Goal: Task Accomplishment & Management: Complete application form

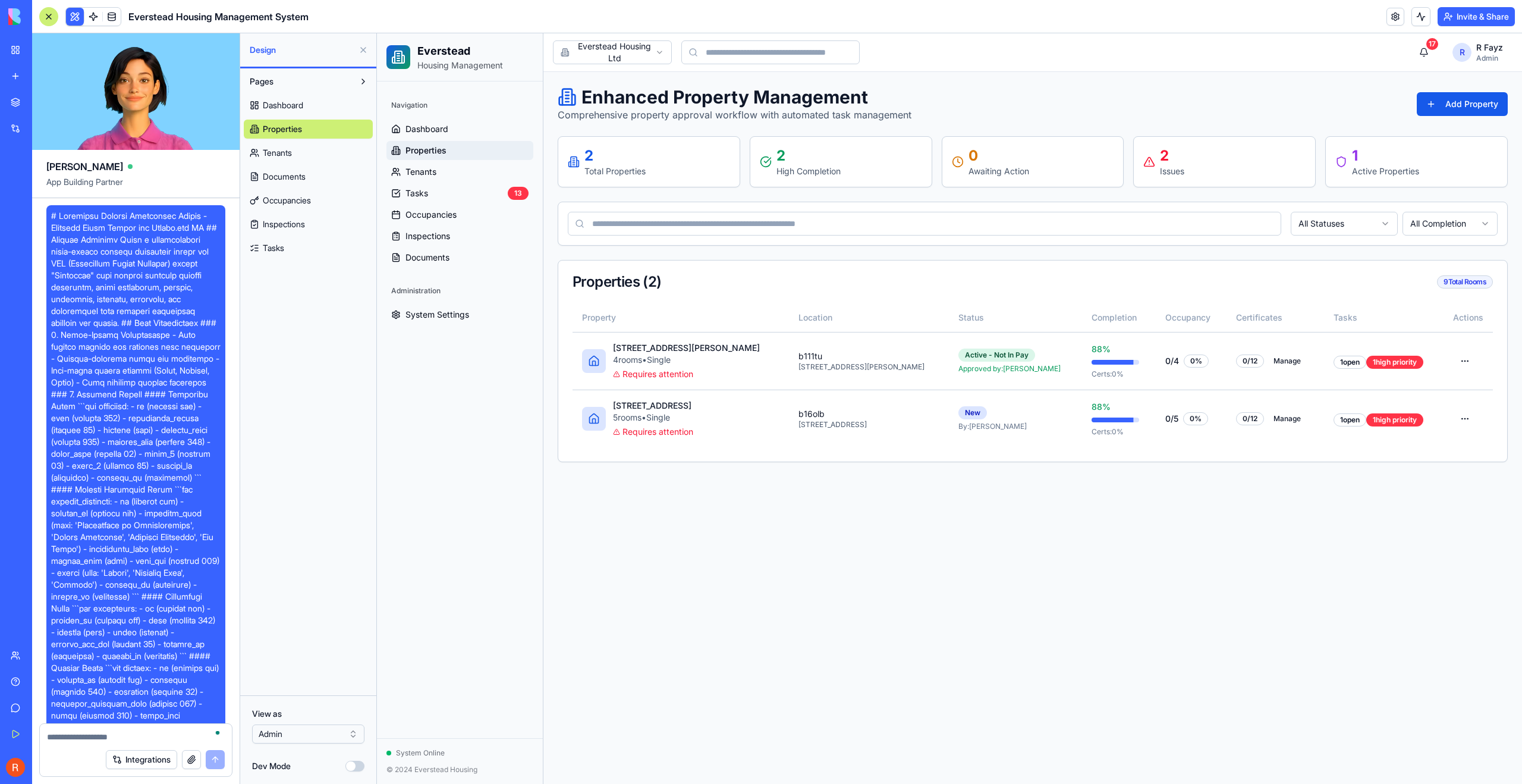
scroll to position [16000, 0]
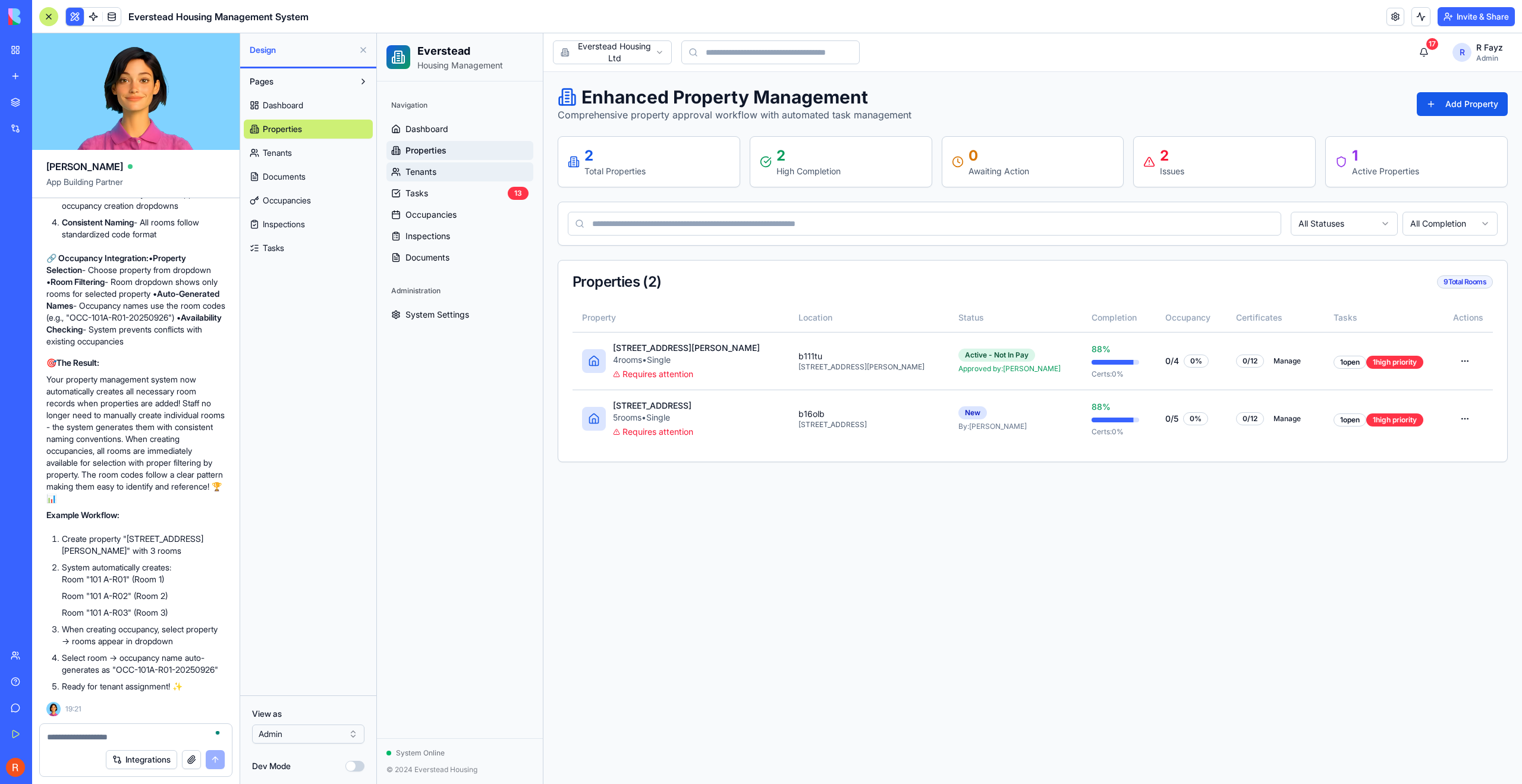
click at [439, 171] on link "Tenants" at bounding box center [459, 171] width 147 height 19
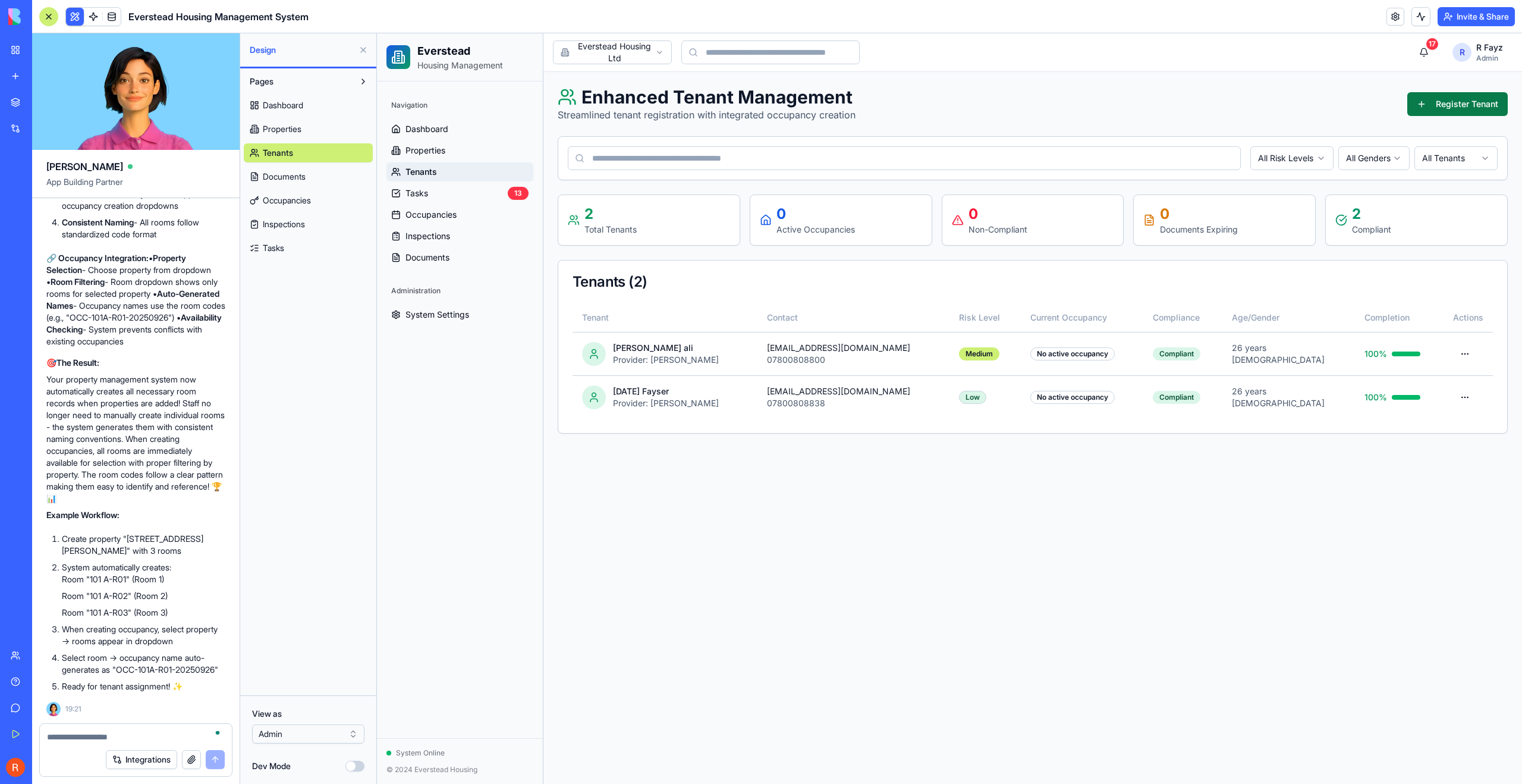
click at [1469, 105] on button "Register Tenant" at bounding box center [1457, 104] width 100 height 24
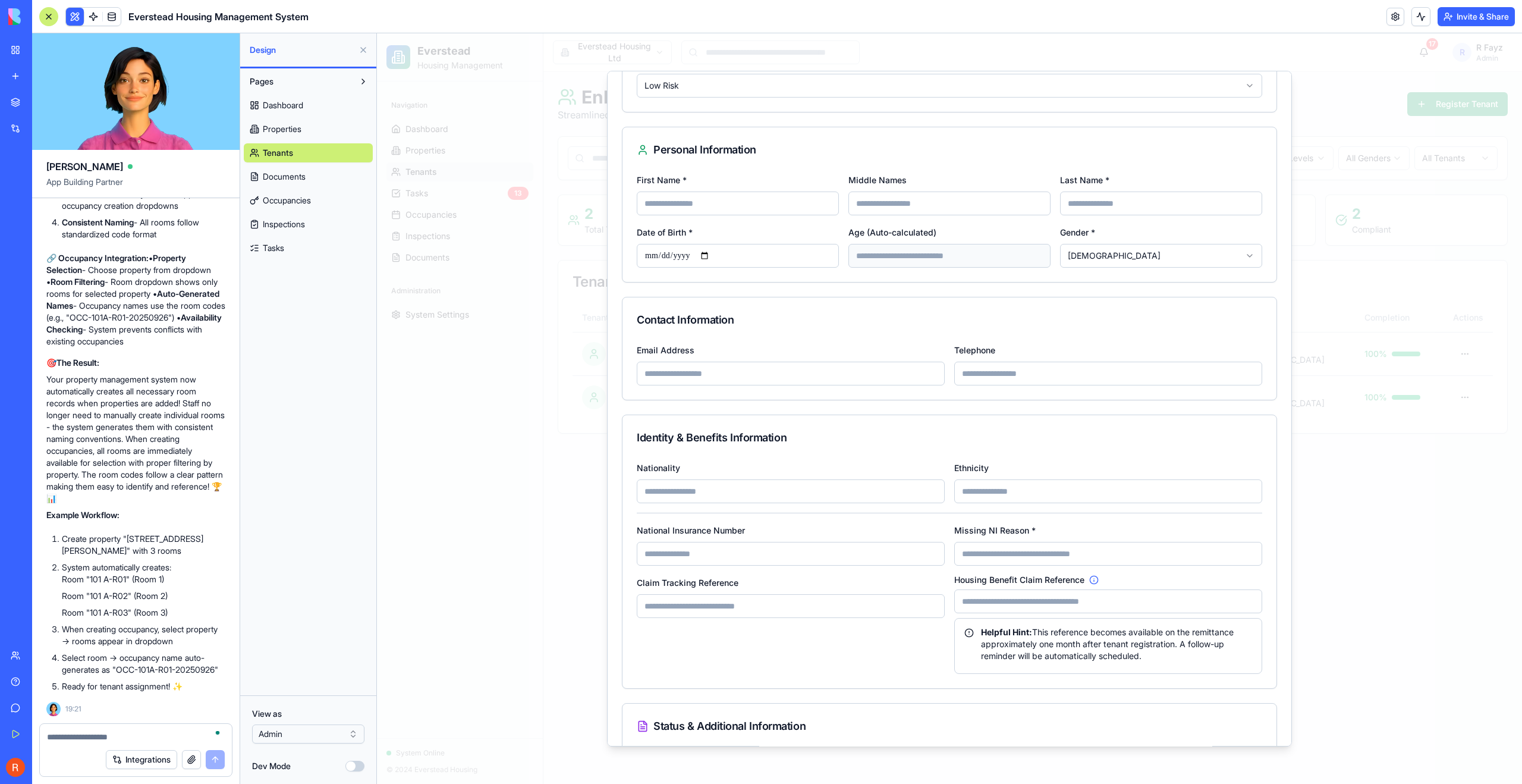
scroll to position [581, 0]
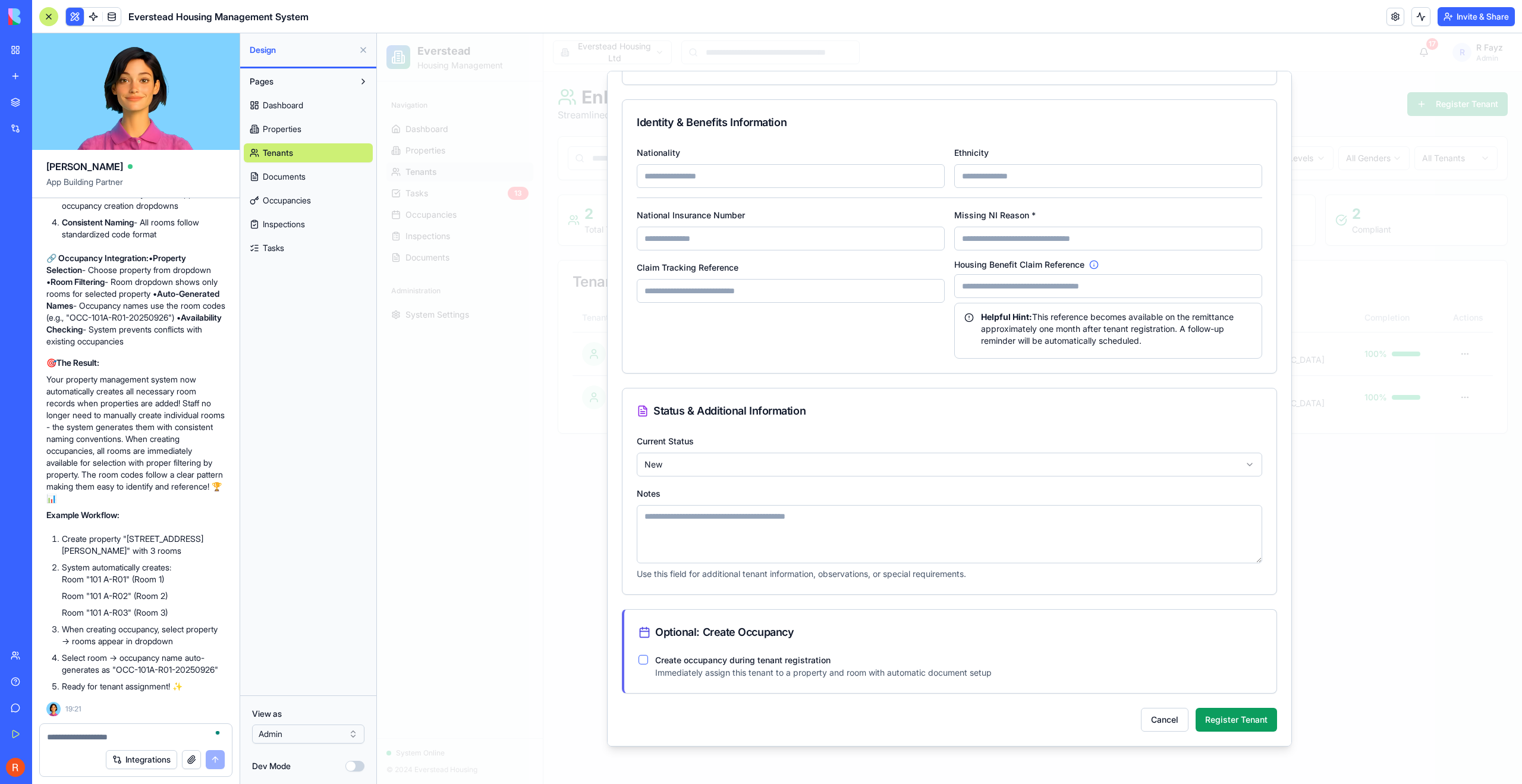
click at [646, 660] on button "Create occupancy during tenant registration" at bounding box center [643, 659] width 10 height 10
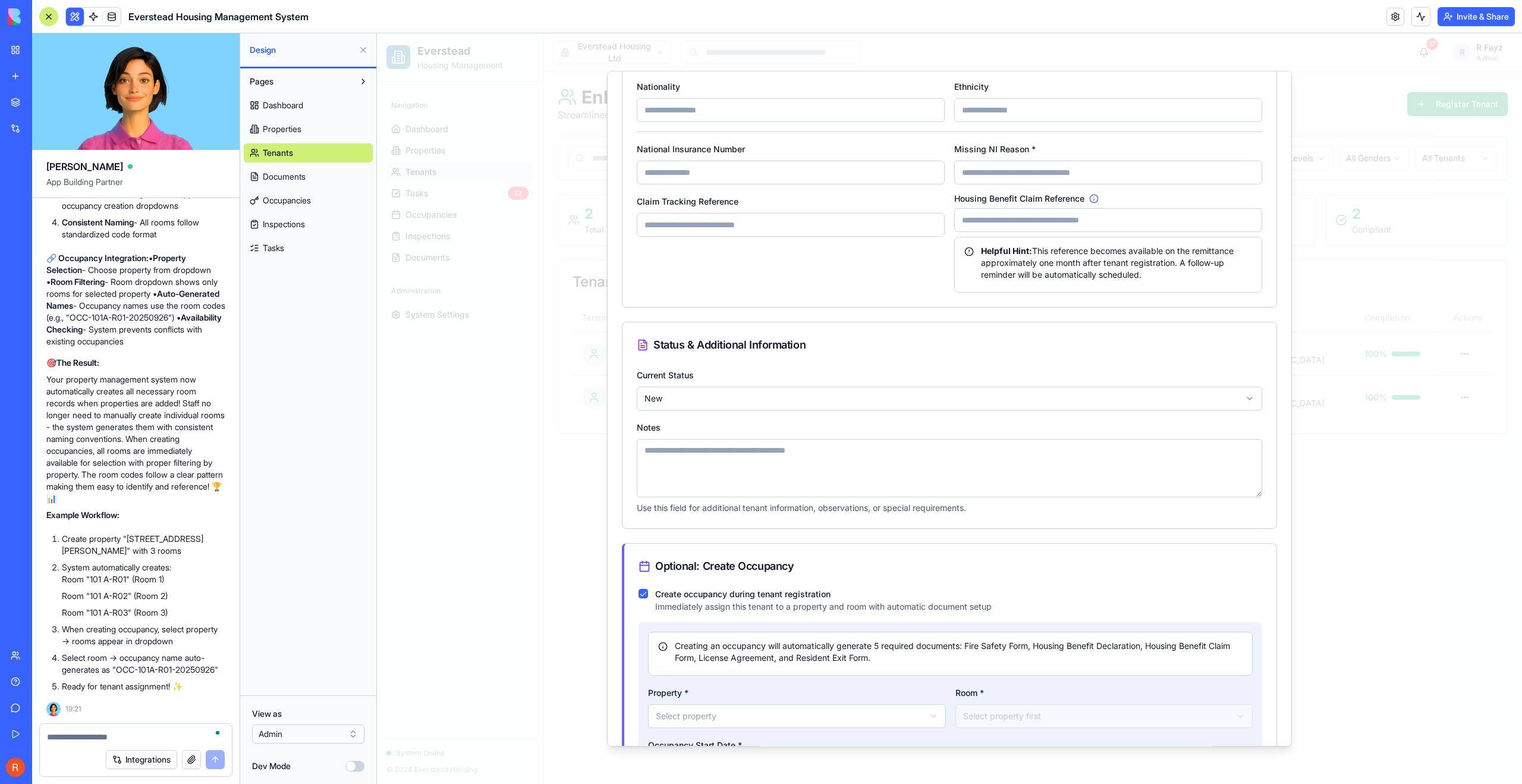
scroll to position [758, 0]
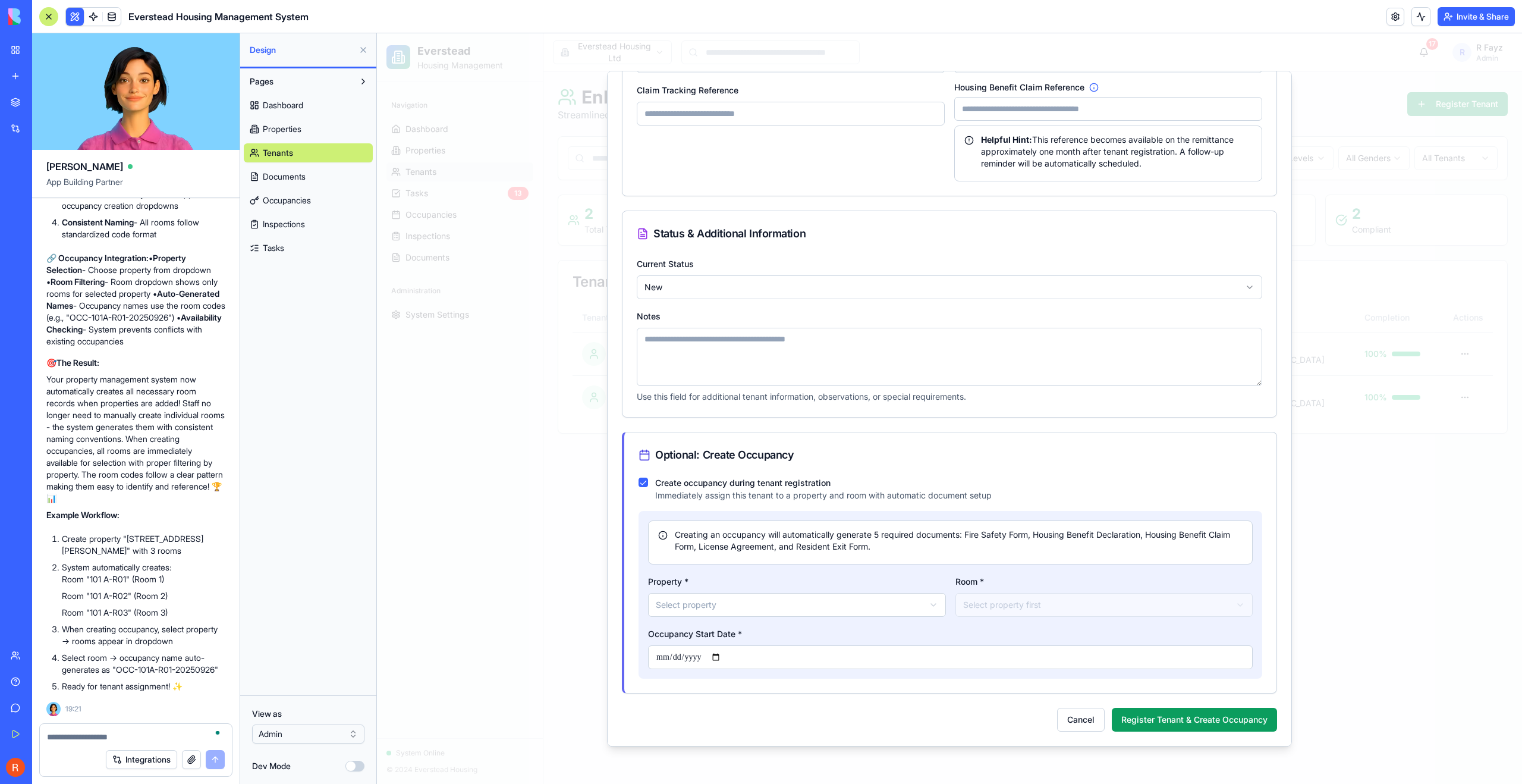
click at [843, 602] on body "Everstead Housing Management Navigation Dashboard Properties Tenants Tasks 13 O…" at bounding box center [950, 408] width 1145 height 750
select select "******"
click at [1005, 609] on body "Everstead Housing Management Navigation Dashboard Properties Tenants Tasks 13 O…" at bounding box center [950, 408] width 1145 height 750
click at [998, 603] on body "Everstead Housing Management Navigation Dashboard Properties Tenants Tasks 13 O…" at bounding box center [950, 408] width 1145 height 750
click at [868, 614] on body "Everstead Housing Management Navigation Dashboard Properties Tenants Tasks 13 O…" at bounding box center [950, 408] width 1145 height 750
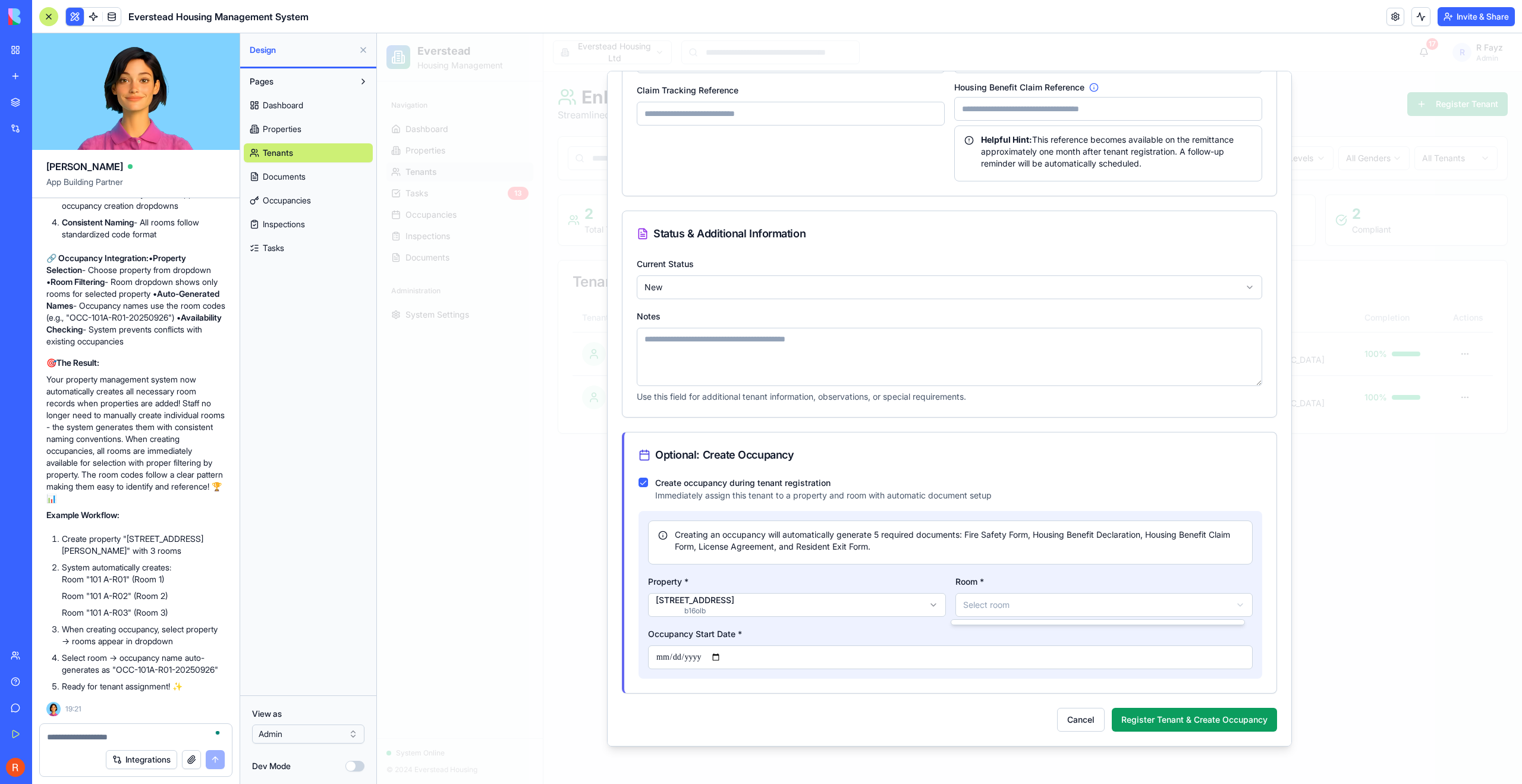
click at [1004, 597] on body "Everstead Housing Management Navigation Dashboard Properties Tenants Tasks 13 O…" at bounding box center [950, 408] width 1145 height 750
click at [903, 671] on body "Everstead Housing Management Navigation Dashboard Properties Tenants Tasks 13 O…" at bounding box center [950, 408] width 1145 height 750
click at [887, 657] on input "Occupancy Start Date *" at bounding box center [950, 657] width 605 height 24
click at [680, 661] on input "Occupancy Start Date *" at bounding box center [950, 657] width 605 height 24
click at [734, 659] on input "Occupancy Start Date *" at bounding box center [950, 657] width 605 height 24
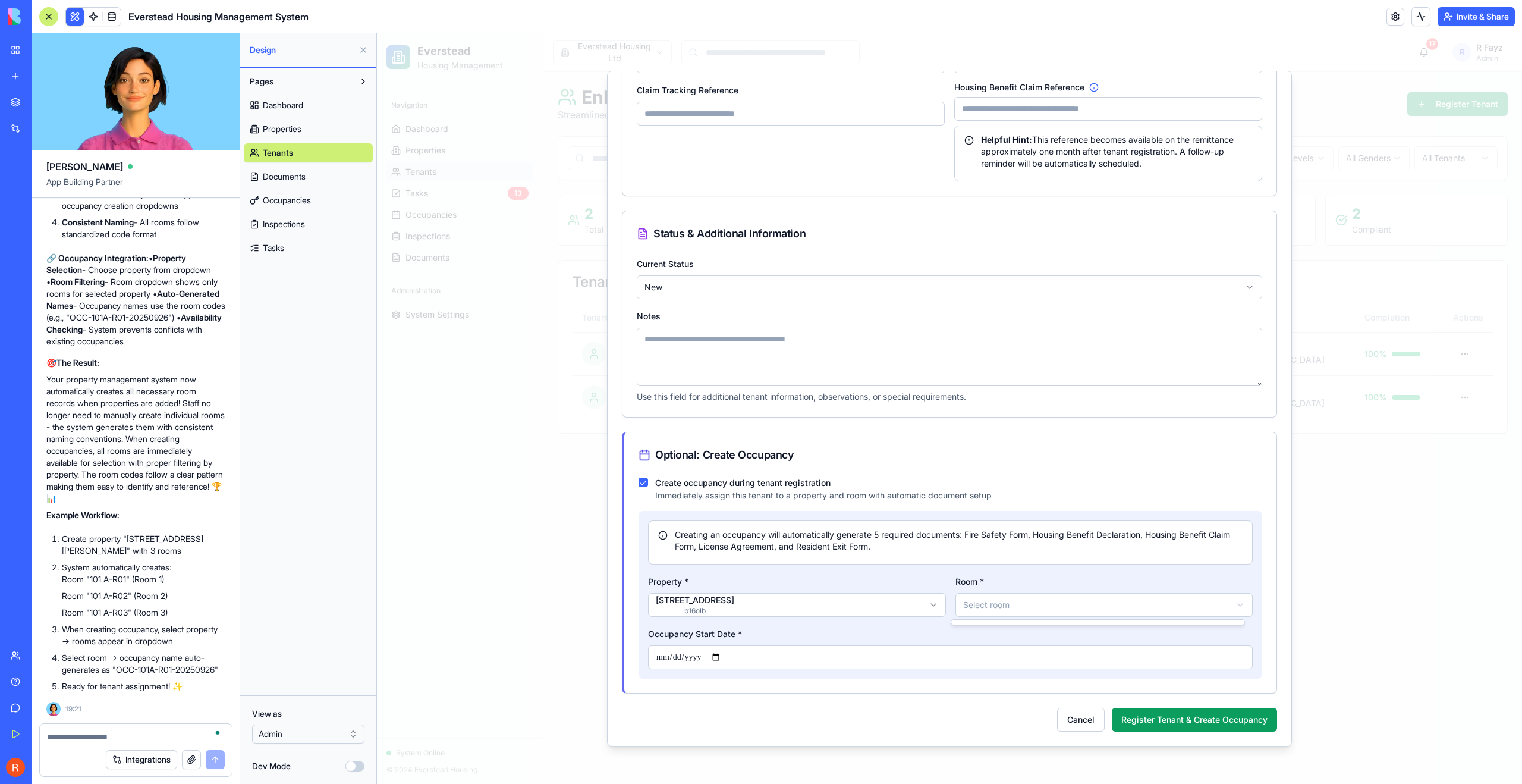
click at [1050, 606] on body "Everstead Housing Management Navigation Dashboard Properties Tenants Tasks 13 O…" at bounding box center [950, 408] width 1145 height 750
click at [1049, 621] on div at bounding box center [1098, 622] width 293 height 4
click at [1146, 712] on body "Everstead Housing Management Navigation Dashboard Properties Tenants Tasks 13 O…" at bounding box center [950, 408] width 1145 height 750
click at [1155, 716] on button "Register Tenant & Create Occupancy" at bounding box center [1194, 719] width 165 height 24
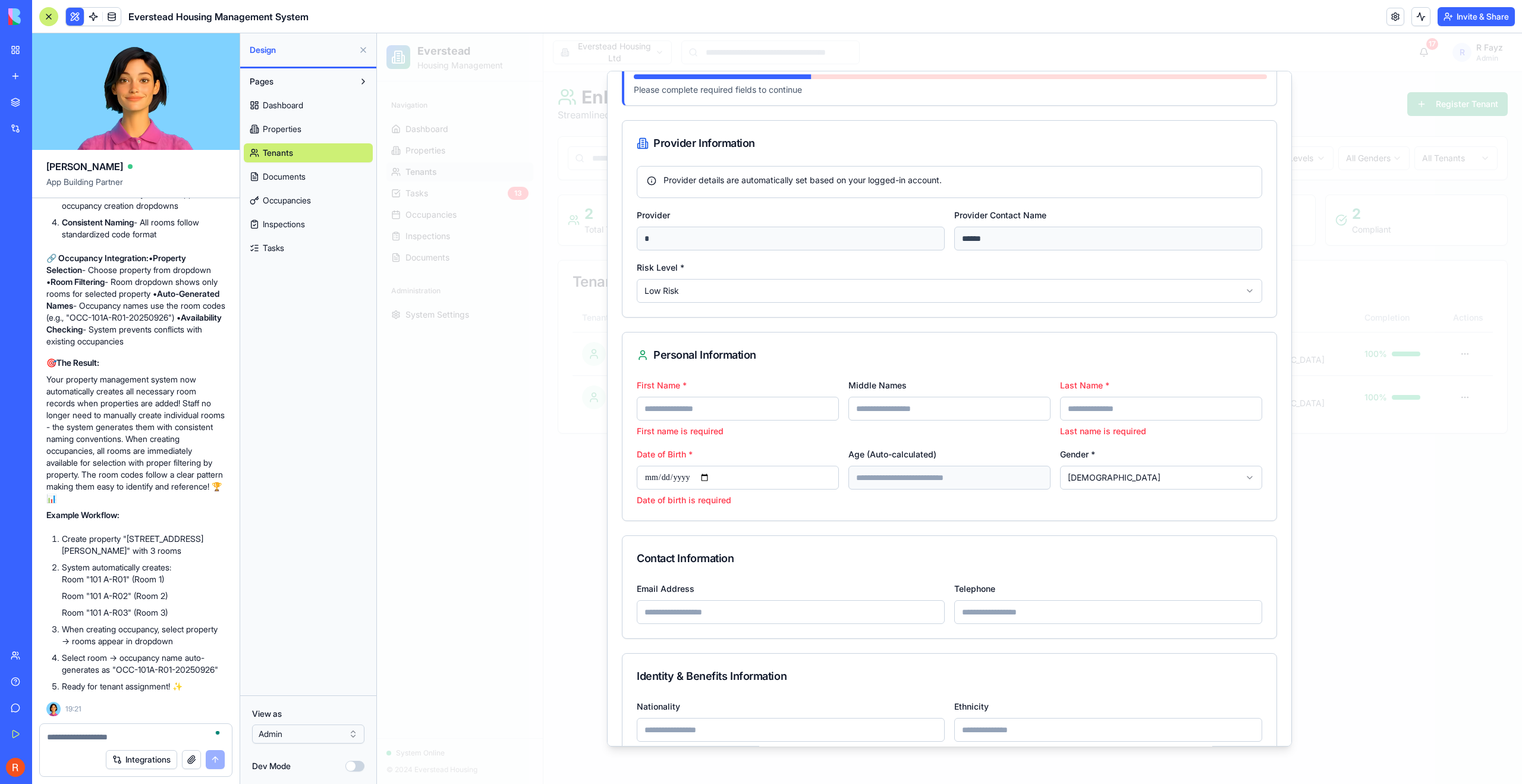
click at [281, 134] on span "Properties" at bounding box center [282, 129] width 39 height 12
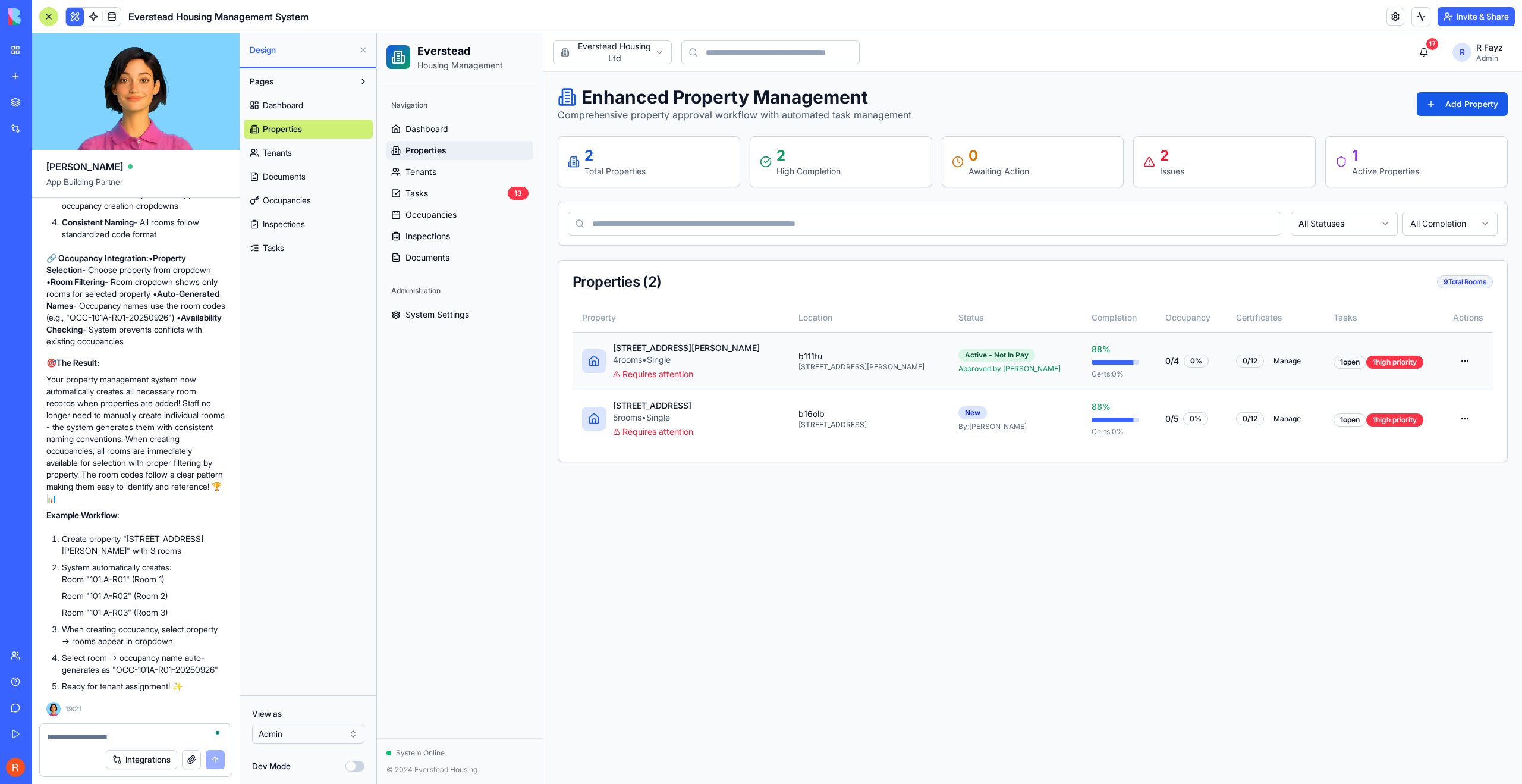
click at [1469, 360] on html "Everstead Housing Management Navigation Dashboard Properties Tenants Tasks 13 O…" at bounding box center [950, 408] width 1145 height 750
click at [961, 365] on html "Everstead Housing Management Navigation Dashboard Properties Tenants Tasks 13 O…" at bounding box center [950, 408] width 1145 height 750
click at [805, 368] on div "[STREET_ADDRESS][PERSON_NAME]" at bounding box center [868, 367] width 141 height 10
click at [666, 365] on div "4 room s • Single" at bounding box center [686, 359] width 147 height 12
click at [651, 355] on div "4 room s • Single" at bounding box center [686, 359] width 147 height 12
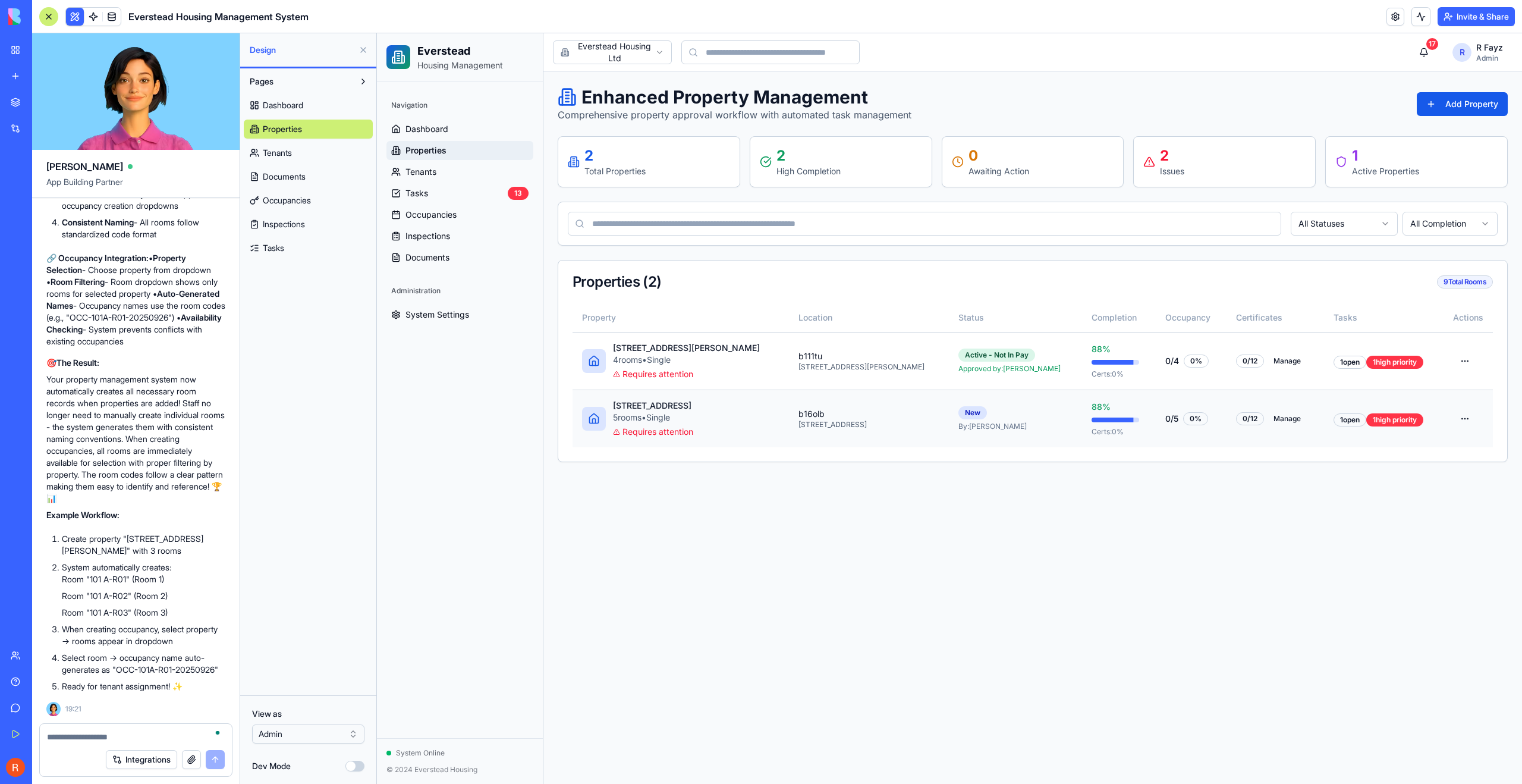
click at [631, 424] on div "335 rotton park road 5 room s • Single Requires attention" at bounding box center [653, 418] width 80 height 38
click at [649, 355] on div "4 room s • Single" at bounding box center [686, 359] width 147 height 12
click at [98, 16] on link at bounding box center [93, 17] width 18 height 18
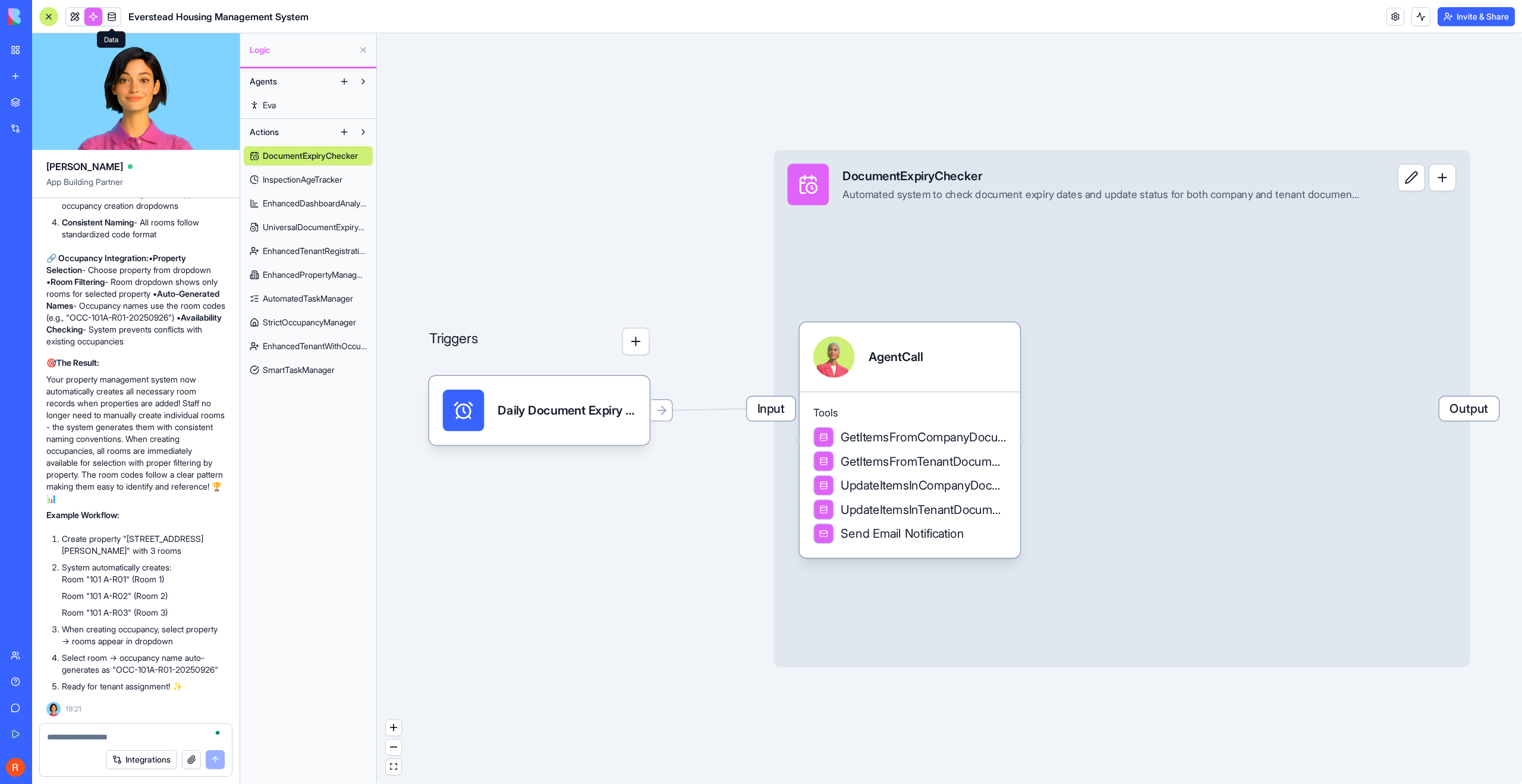
click at [112, 15] on link at bounding box center [112, 17] width 18 height 18
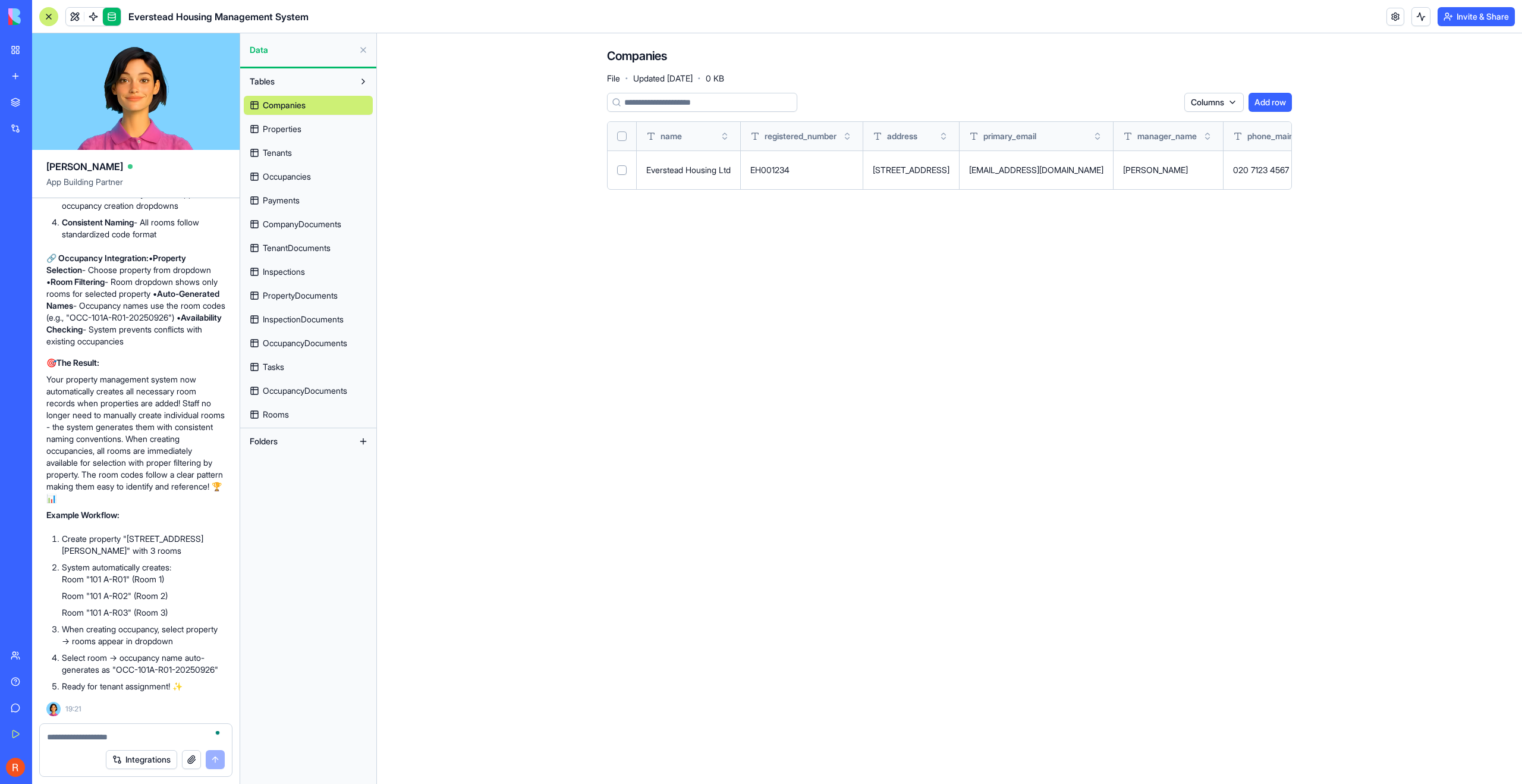
click at [279, 412] on span "Rooms" at bounding box center [275, 414] width 26 height 12
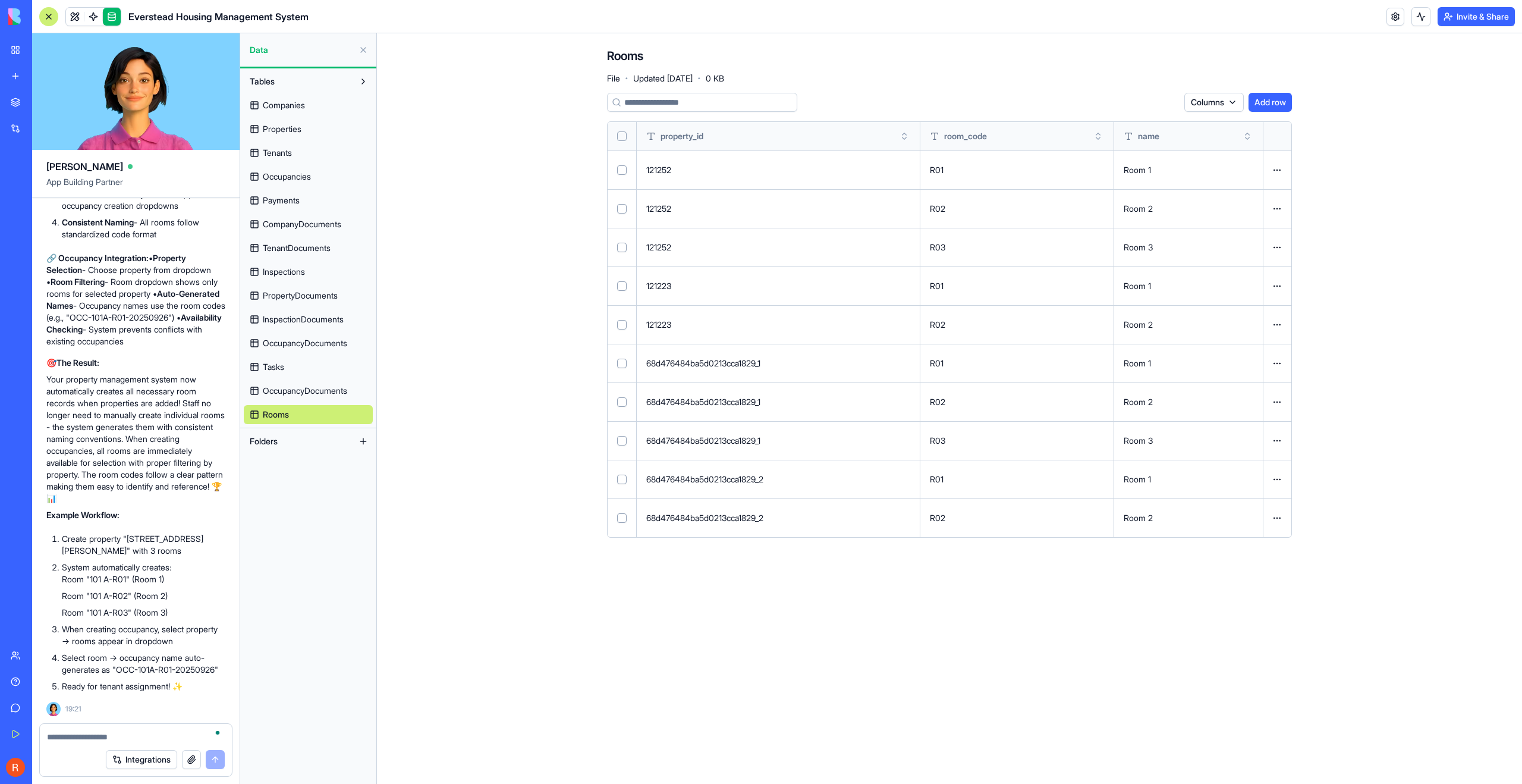
click at [95, 739] on textarea "To enrich screen reader interactions, please activate Accessibility in Grammarl…" at bounding box center [136, 736] width 178 height 12
click at [292, 136] on link "Properties" at bounding box center [308, 129] width 129 height 19
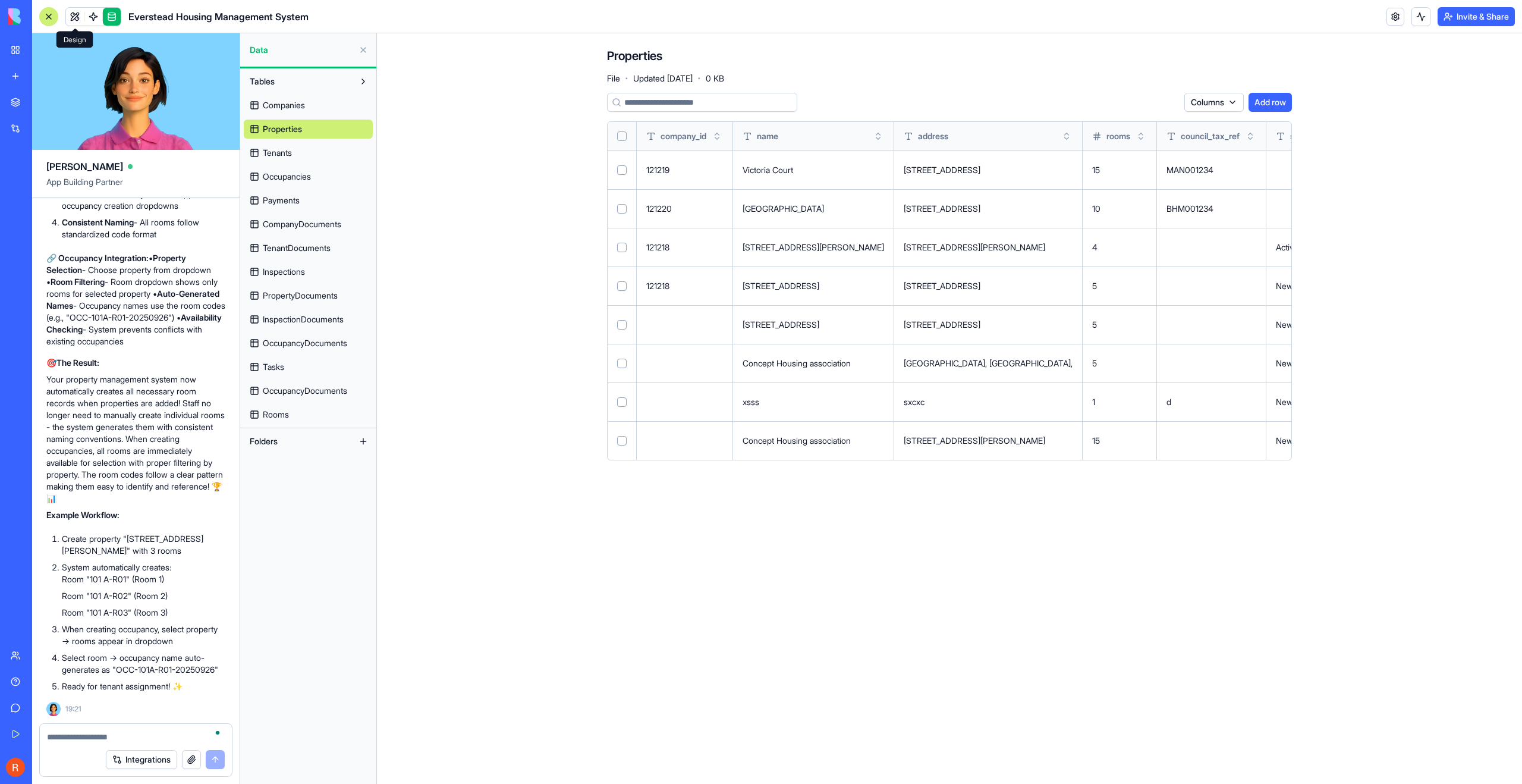
click at [73, 13] on link at bounding box center [75, 17] width 18 height 18
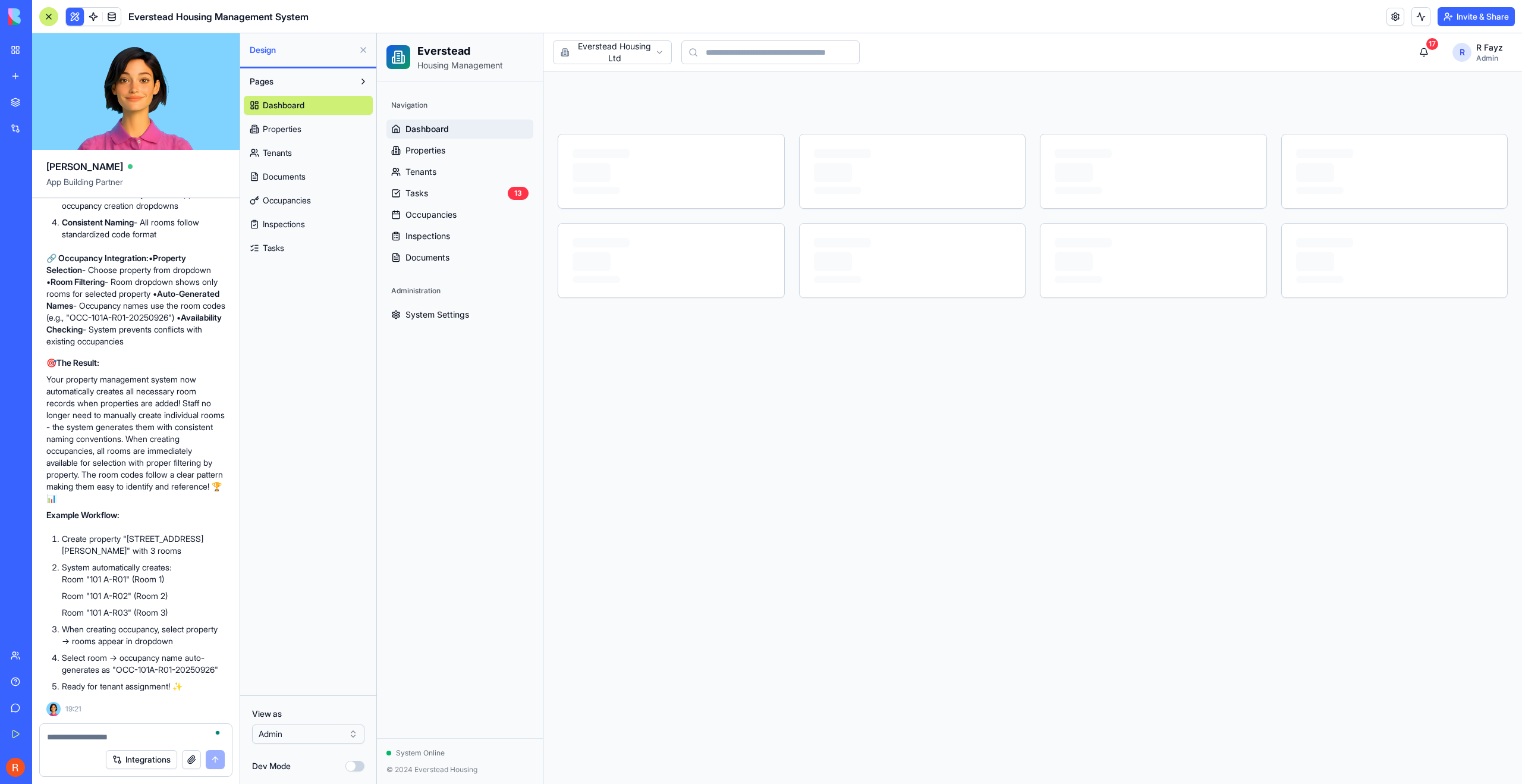
click at [424, 132] on span "Dashboard" at bounding box center [427, 129] width 44 height 12
click at [423, 157] on link "Properties" at bounding box center [459, 150] width 147 height 19
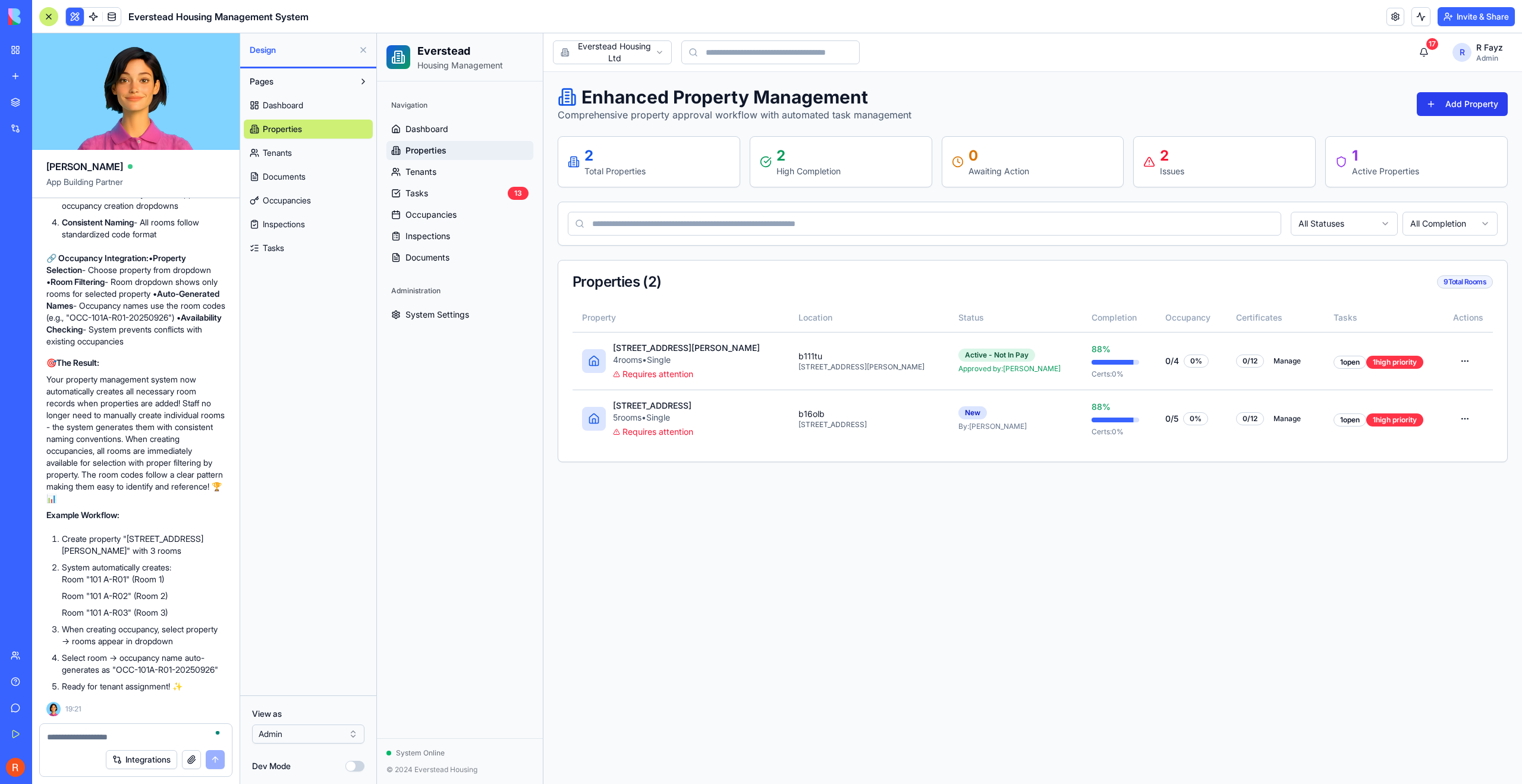
click at [1463, 107] on button "Add Property" at bounding box center [1463, 104] width 91 height 24
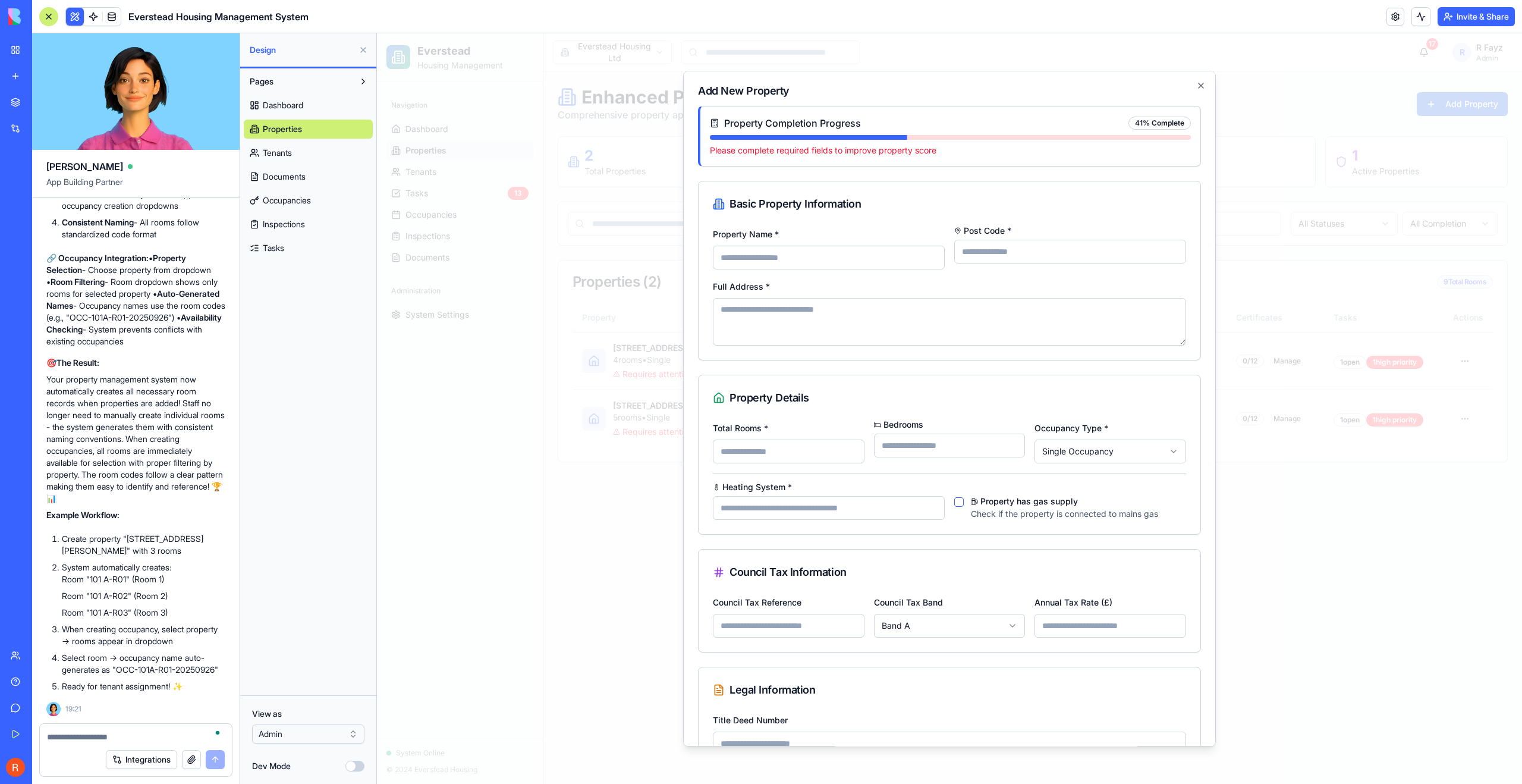
click at [786, 259] on input "Property Name *" at bounding box center [828, 257] width 232 height 24
type input "**********"
click at [1036, 255] on input "Post Code *" at bounding box center [1070, 251] width 232 height 24
type input "*******"
type textarea "**********"
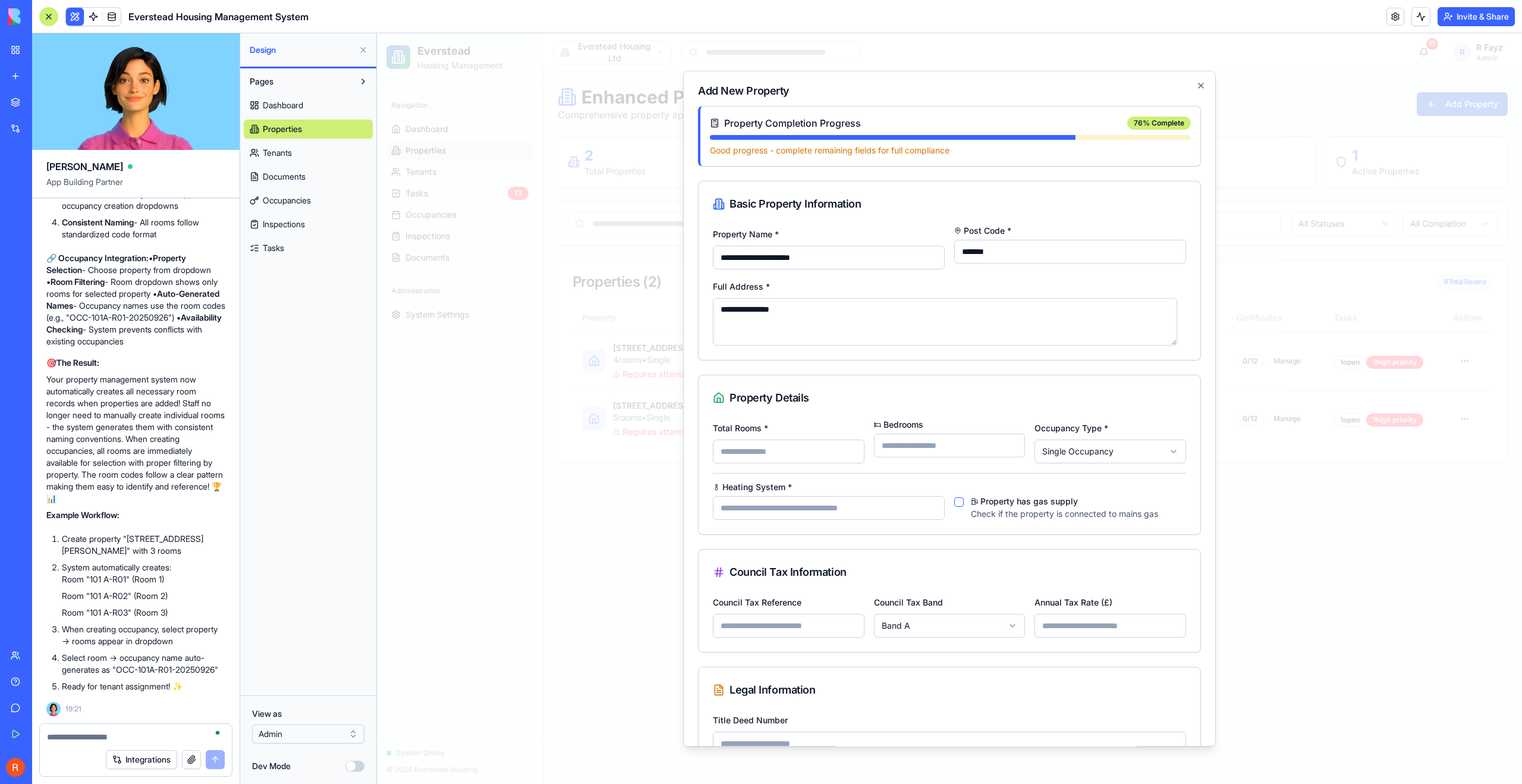
drag, startPoint x: 993, startPoint y: 251, endPoint x: 963, endPoint y: 253, distance: 30.1
click at [963, 253] on input "*******" at bounding box center [1070, 251] width 232 height 24
click at [935, 317] on textarea "**********" at bounding box center [945, 322] width 464 height 48
click at [744, 467] on div "**********" at bounding box center [949, 477] width 502 height 114
click at [846, 449] on input "*" at bounding box center [789, 451] width 152 height 24
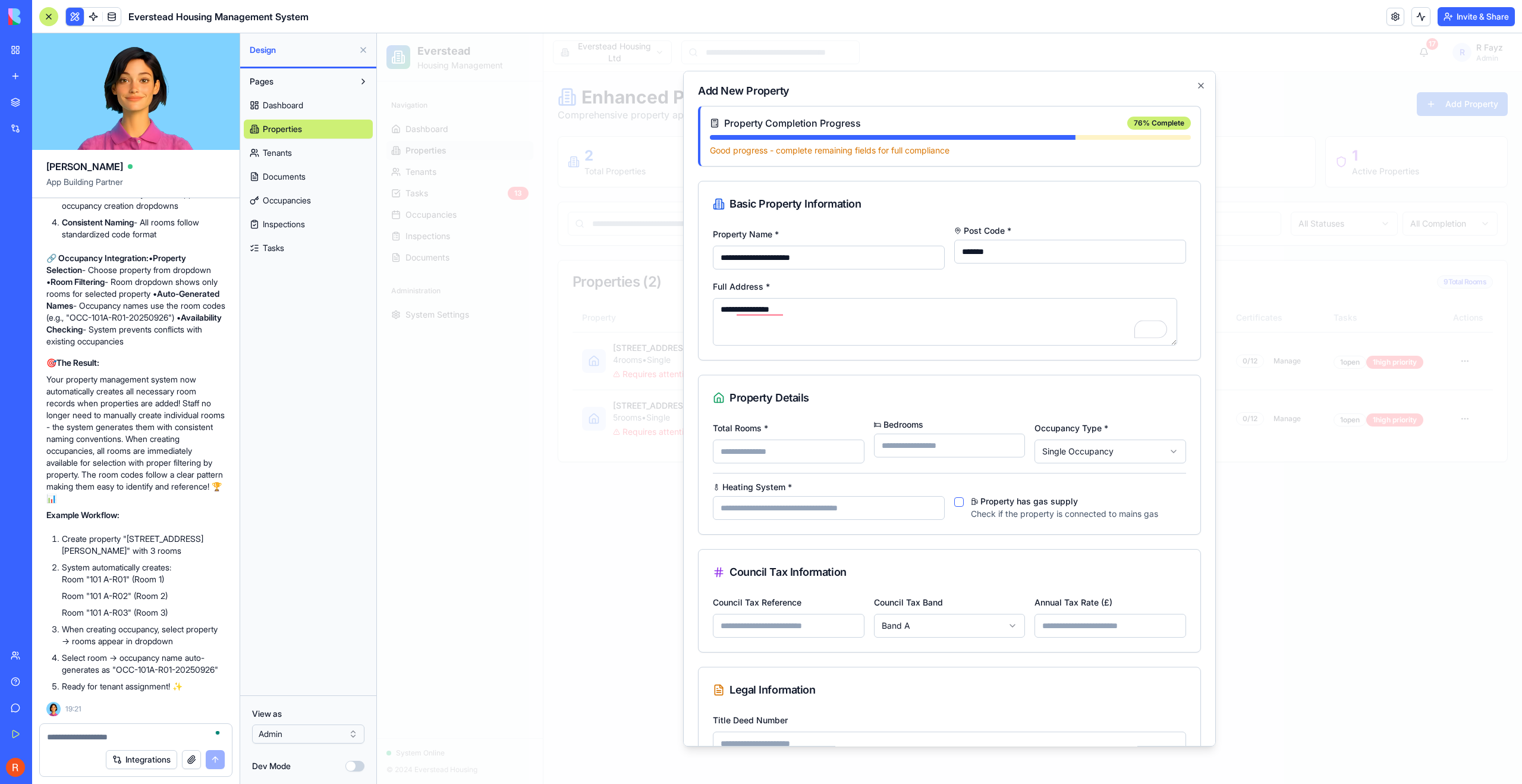
click at [846, 449] on input "*" at bounding box center [789, 451] width 152 height 24
type input "*"
click at [846, 449] on input "*" at bounding box center [789, 451] width 152 height 24
click at [1106, 458] on body "Everstead Housing Management Navigation Dashboard Properties Tenants Tasks 13 O…" at bounding box center [950, 408] width 1145 height 750
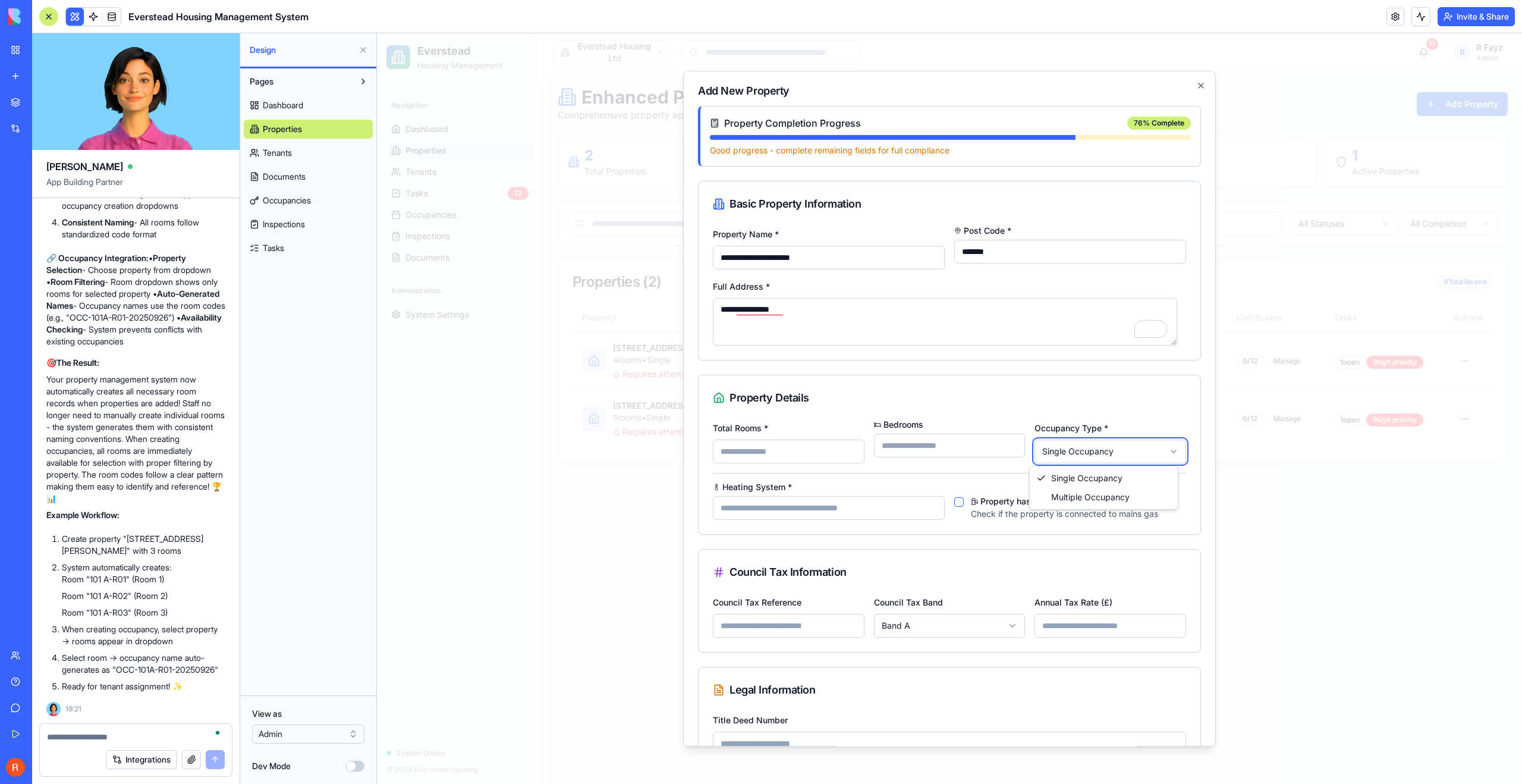
click at [1106, 458] on body "Everstead Housing Management Navigation Dashboard Properties Tenants Tasks 13 O…" at bounding box center [950, 408] width 1145 height 750
click at [1104, 459] on body "Everstead Housing Management Navigation Dashboard Properties Tenants Tasks 13 O…" at bounding box center [950, 408] width 1145 height 750
drag, startPoint x: 1107, startPoint y: 485, endPoint x: 1106, endPoint y: 496, distance: 11.0
click at [1106, 496] on div "Property has gas supply Check if the property is connected to mains gas" at bounding box center [1070, 502] width 232 height 37
click at [1086, 453] on body "Everstead Housing Management Navigation Dashboard Properties Tenants Tasks 13 O…" at bounding box center [950, 408] width 1145 height 750
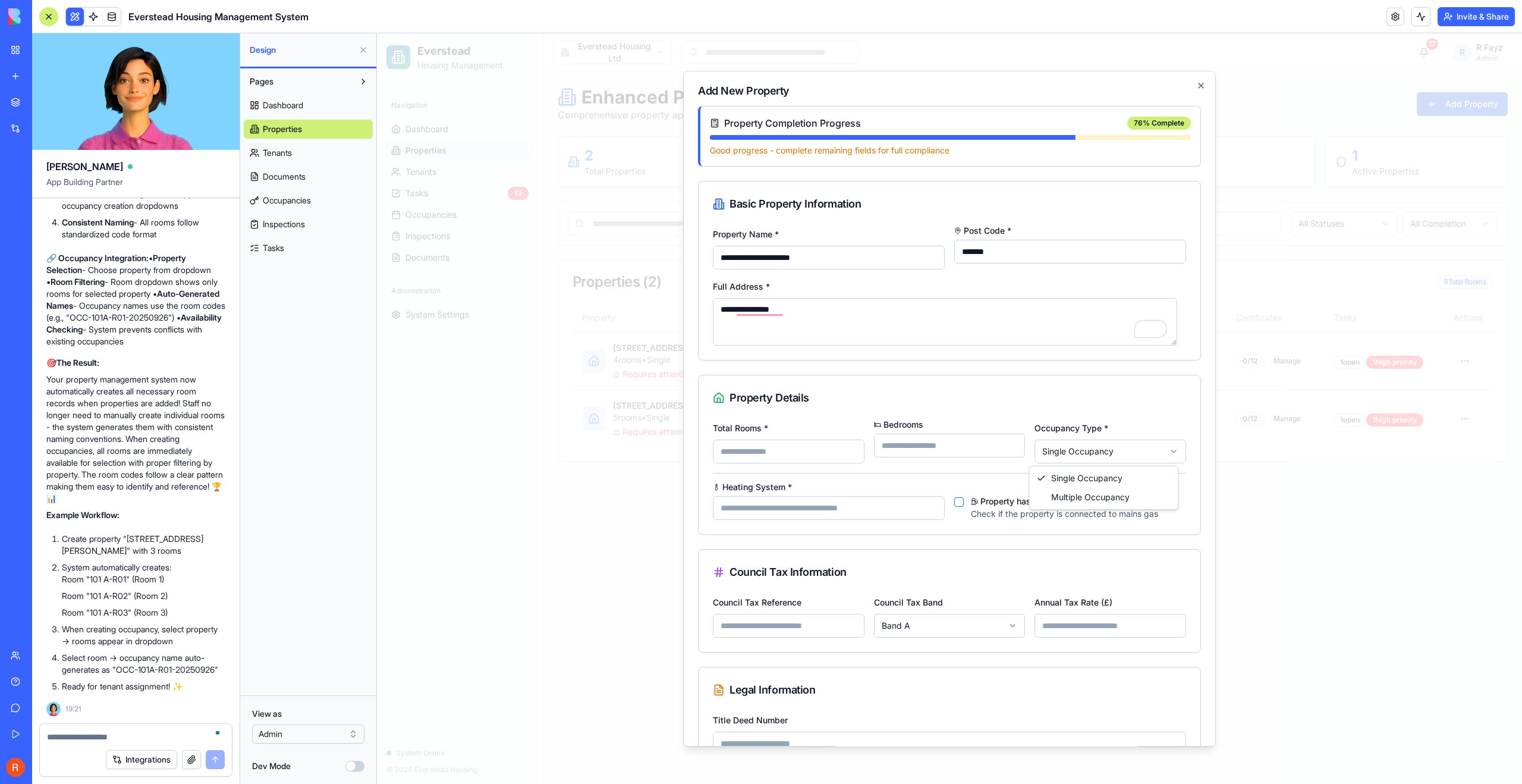
select select "********"
click at [765, 505] on input "Heating System *" at bounding box center [828, 508] width 232 height 24
type input "***"
click at [955, 503] on button "Property has gas supply" at bounding box center [959, 502] width 10 height 10
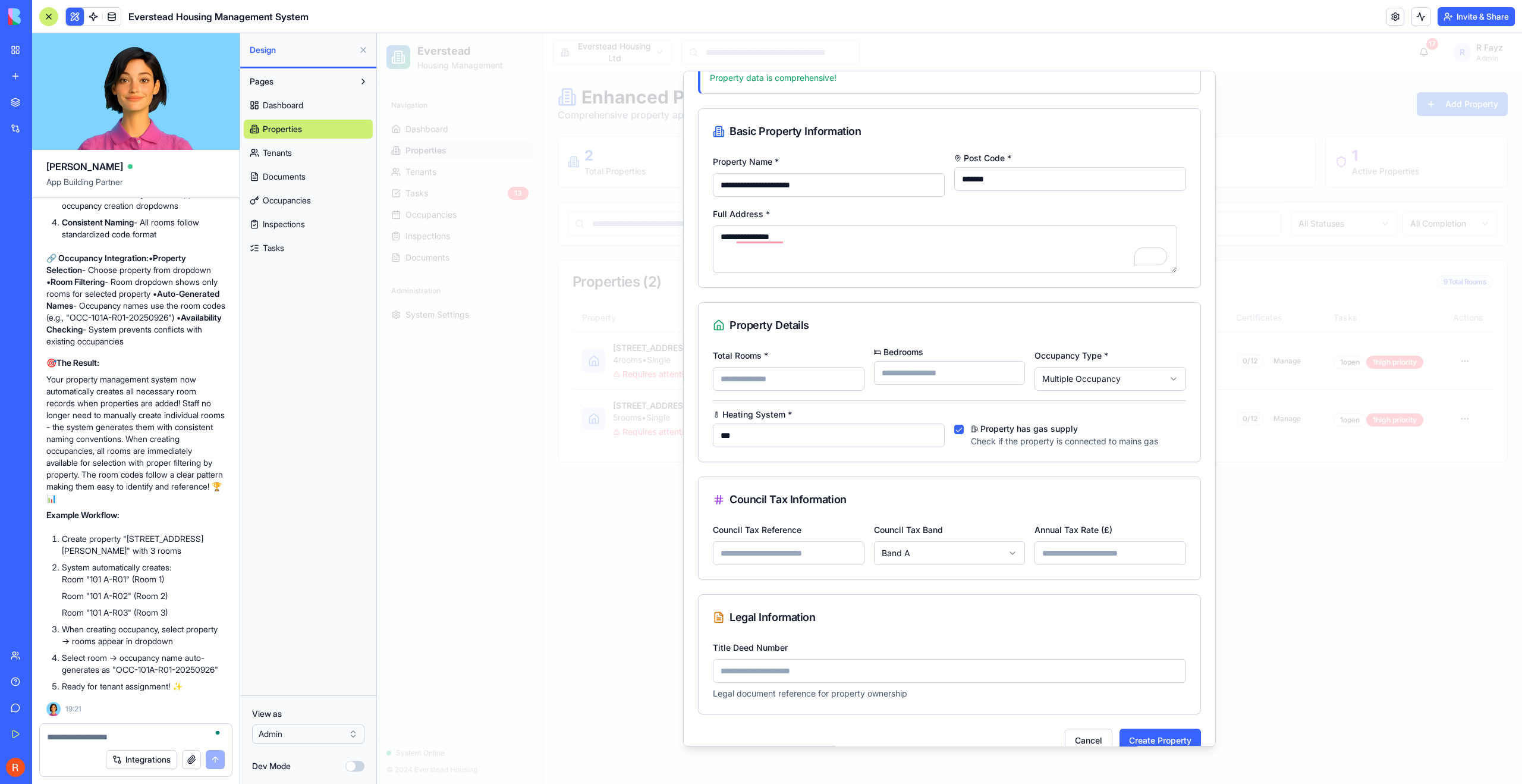
scroll to position [93, 0]
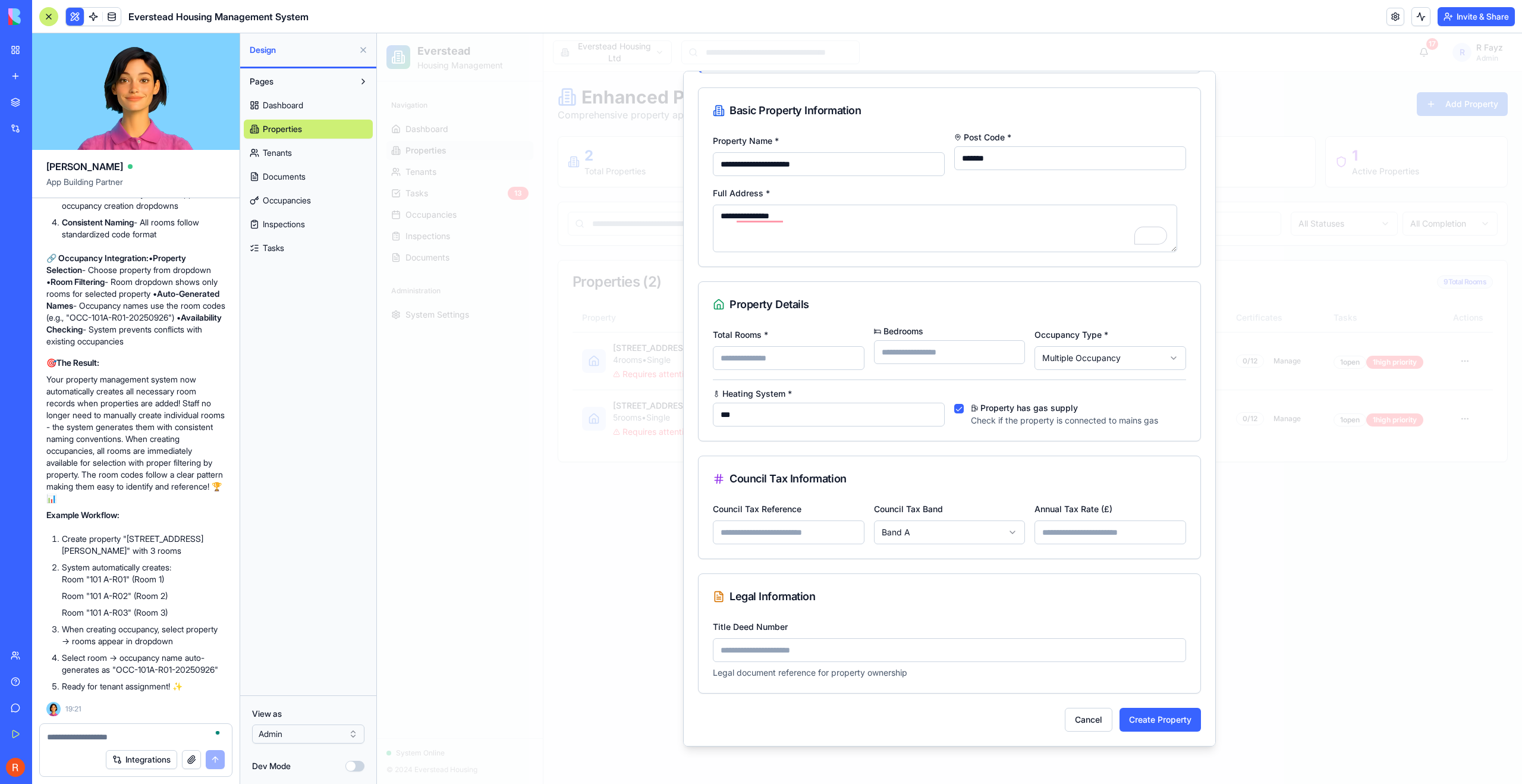
click at [749, 539] on input "Council Tax Reference" at bounding box center [789, 532] width 152 height 24
click at [826, 506] on div "Council Tax Reference" at bounding box center [789, 523] width 152 height 43
click at [774, 647] on input "Title Deed Number" at bounding box center [949, 650] width 473 height 24
click at [1144, 720] on button "Create Property" at bounding box center [1161, 719] width 82 height 24
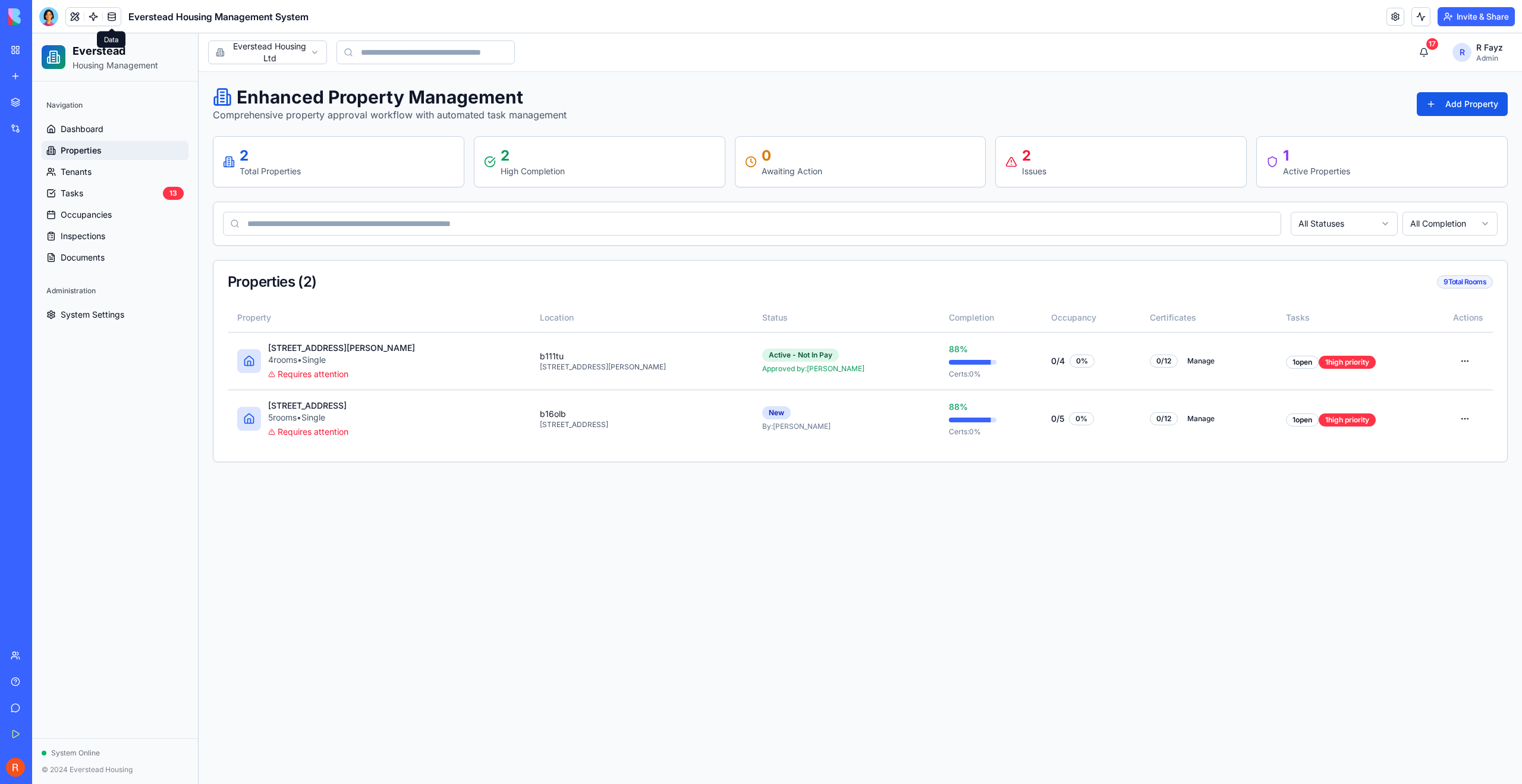
click at [109, 20] on link at bounding box center [112, 17] width 18 height 18
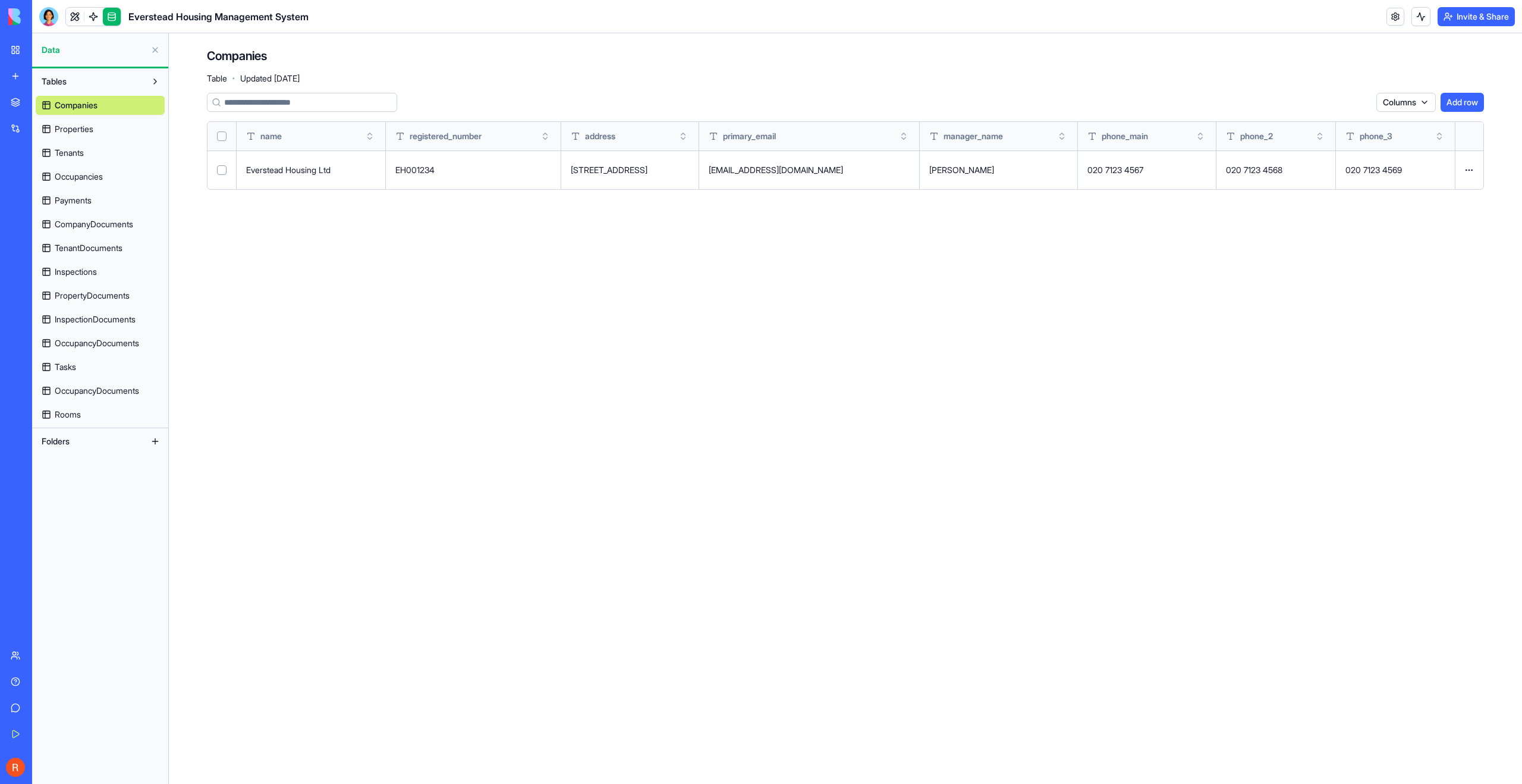
click at [83, 125] on span "Properties" at bounding box center [75, 129] width 39 height 12
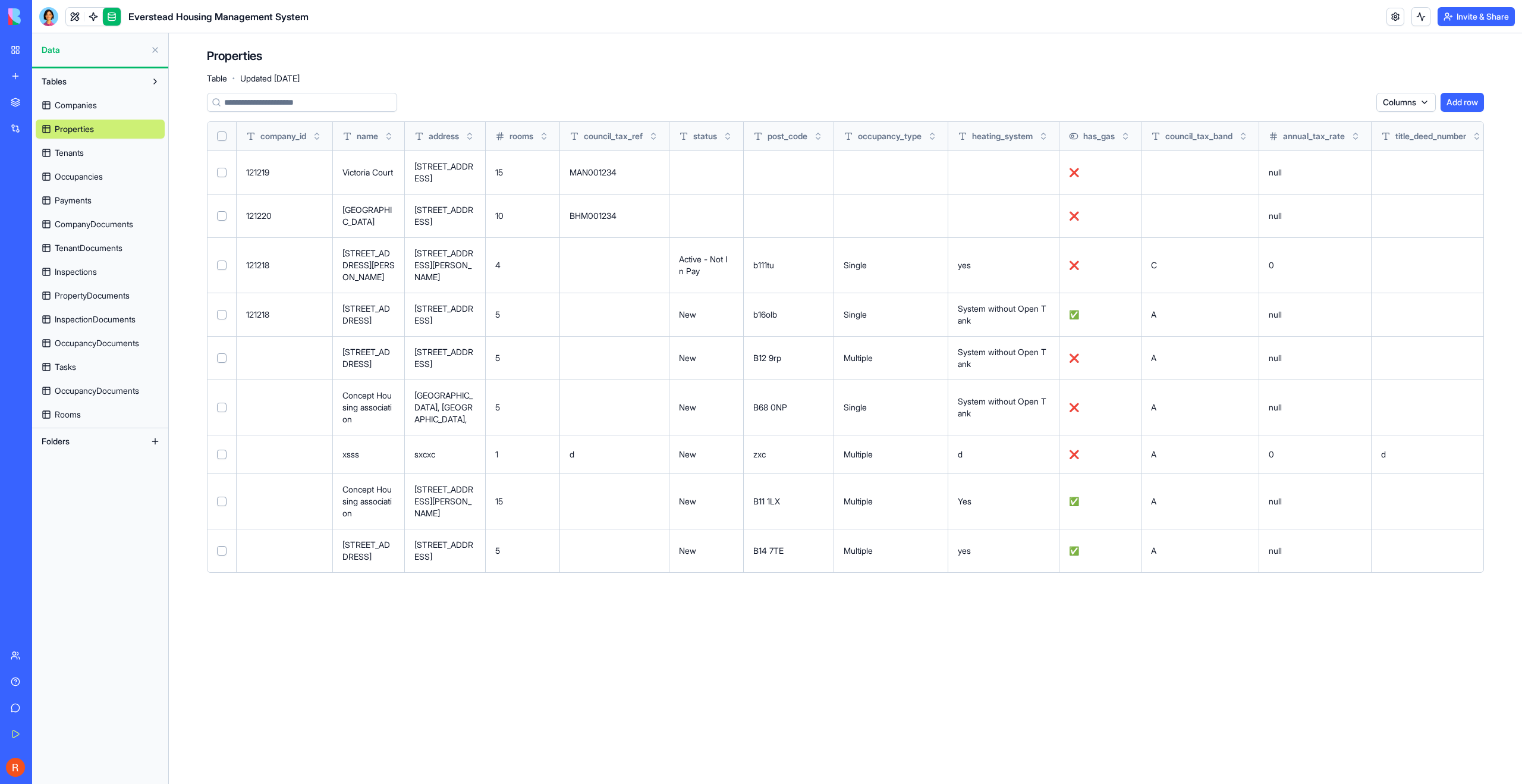
click at [95, 181] on span "Occupancies" at bounding box center [79, 176] width 48 height 12
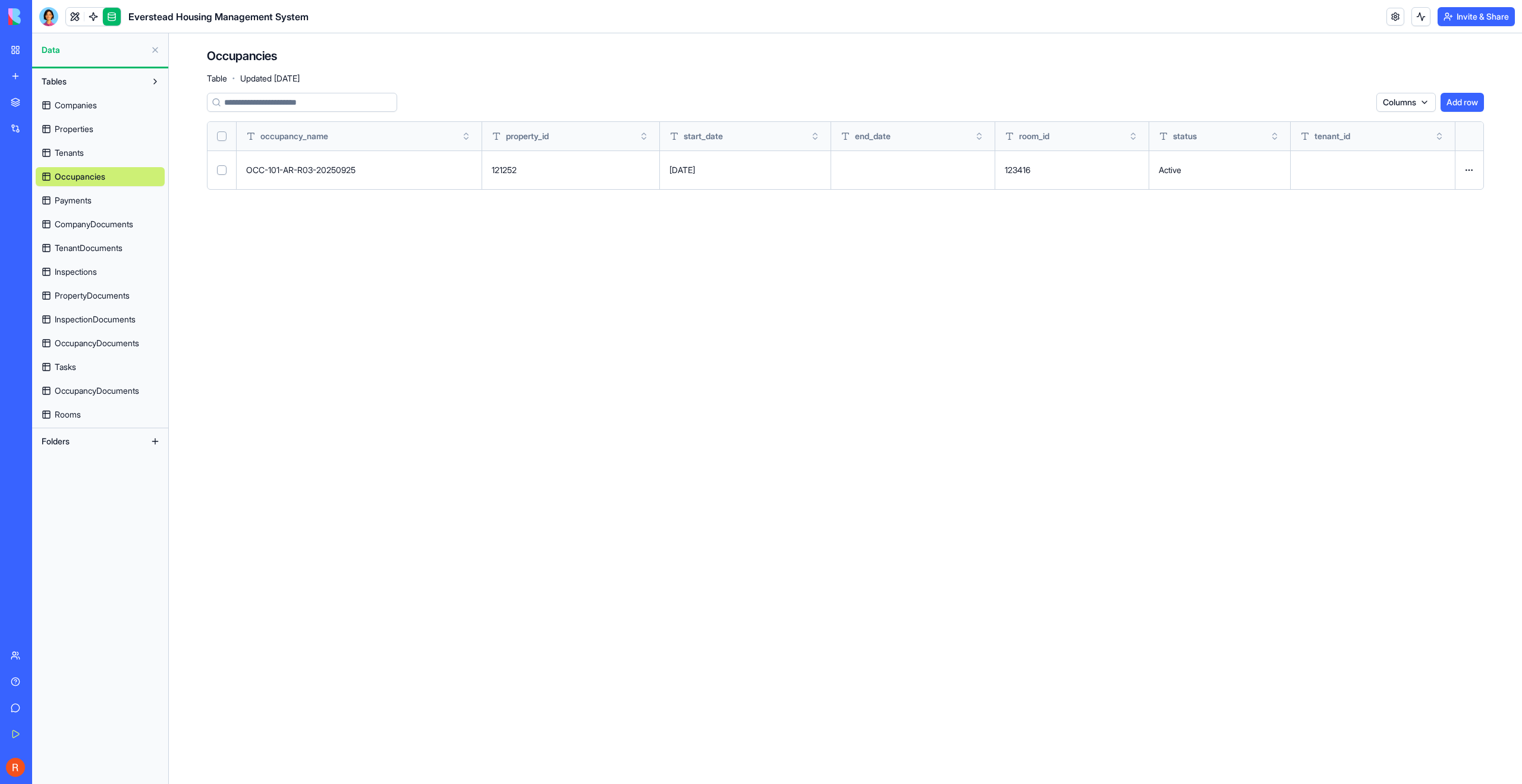
click at [80, 206] on span "Payments" at bounding box center [74, 200] width 37 height 12
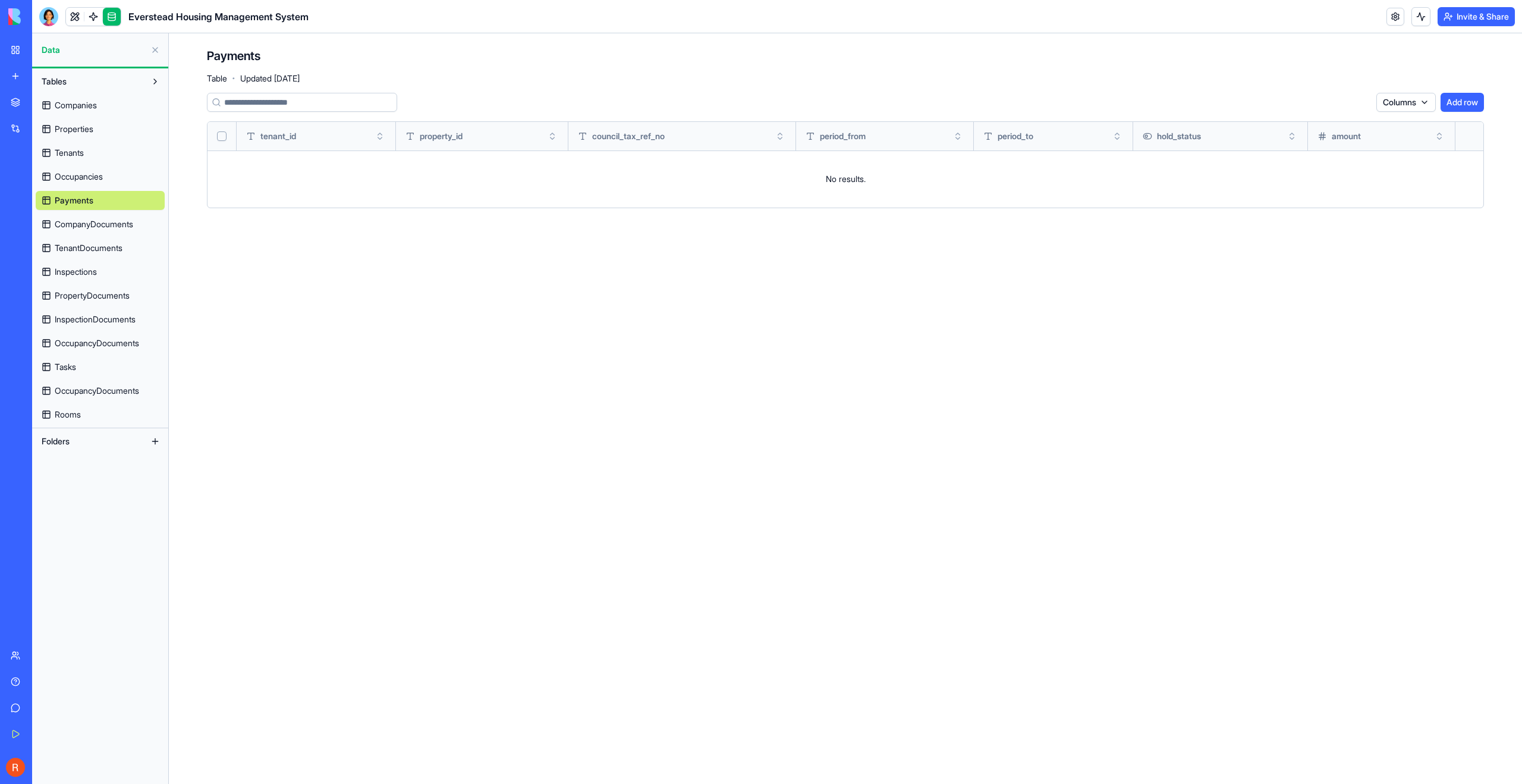
click at [83, 223] on span "CompanyDocuments" at bounding box center [94, 224] width 78 height 12
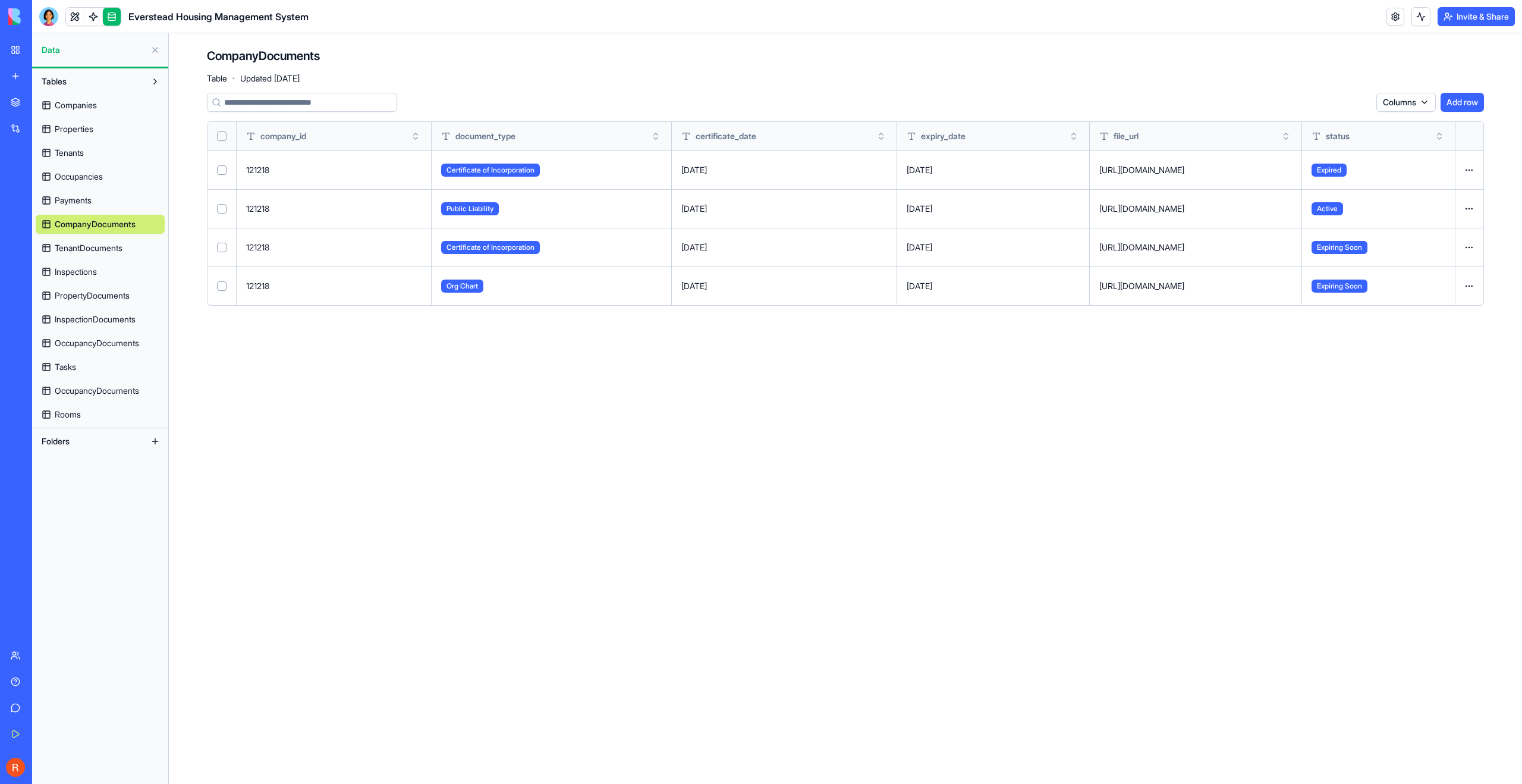
click at [82, 257] on link "TenantDocuments" at bounding box center [99, 248] width 129 height 19
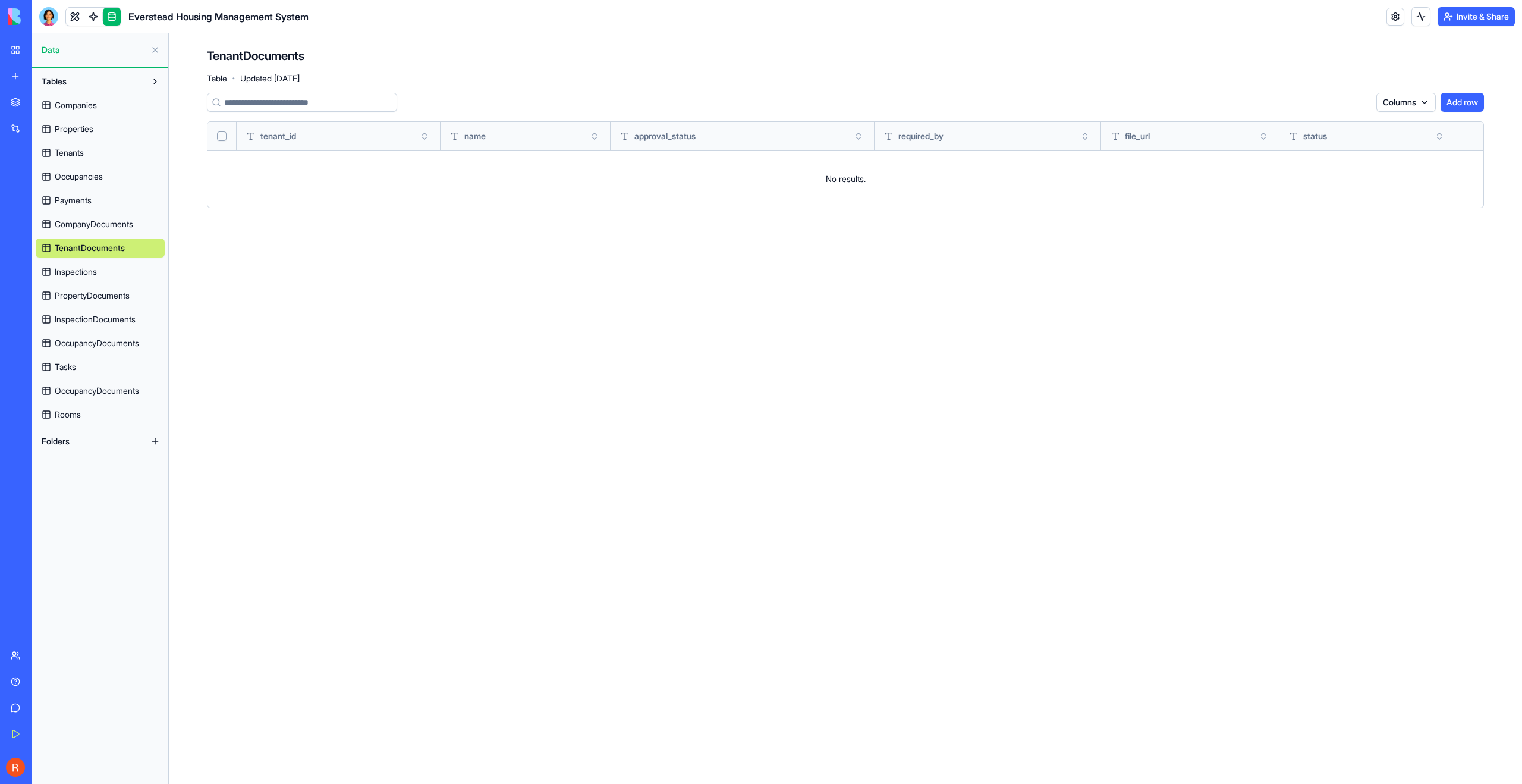
click at [77, 227] on span "CompanyDocuments" at bounding box center [94, 224] width 78 height 12
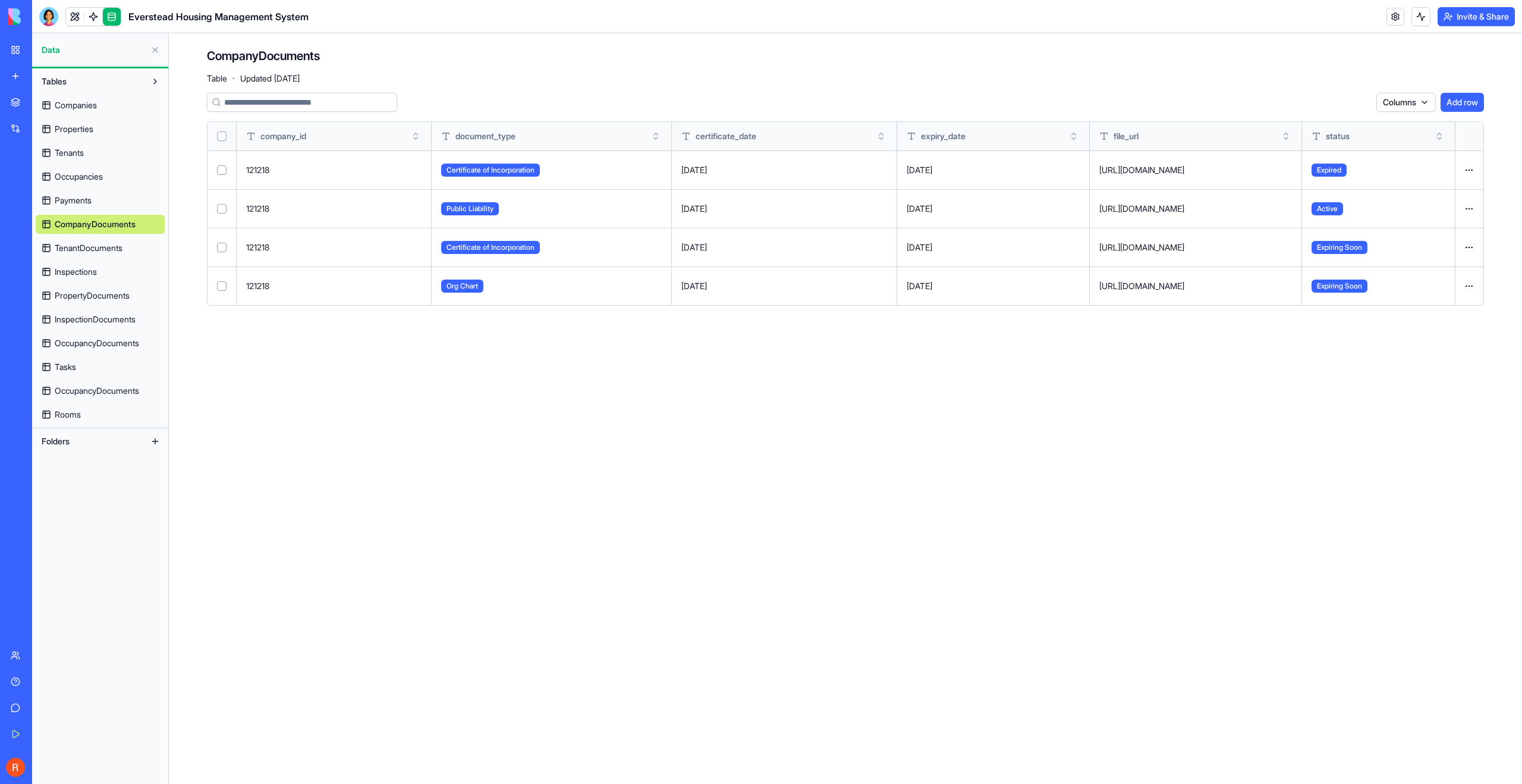
click at [80, 247] on span "TenantDocuments" at bounding box center [89, 248] width 67 height 12
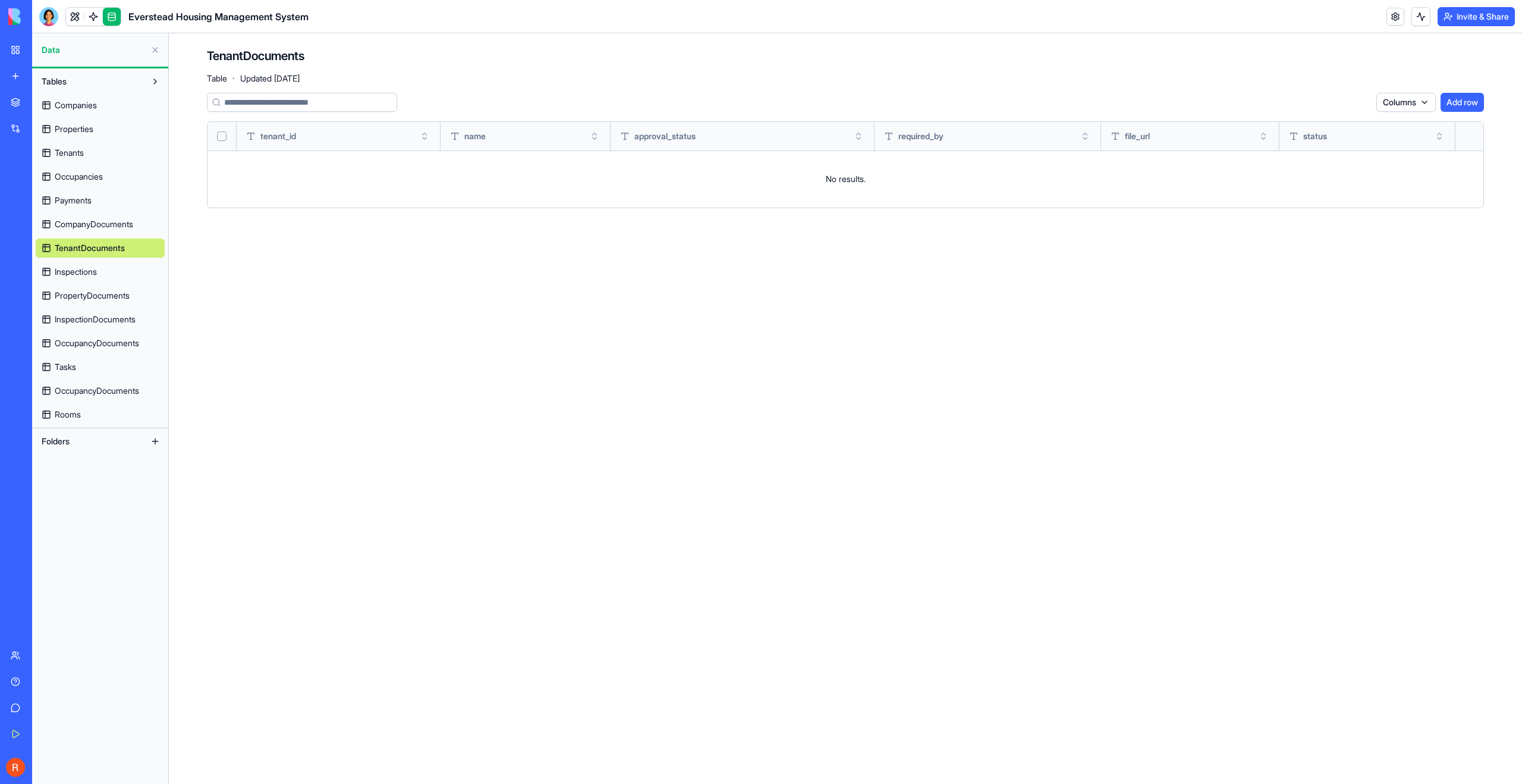
click at [82, 221] on span "CompanyDocuments" at bounding box center [94, 224] width 78 height 12
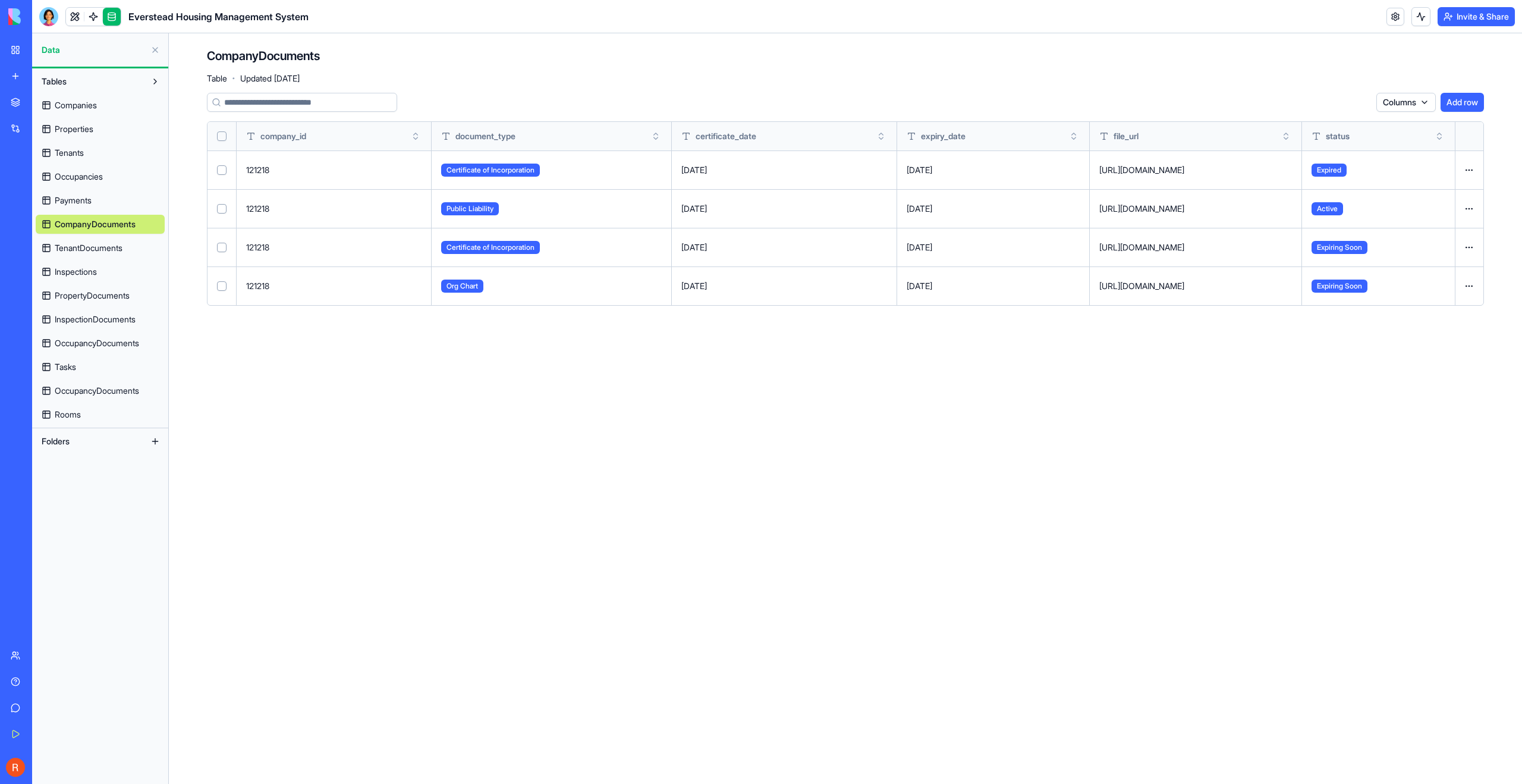
click at [81, 250] on span "TenantDocuments" at bounding box center [89, 248] width 67 height 12
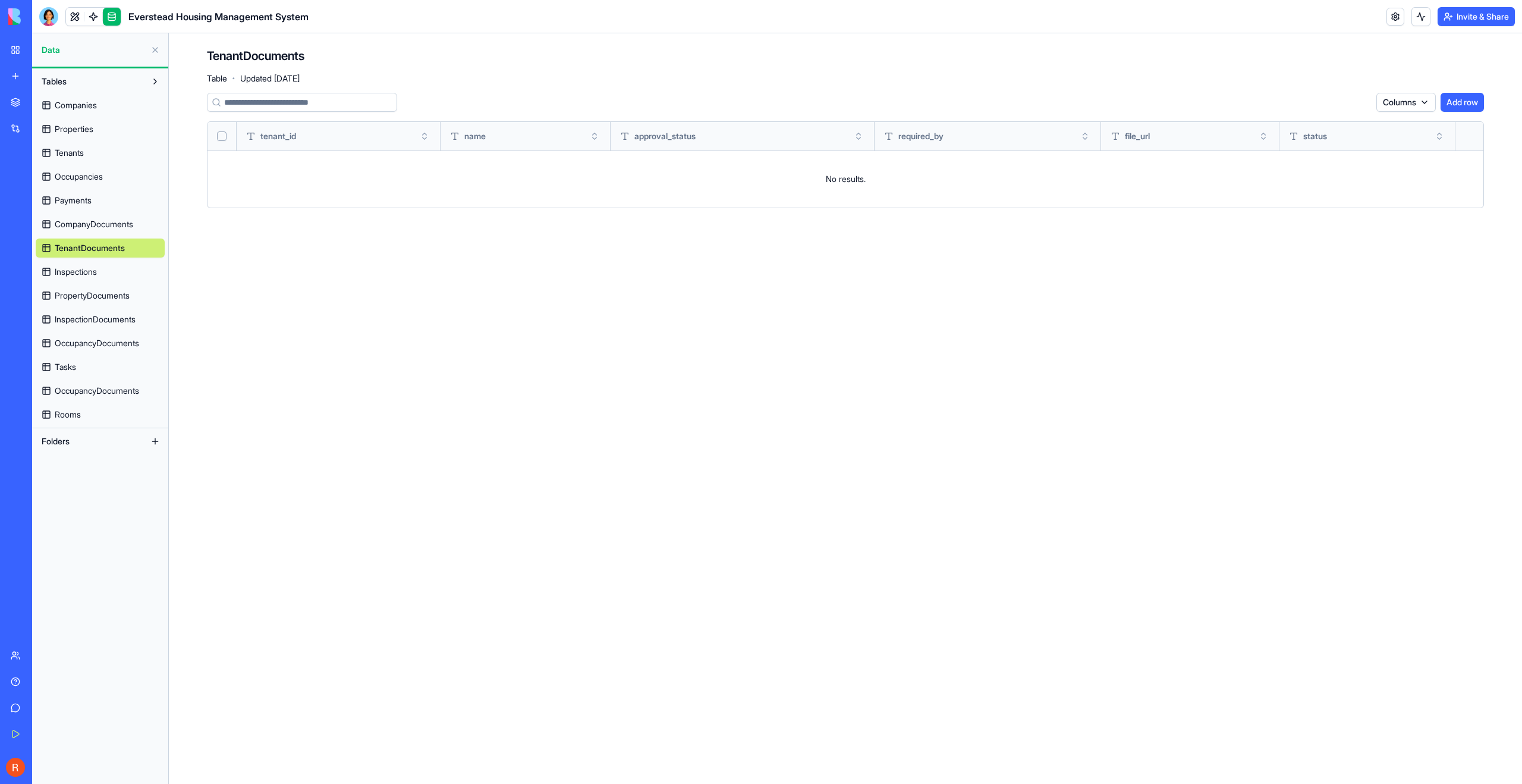
click at [75, 267] on span "Inspections" at bounding box center [76, 271] width 43 height 12
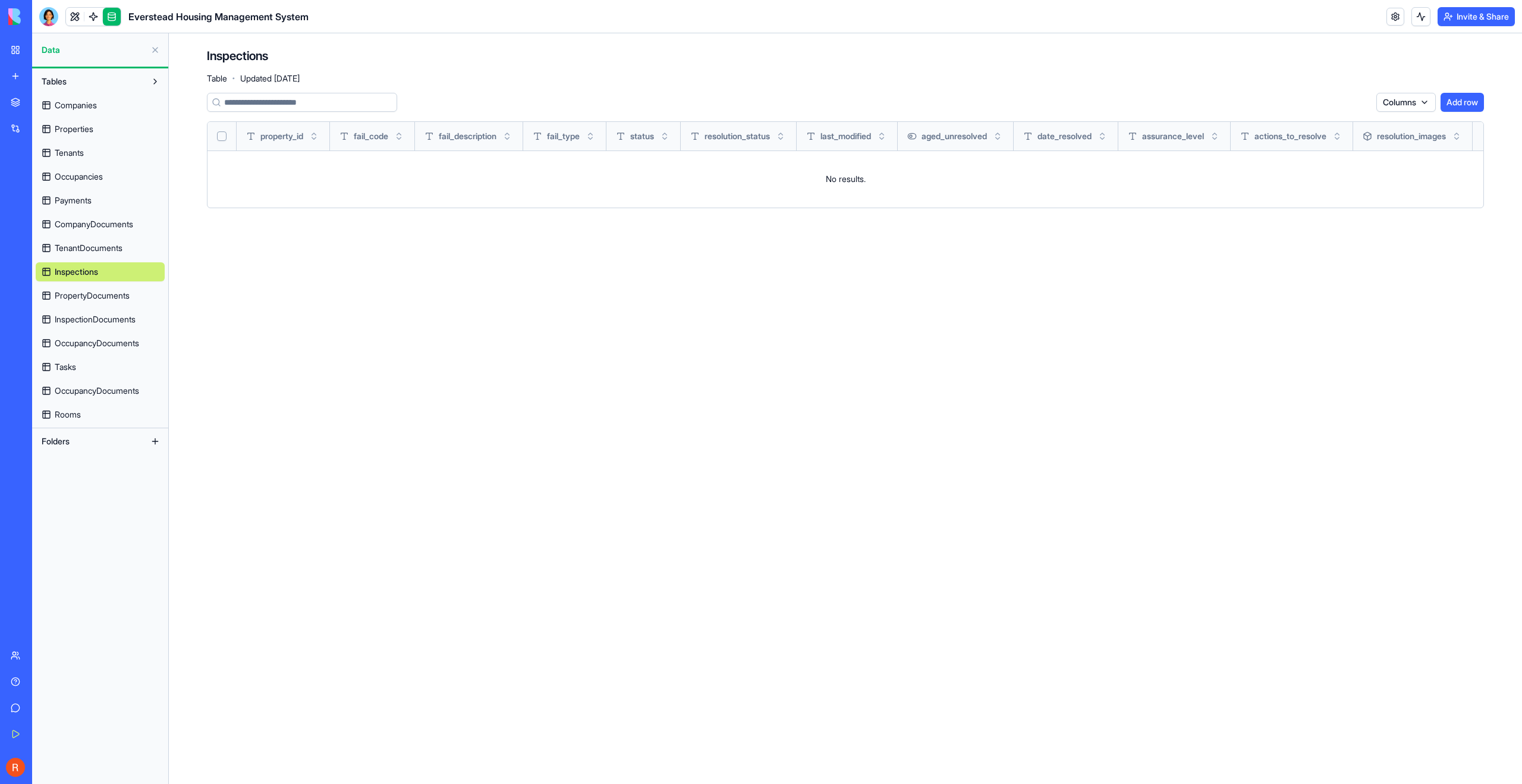
click at [78, 282] on div "Companies Properties Tenants Occupancies Payments CompanyDocuments TenantDocume…" at bounding box center [99, 257] width 129 height 333
click at [84, 298] on span "PropertyDocuments" at bounding box center [92, 295] width 75 height 12
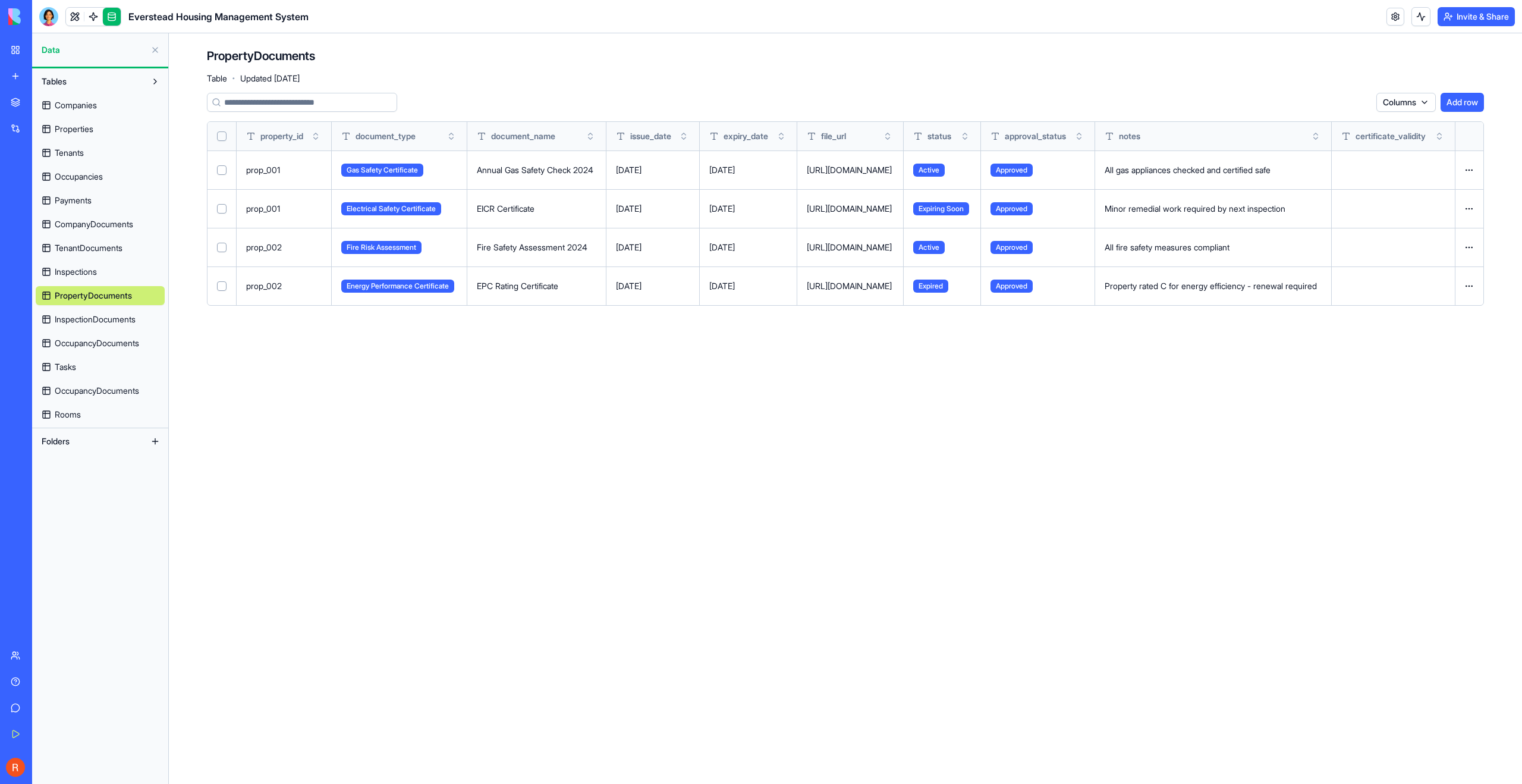
click at [88, 311] on link "InspectionDocuments" at bounding box center [99, 319] width 129 height 19
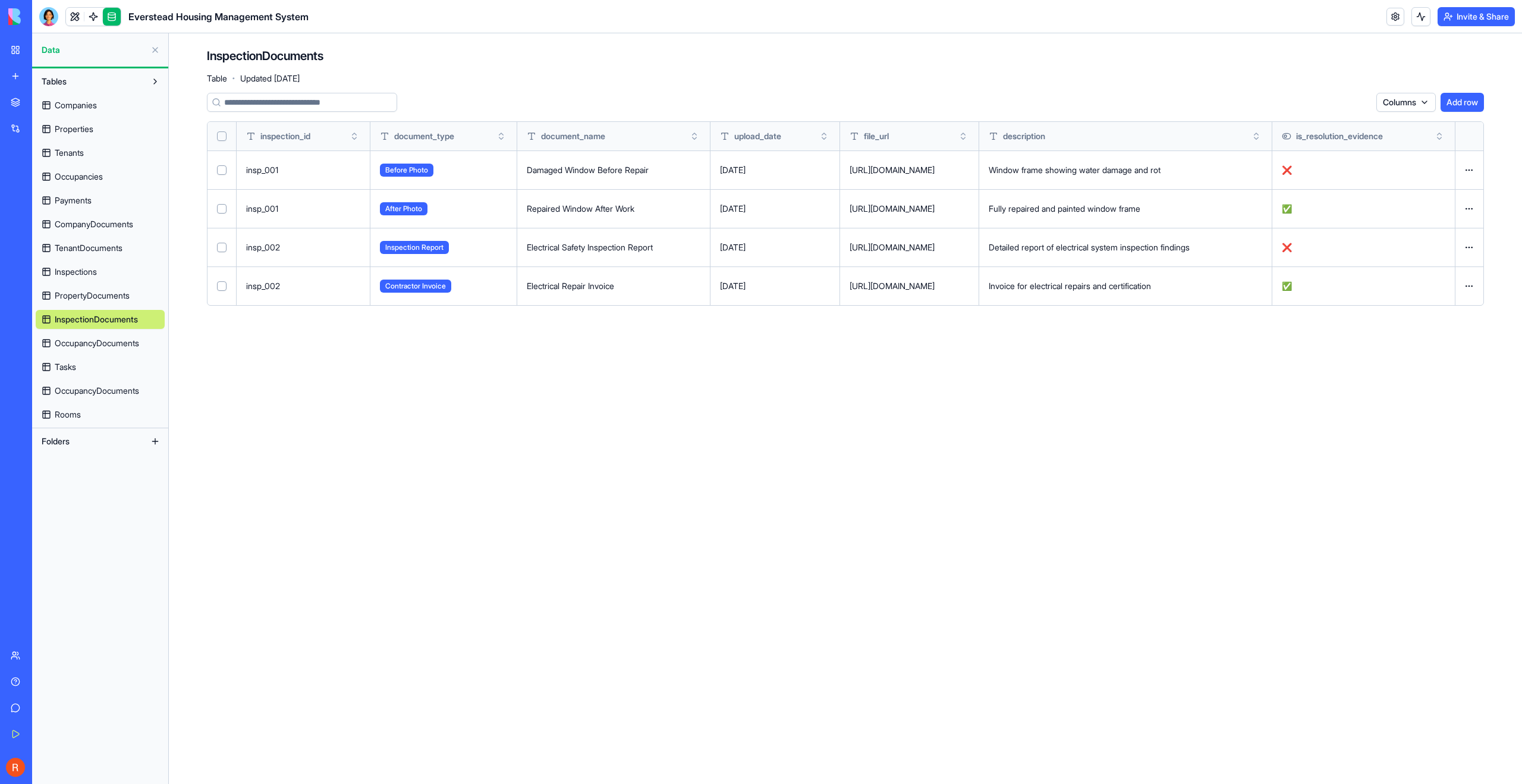
click at [78, 350] on link "OccupancyDocuments" at bounding box center [99, 343] width 129 height 19
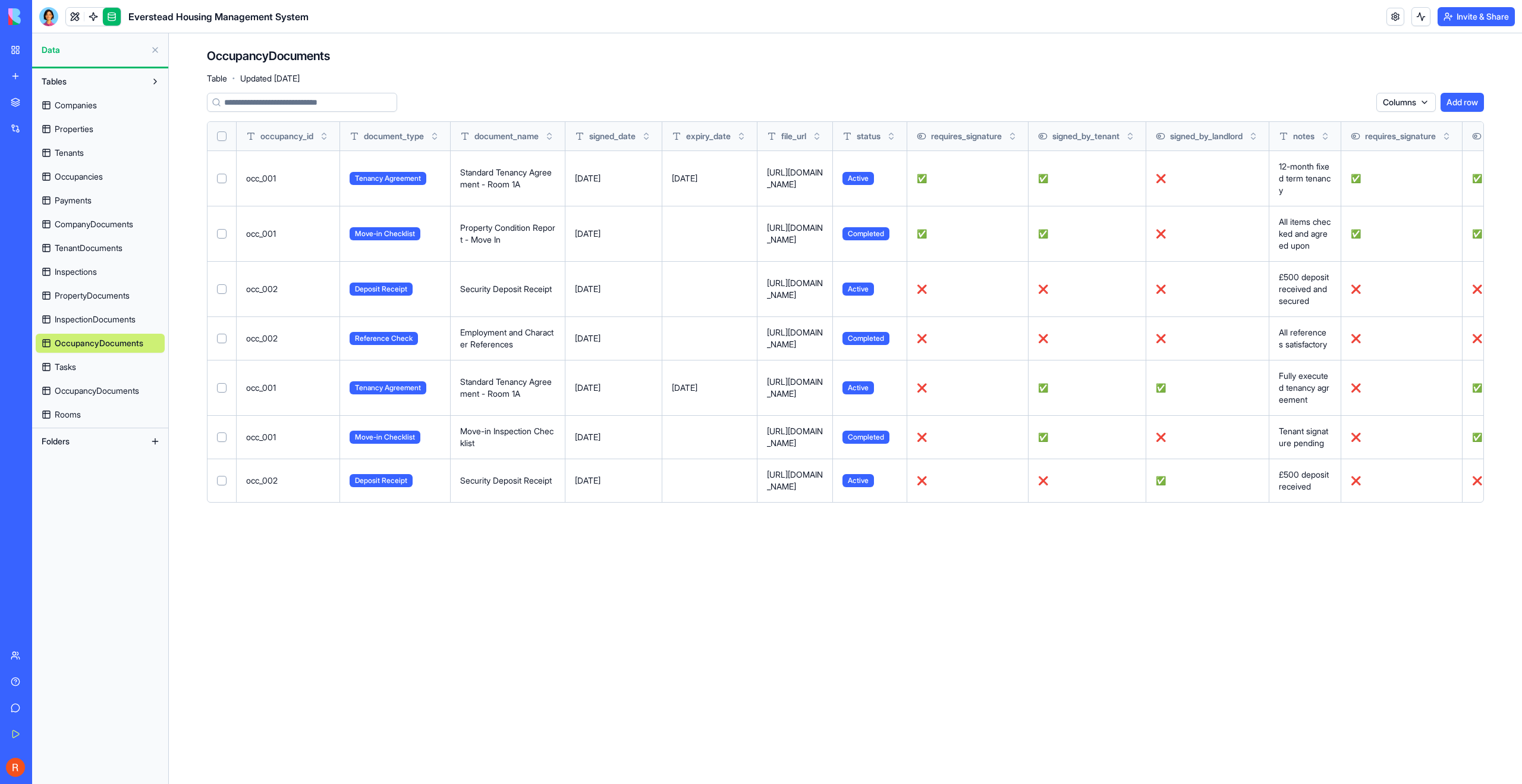
click at [67, 318] on span "InspectionDocuments" at bounding box center [95, 319] width 81 height 12
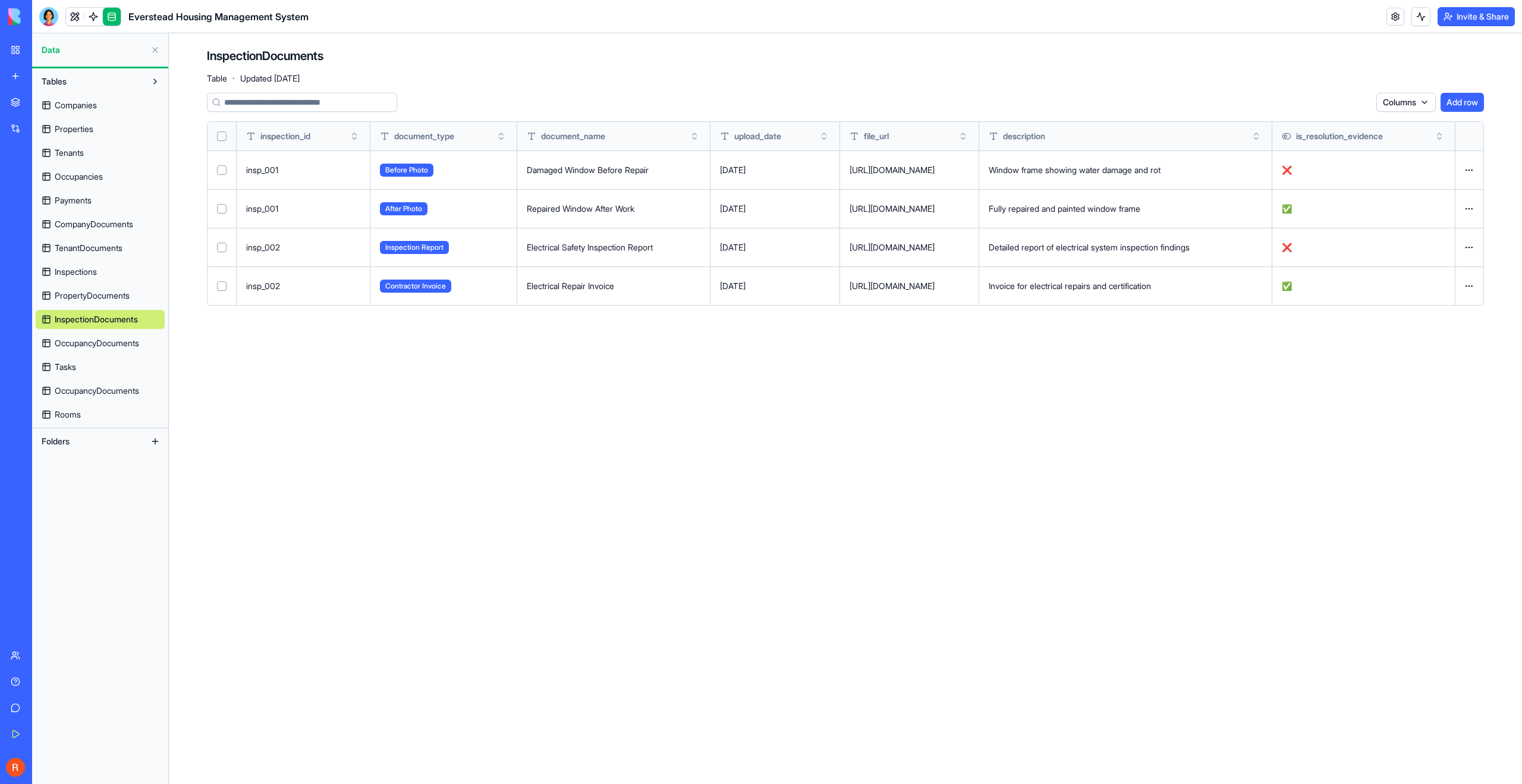
click at [71, 351] on link "OccupancyDocuments" at bounding box center [99, 343] width 129 height 19
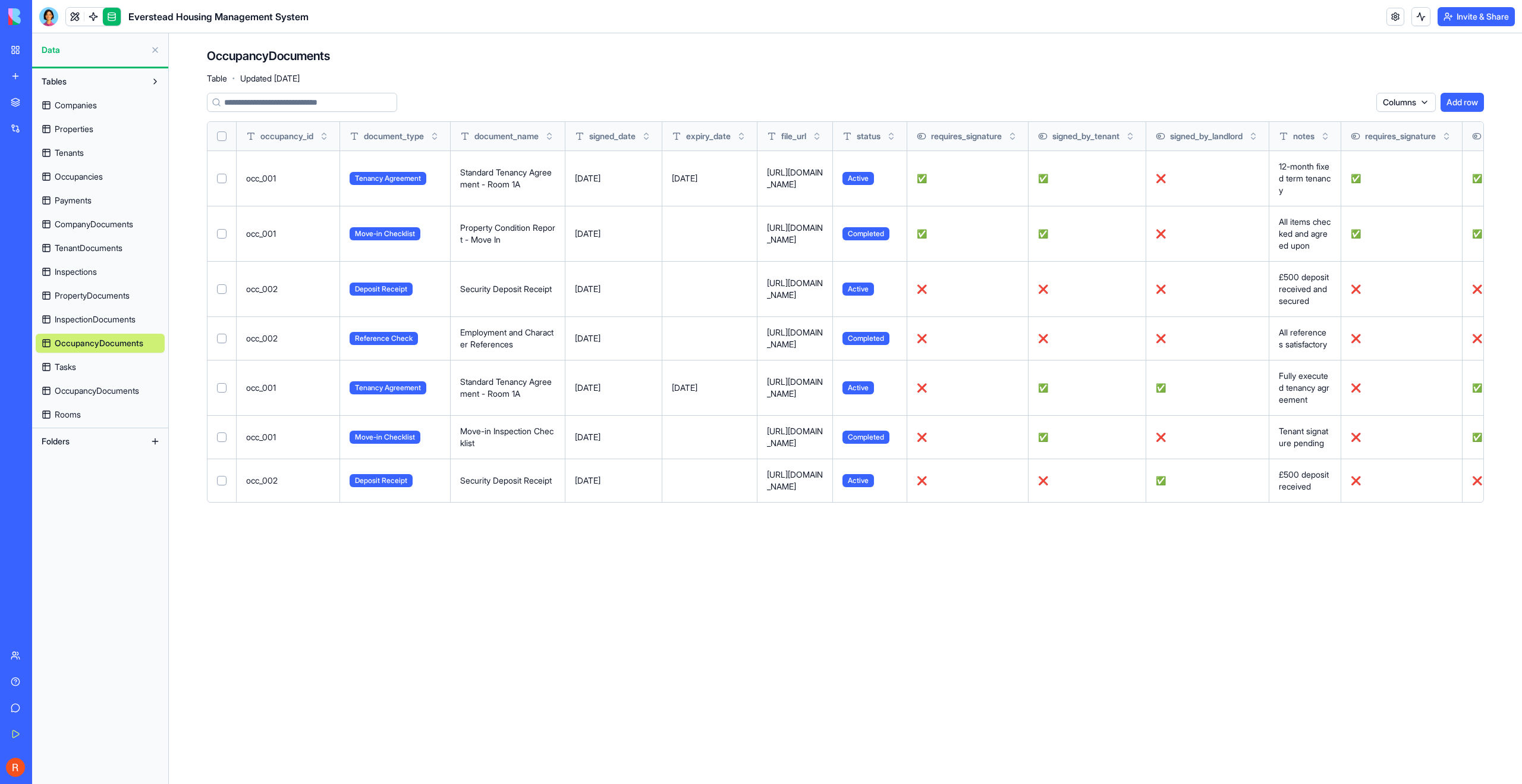
click at [69, 368] on span "Tasks" at bounding box center [66, 366] width 21 height 12
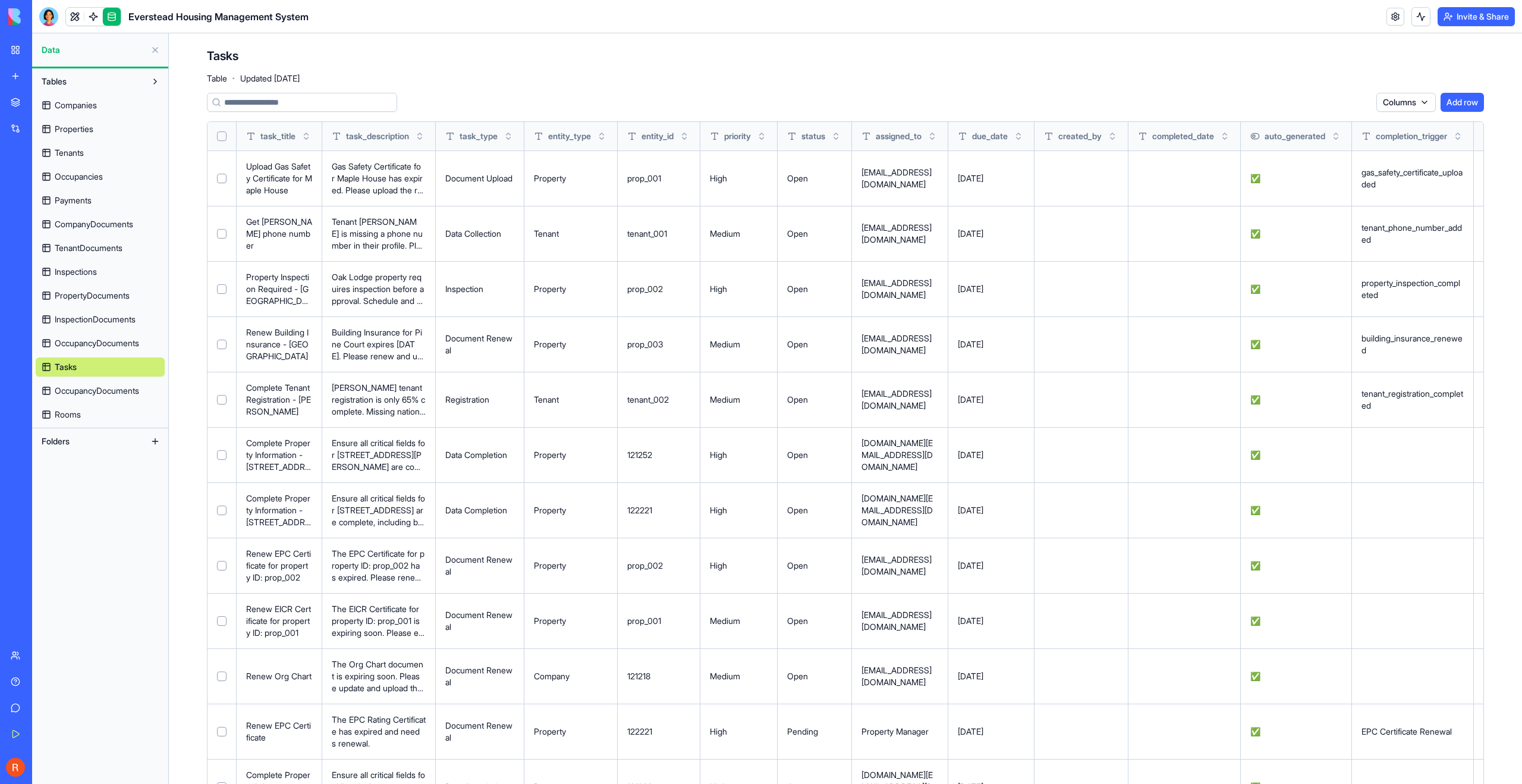
click at [64, 392] on span "OccupancyDocuments" at bounding box center [97, 390] width 84 height 12
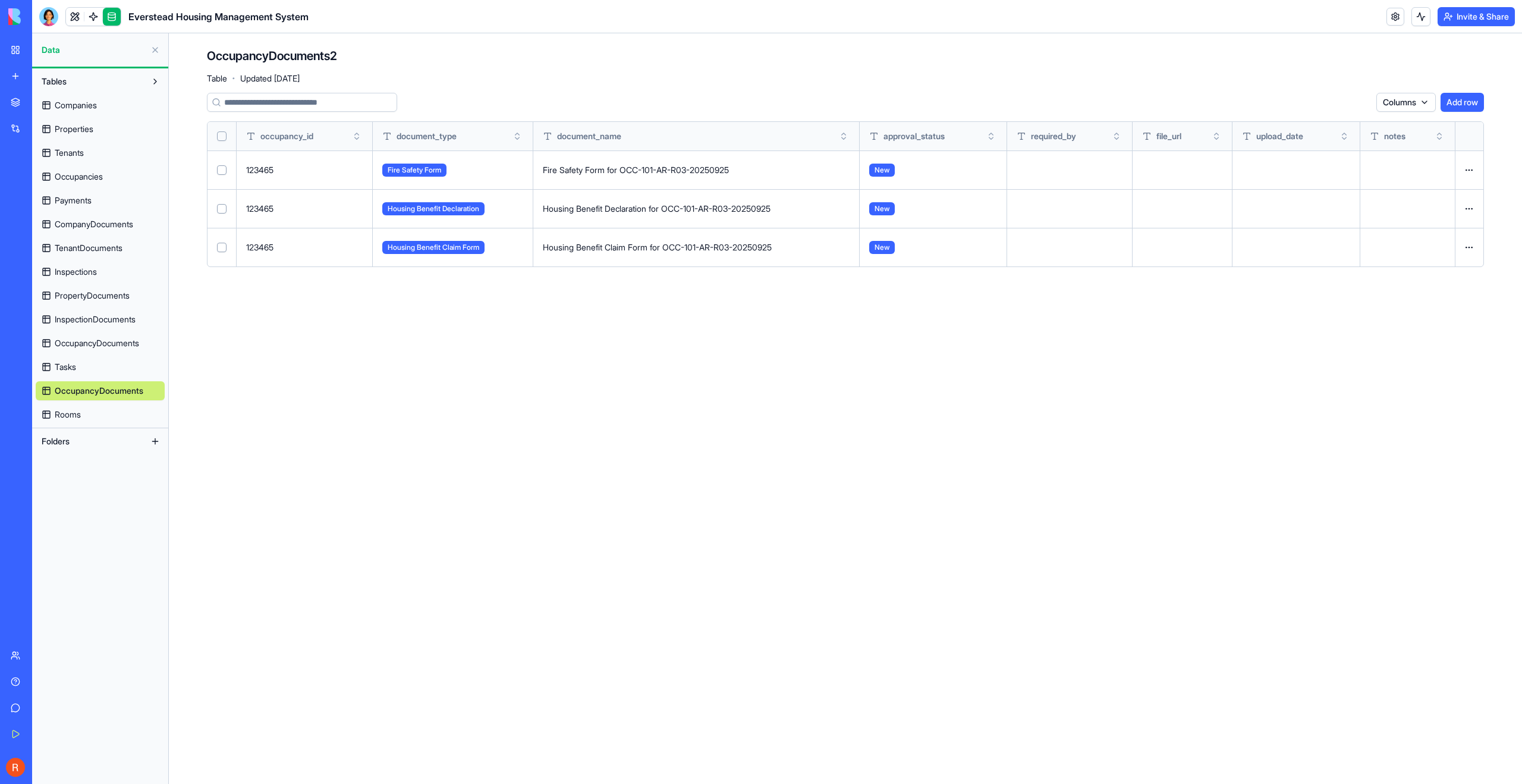
click at [63, 418] on span "Rooms" at bounding box center [67, 414] width 26 height 12
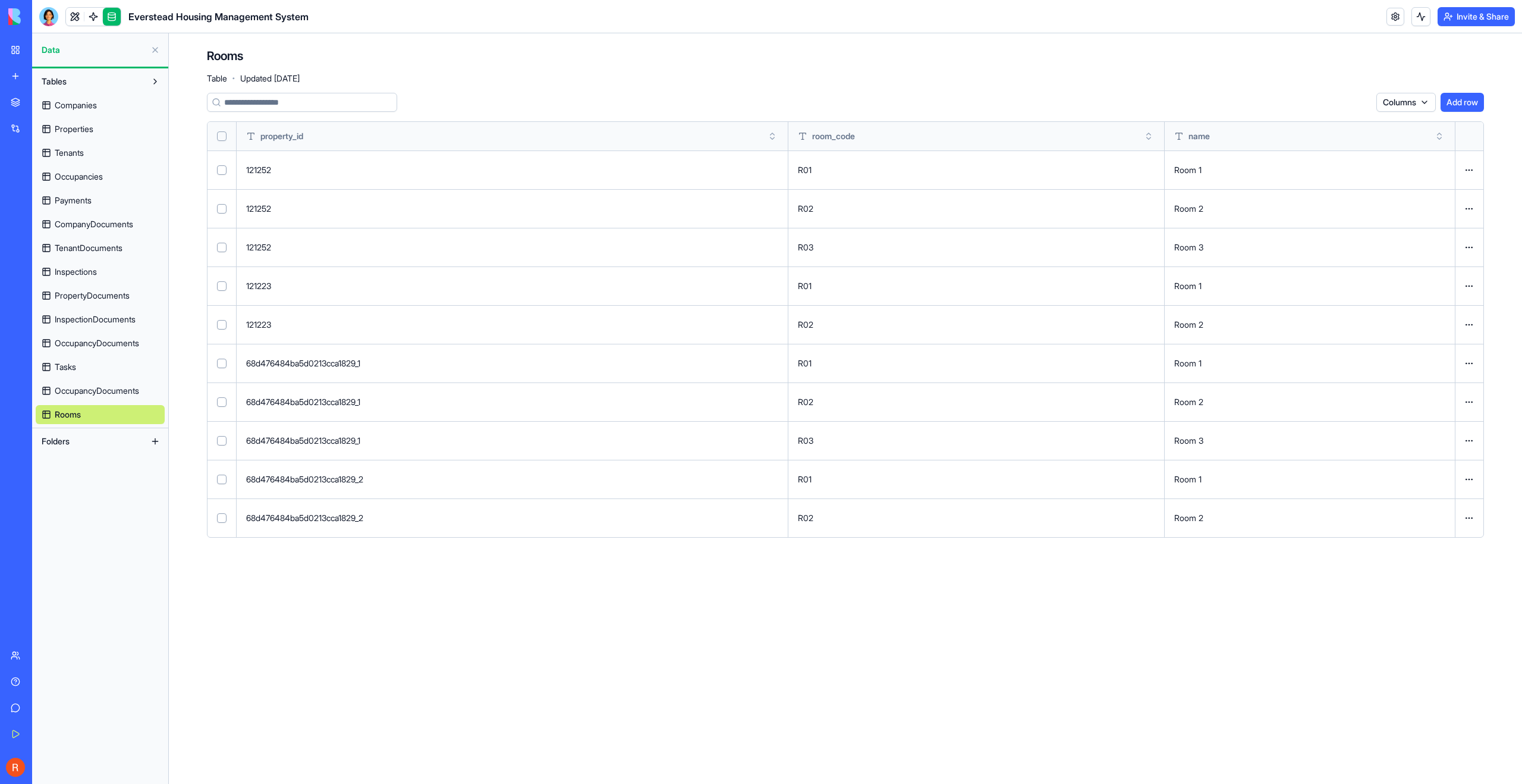
click at [91, 393] on span "OccupancyDocuments" at bounding box center [97, 390] width 84 height 12
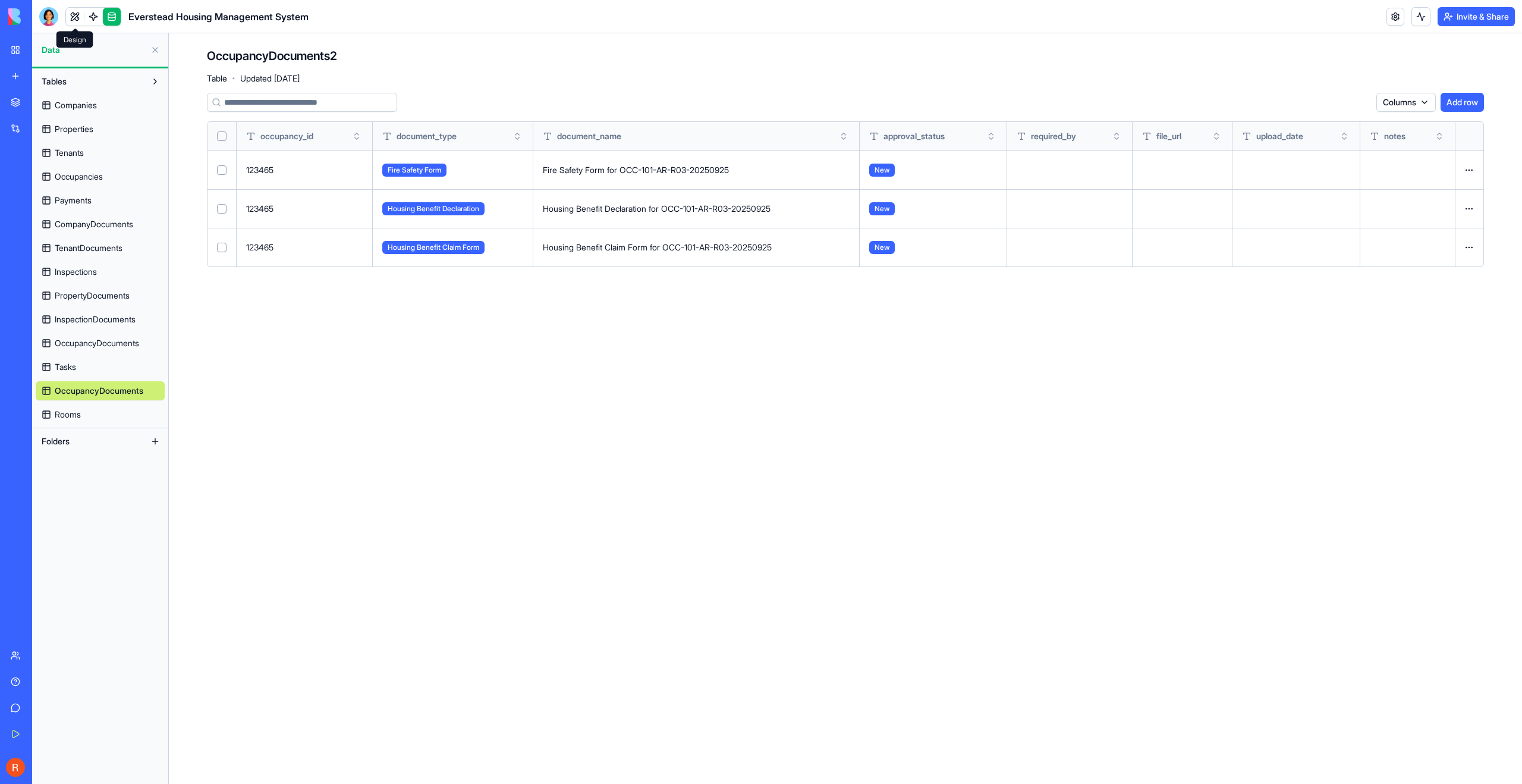
click at [75, 8] on link at bounding box center [75, 17] width 18 height 18
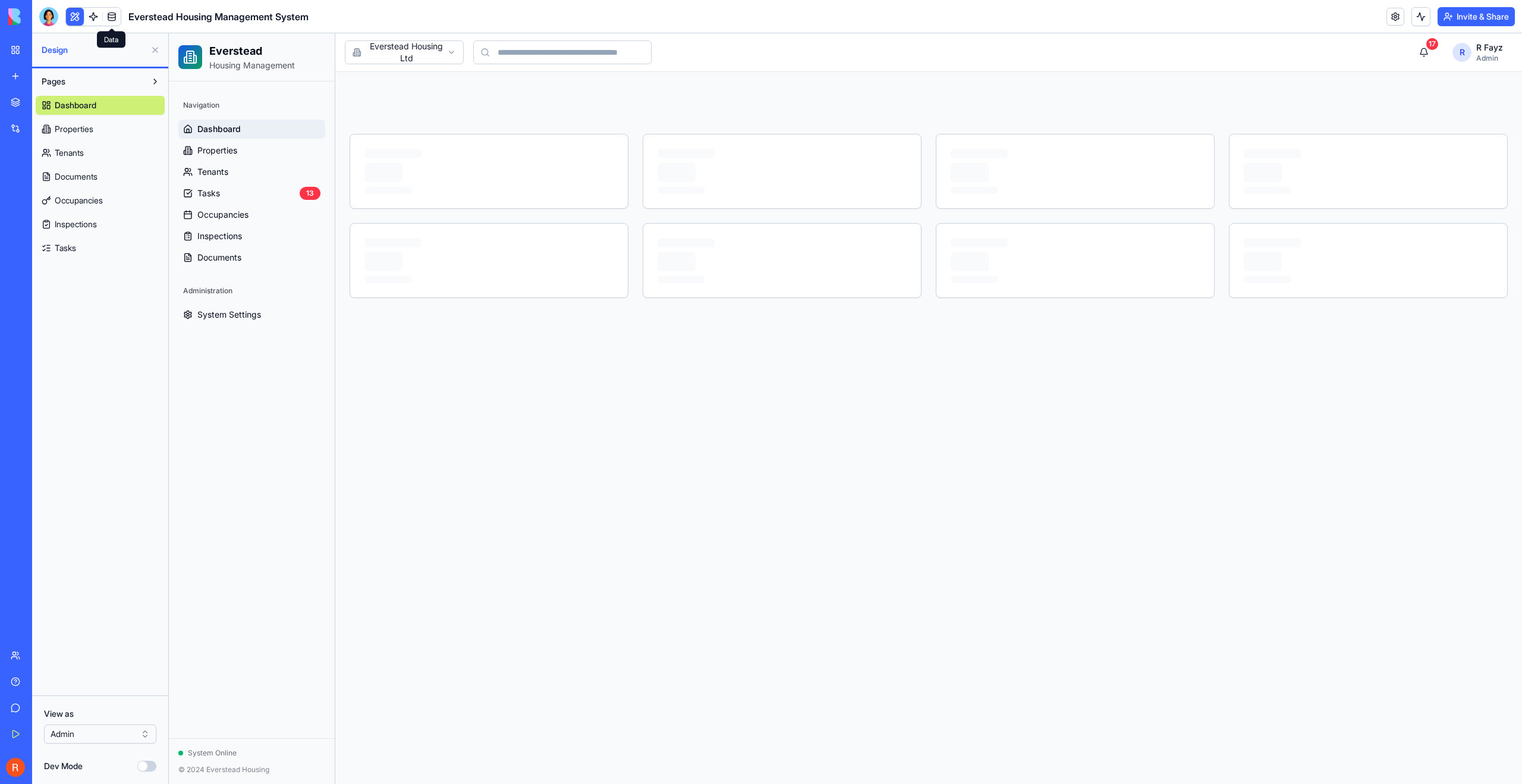
click at [115, 16] on link at bounding box center [112, 17] width 18 height 18
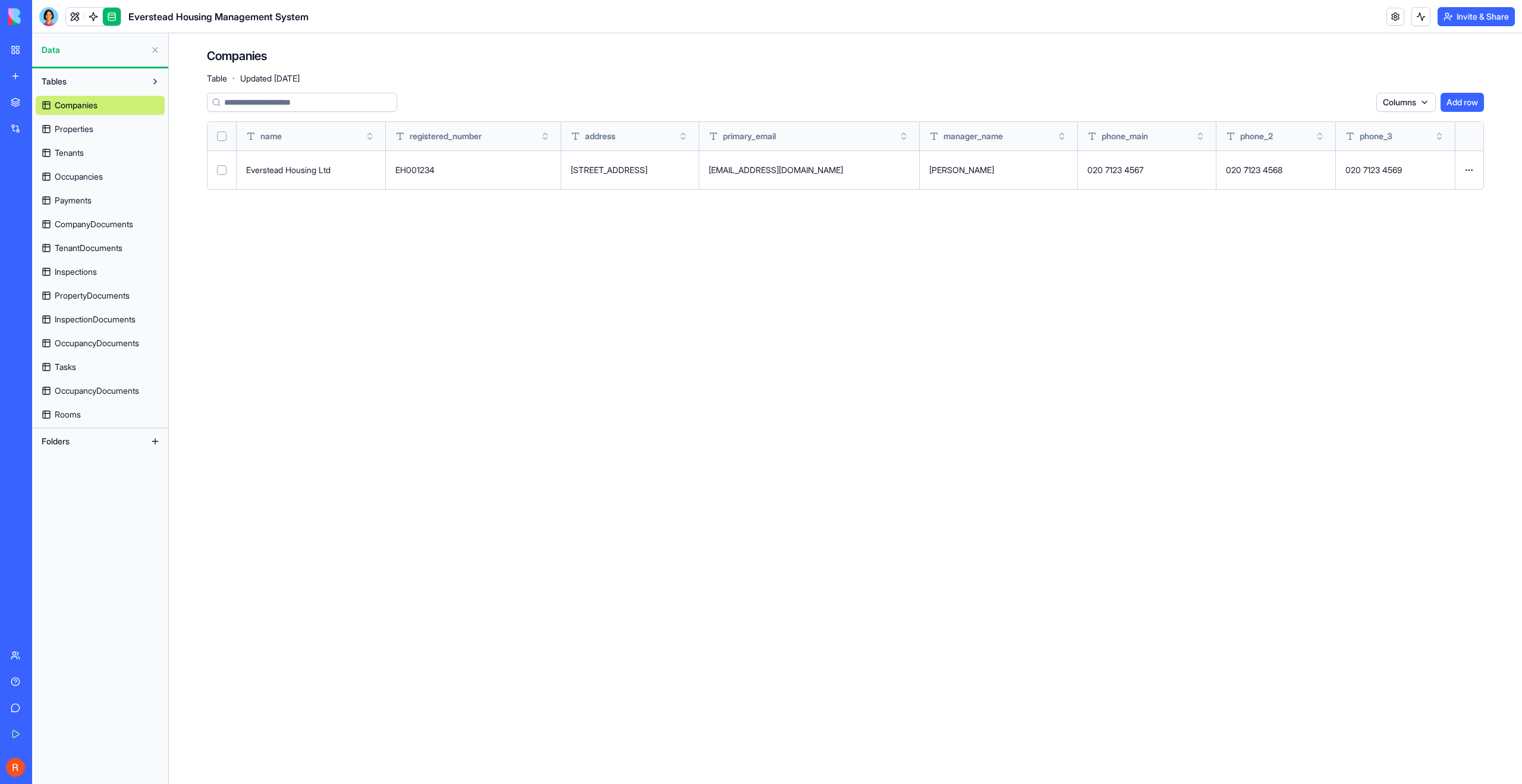
click at [53, 416] on link "Rooms" at bounding box center [99, 414] width 129 height 19
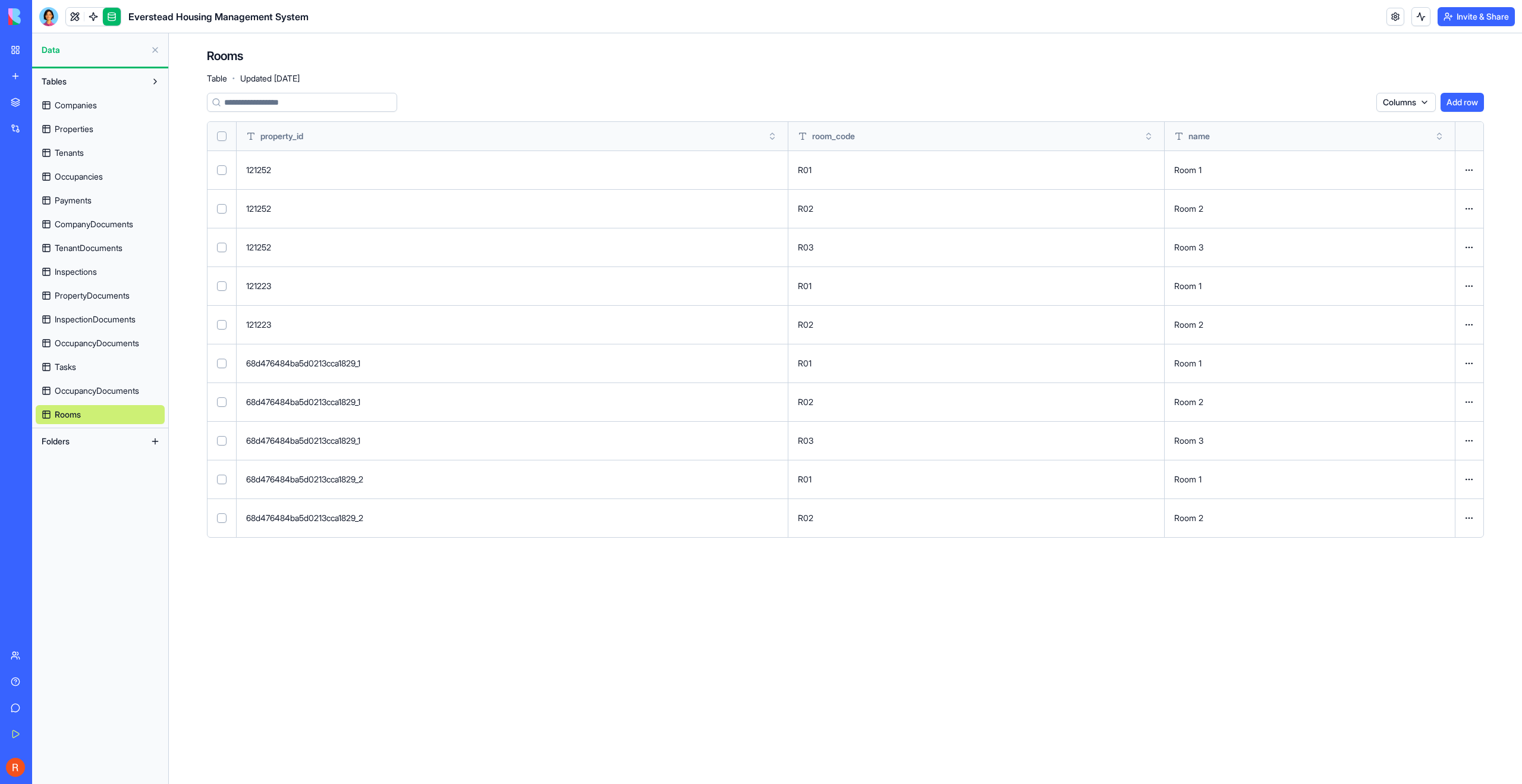
click at [89, 367] on link "Tasks" at bounding box center [99, 366] width 129 height 19
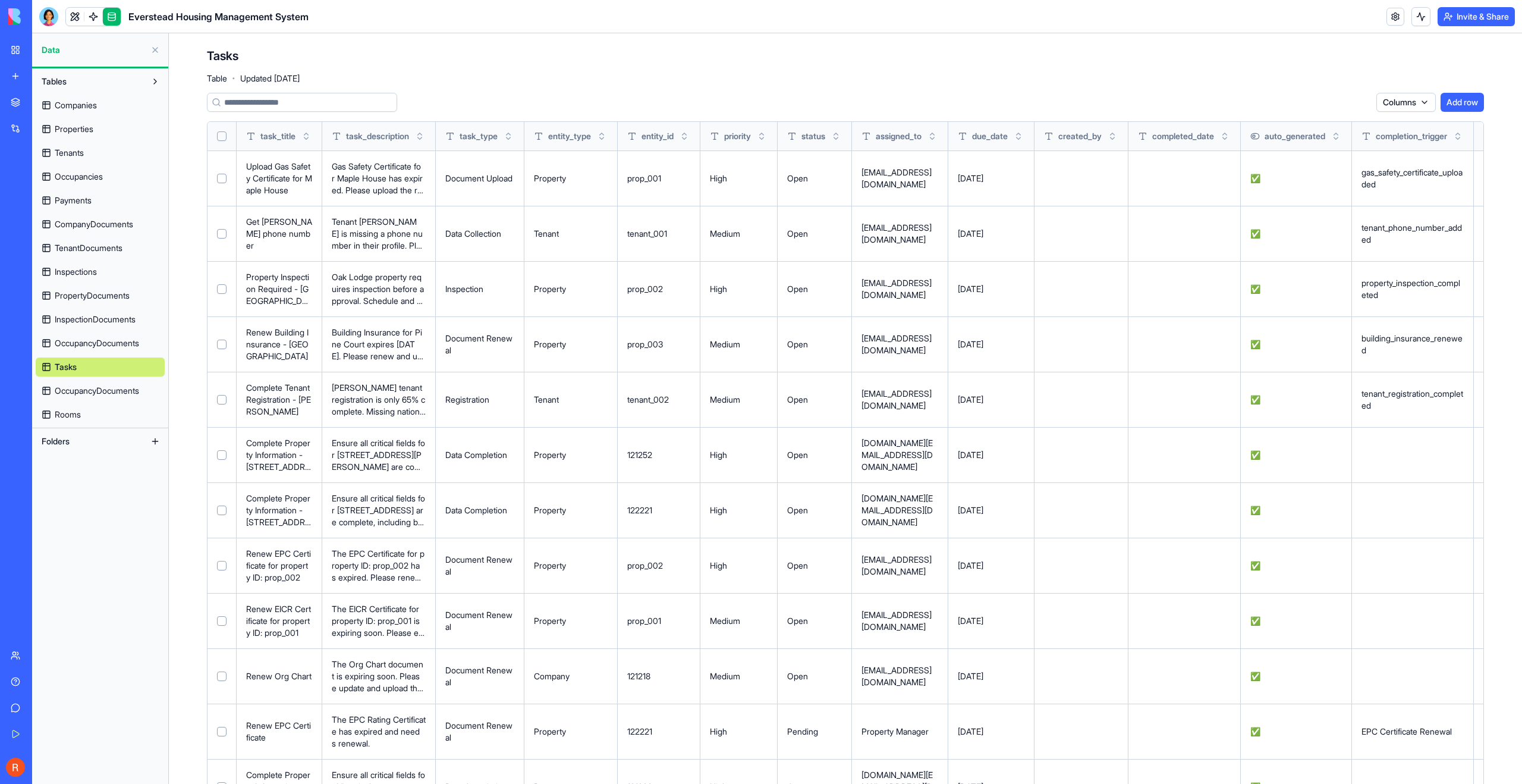
click at [96, 342] on span "OccupancyDocuments" at bounding box center [97, 343] width 84 height 12
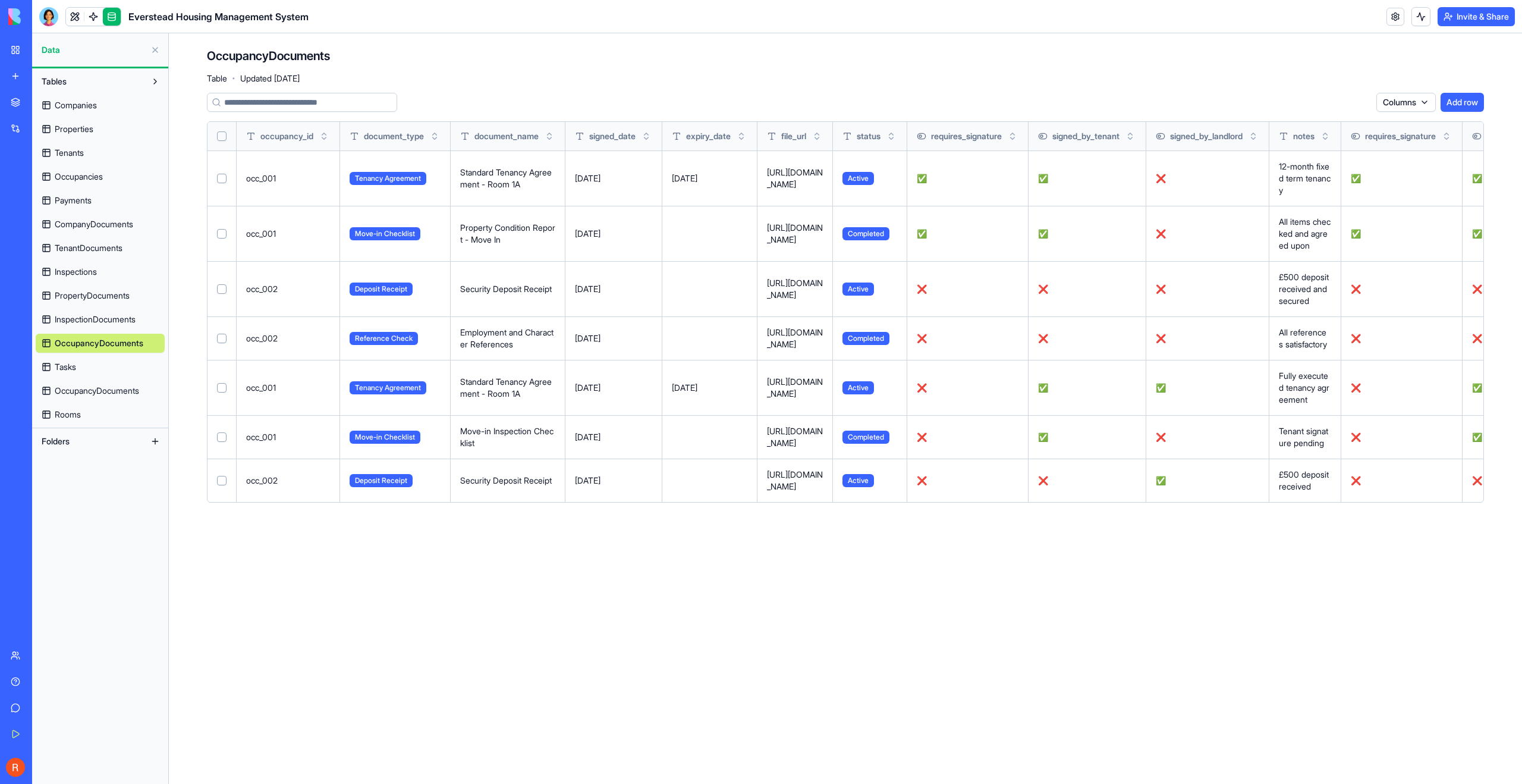
click at [103, 327] on link "InspectionDocuments" at bounding box center [99, 319] width 129 height 19
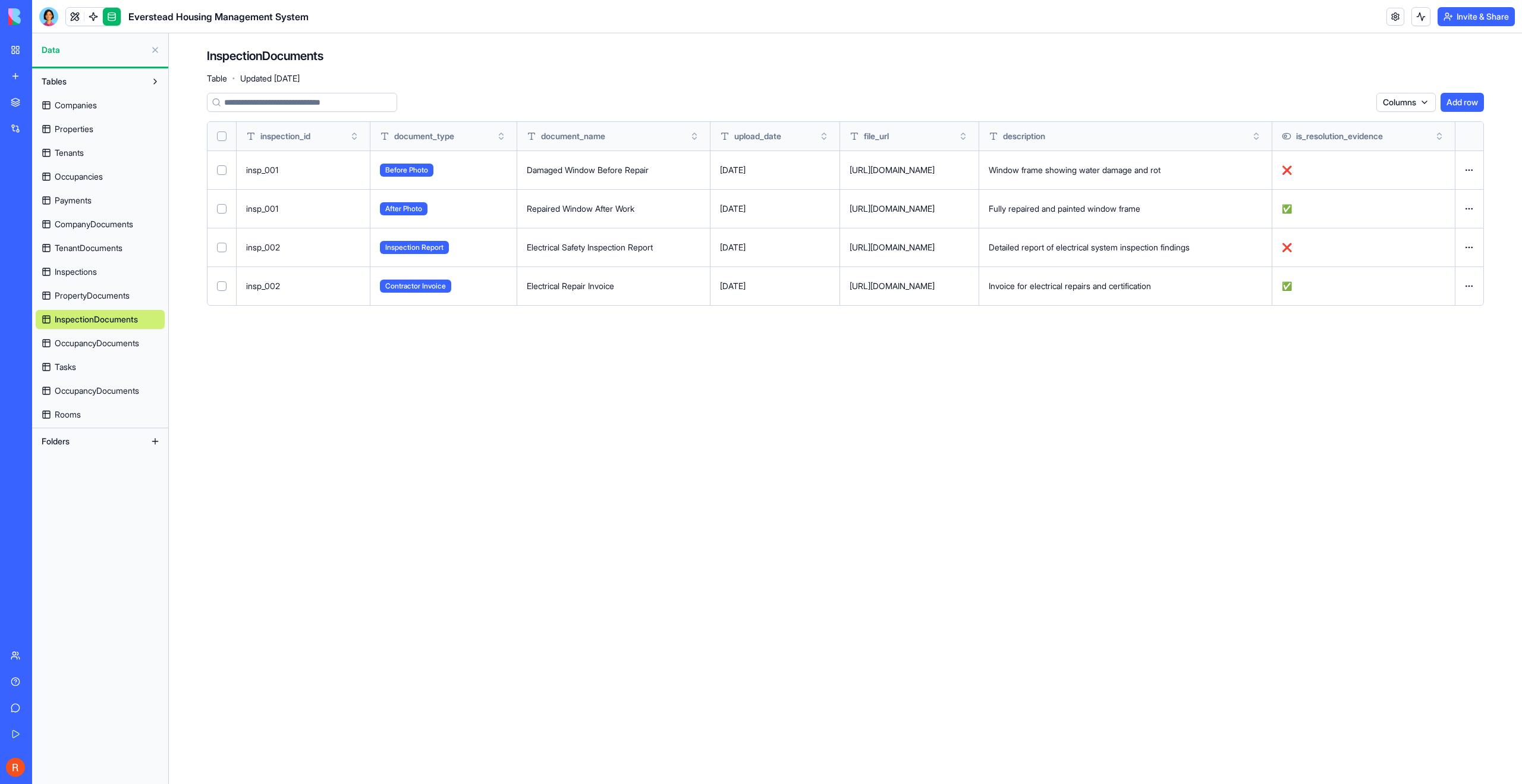
click at [103, 284] on div "Companies Properties Tenants Occupancies Payments CompanyDocuments TenantDocume…" at bounding box center [99, 257] width 129 height 333
click at [104, 292] on span "PropertyDocuments" at bounding box center [92, 295] width 75 height 12
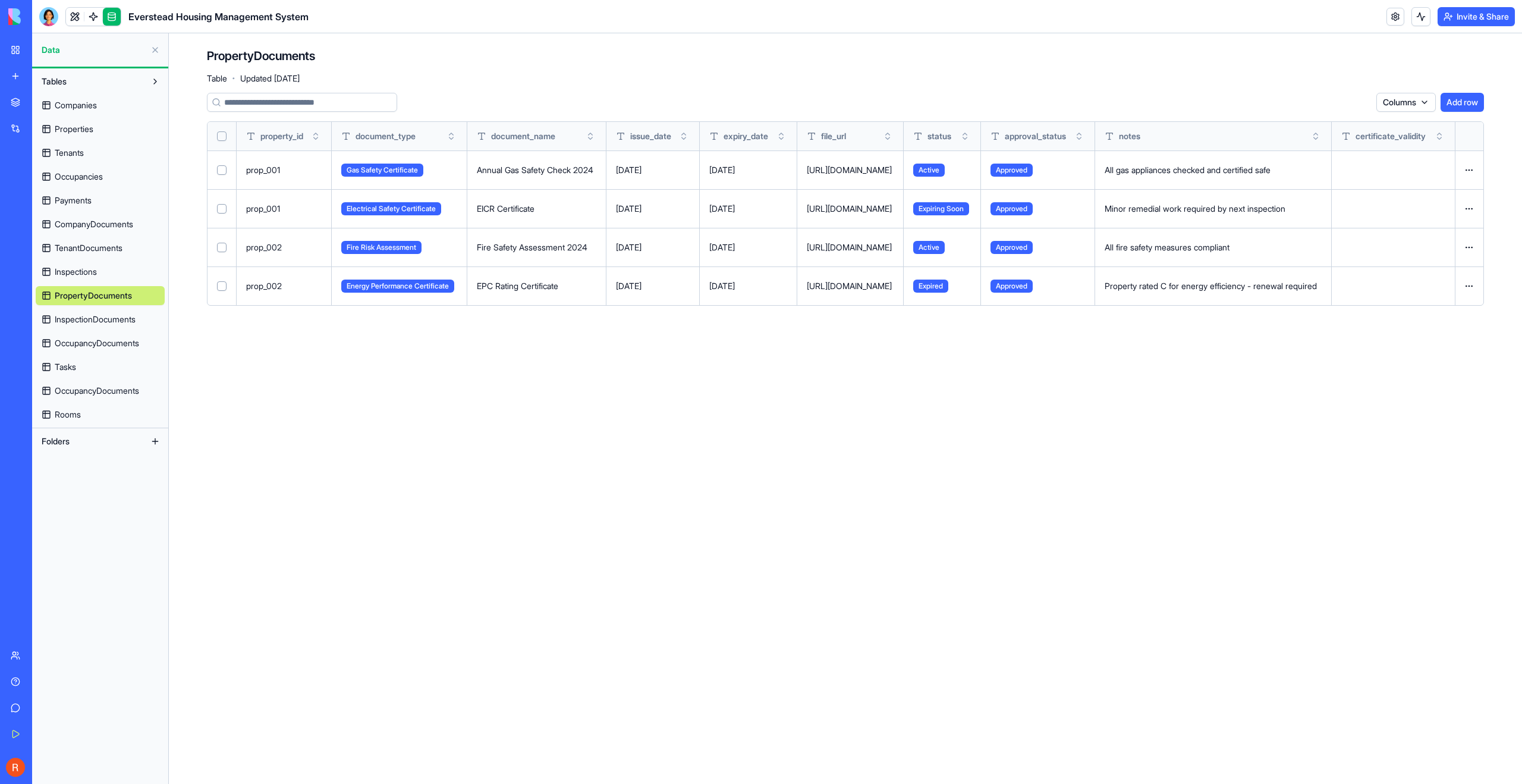
click at [94, 267] on span "Inspections" at bounding box center [76, 271] width 43 height 12
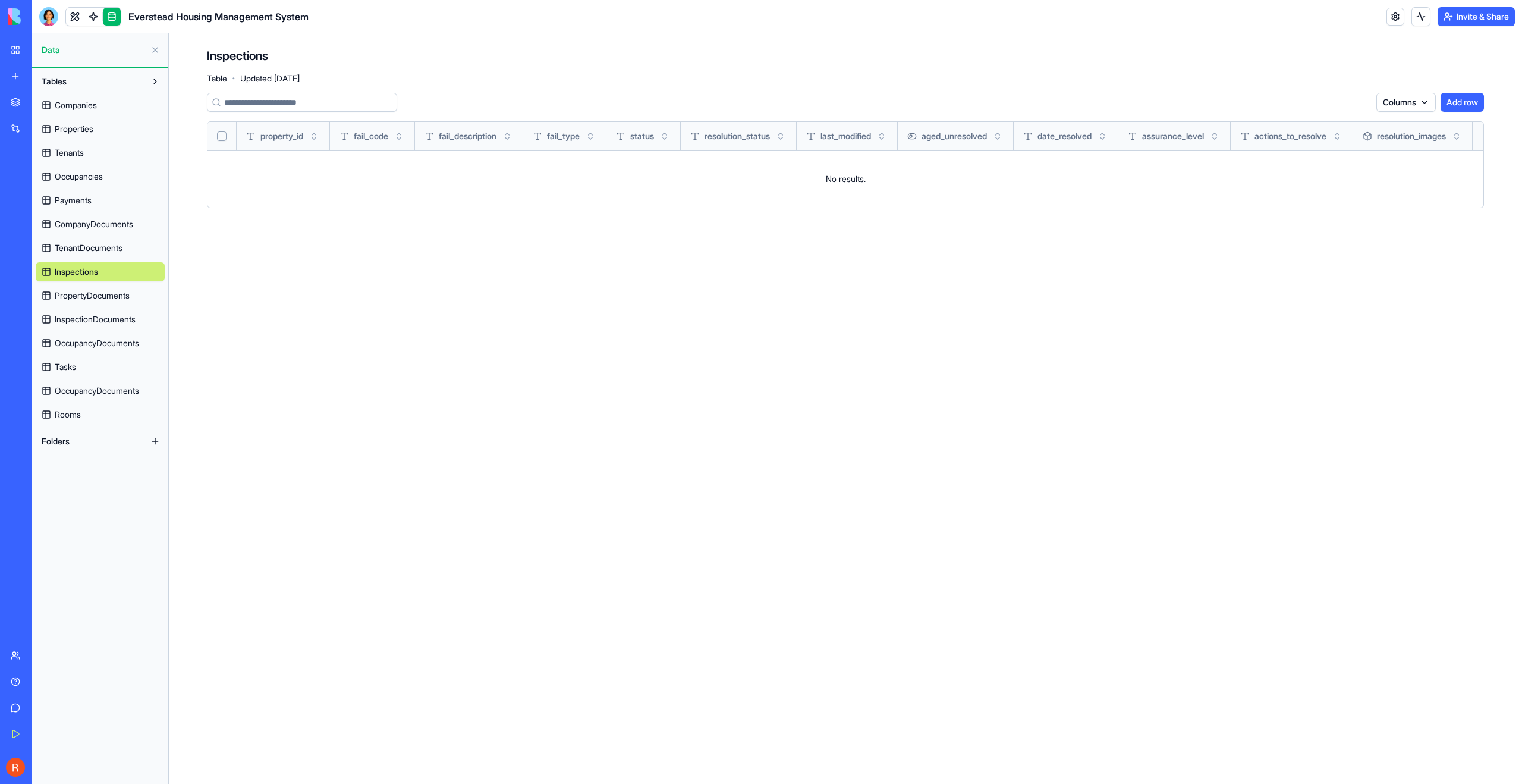
click at [96, 251] on span "TenantDocuments" at bounding box center [89, 248] width 67 height 12
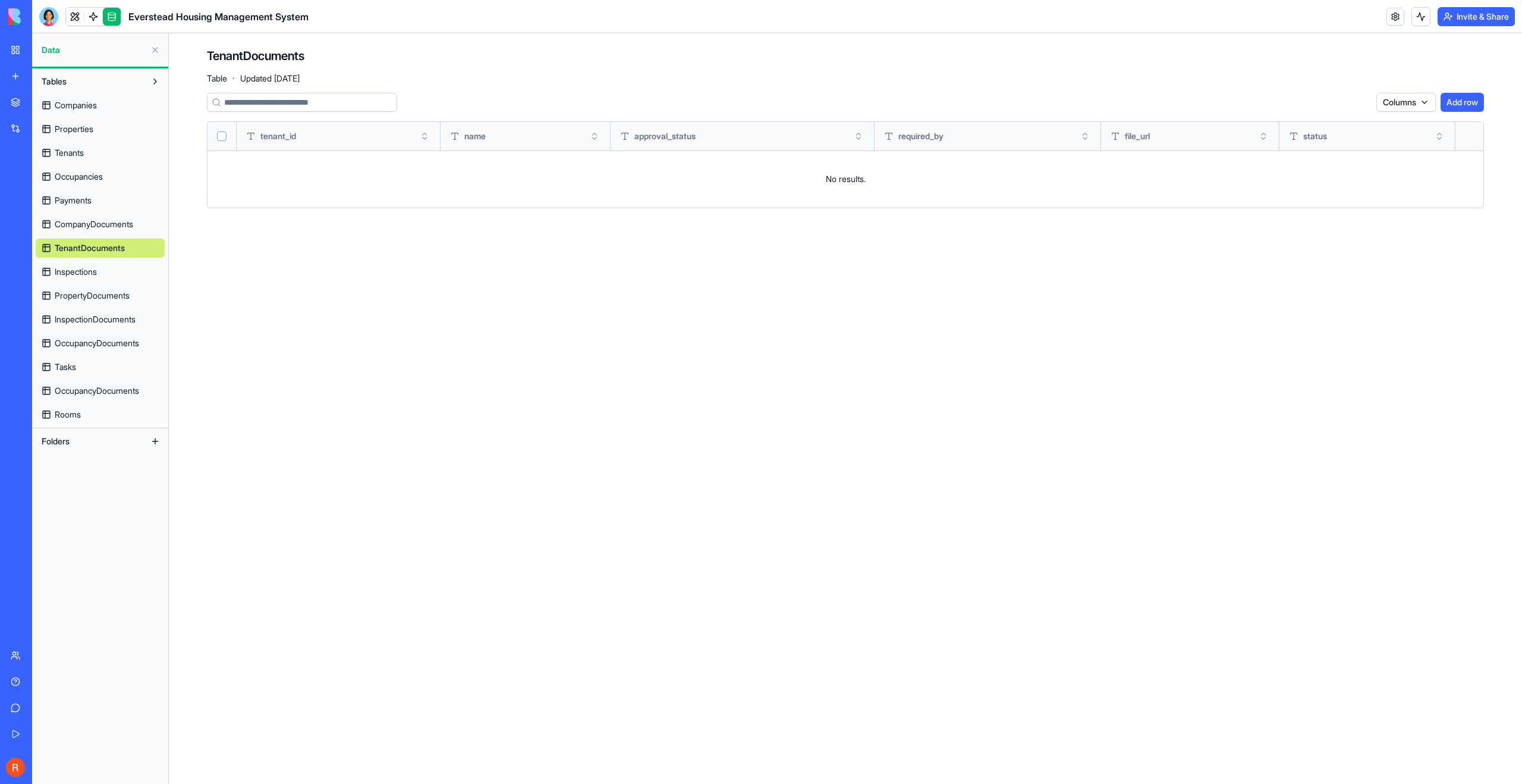
click at [104, 229] on span "CompanyDocuments" at bounding box center [94, 224] width 78 height 12
click at [99, 196] on link "Payments" at bounding box center [99, 200] width 129 height 19
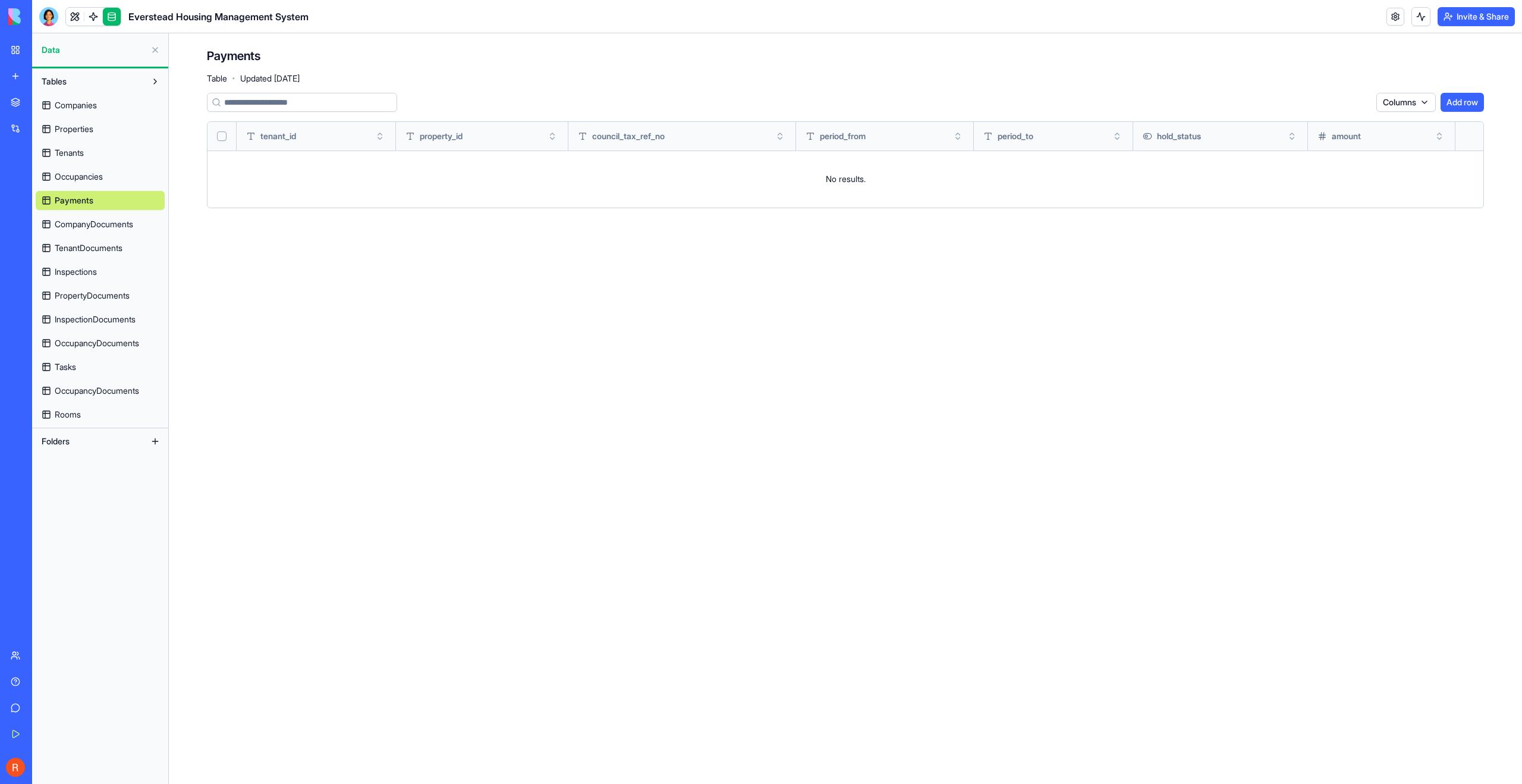
click at [96, 179] on span "Occupancies" at bounding box center [79, 176] width 48 height 12
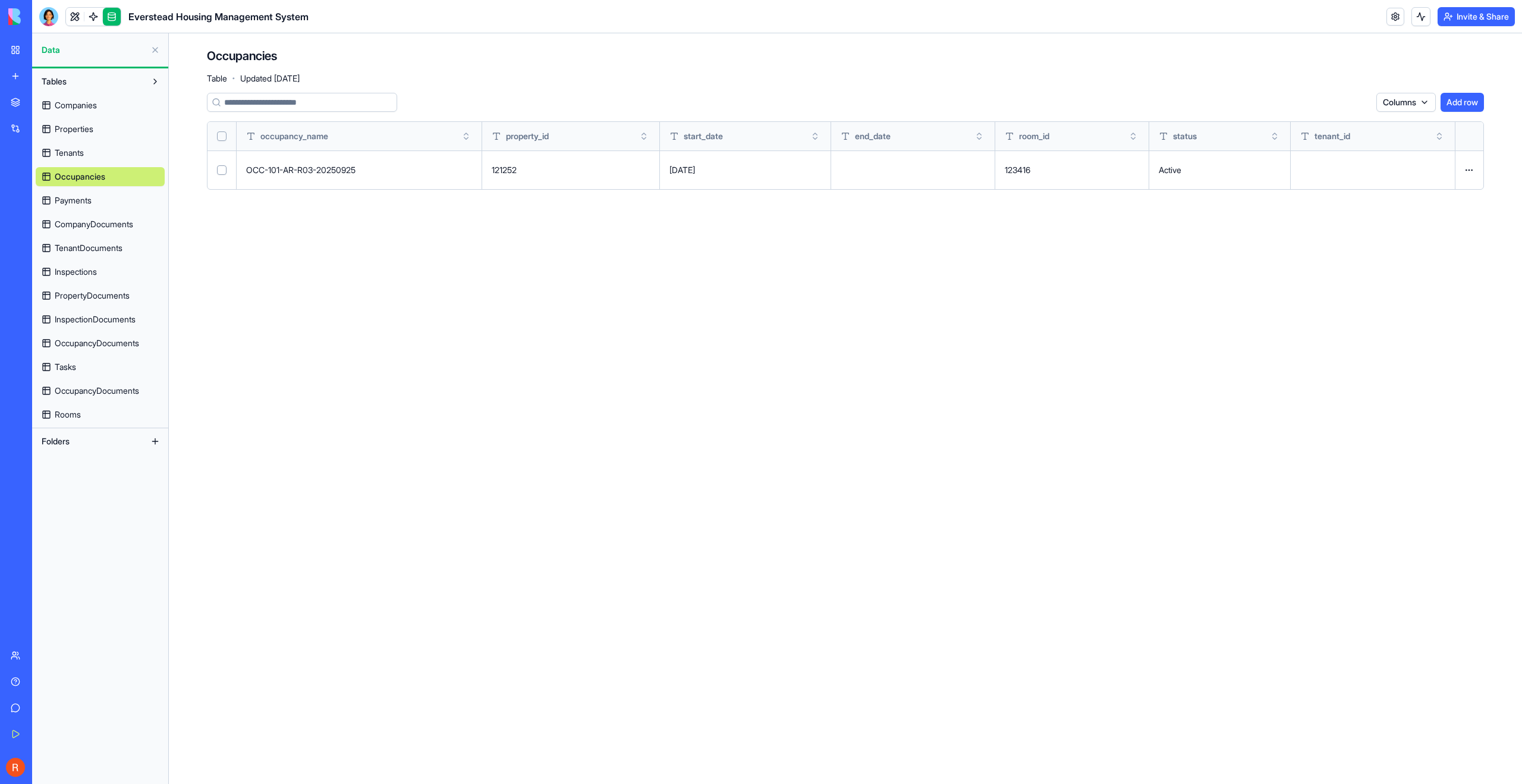
click at [85, 154] on link "Tenants" at bounding box center [99, 152] width 129 height 19
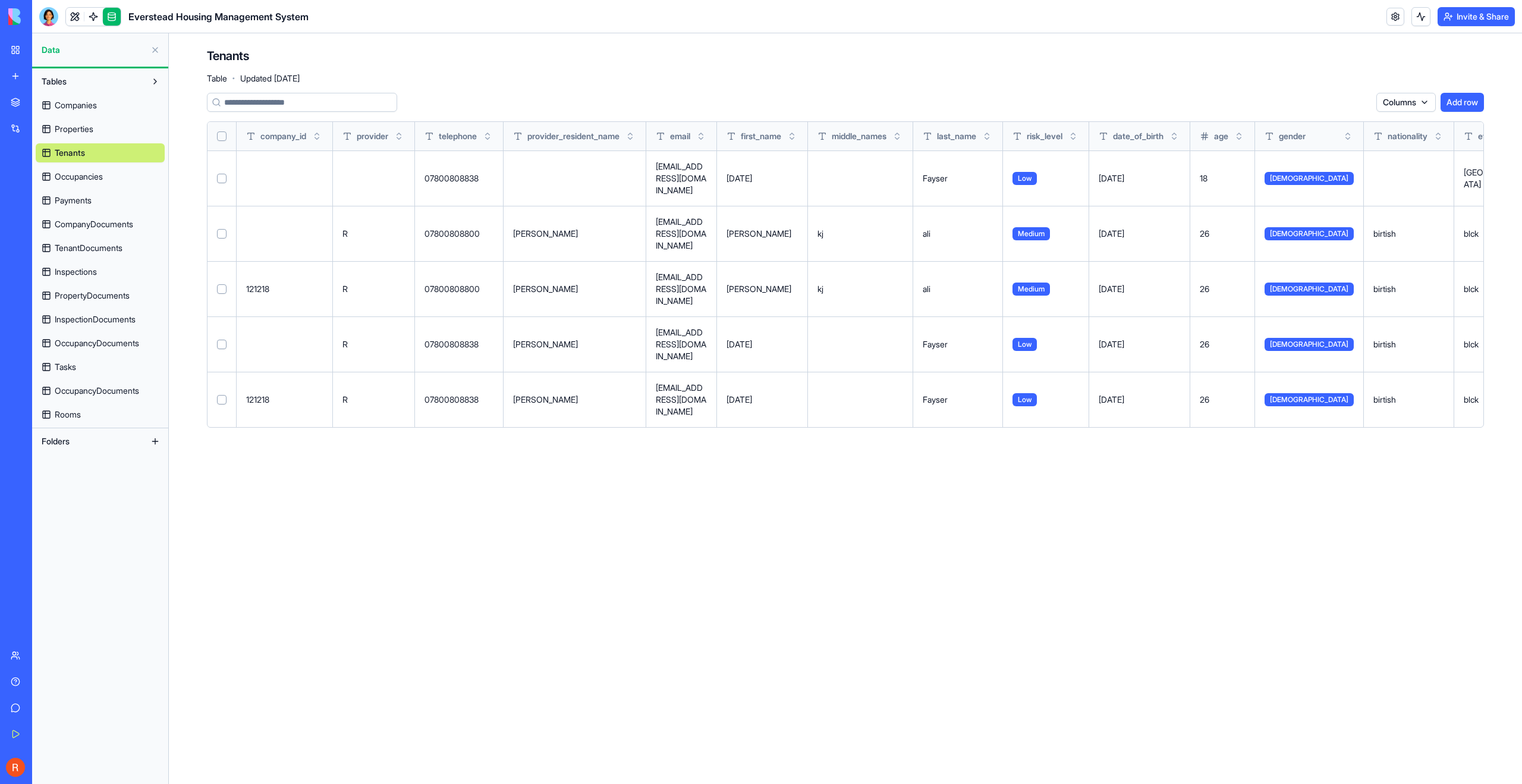
click at [84, 132] on span "Properties" at bounding box center [75, 129] width 39 height 12
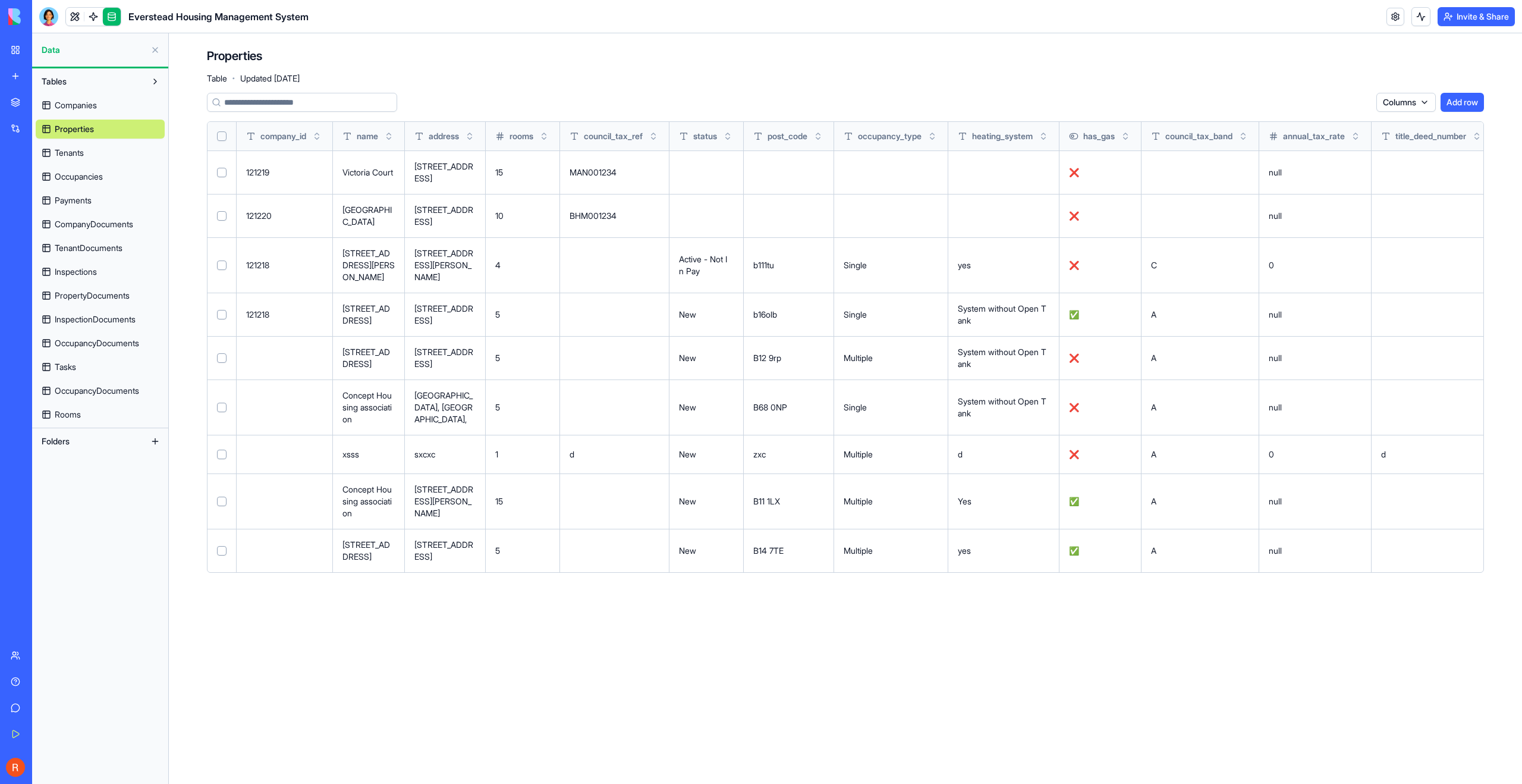
click at [89, 109] on span "Companies" at bounding box center [76, 105] width 43 height 12
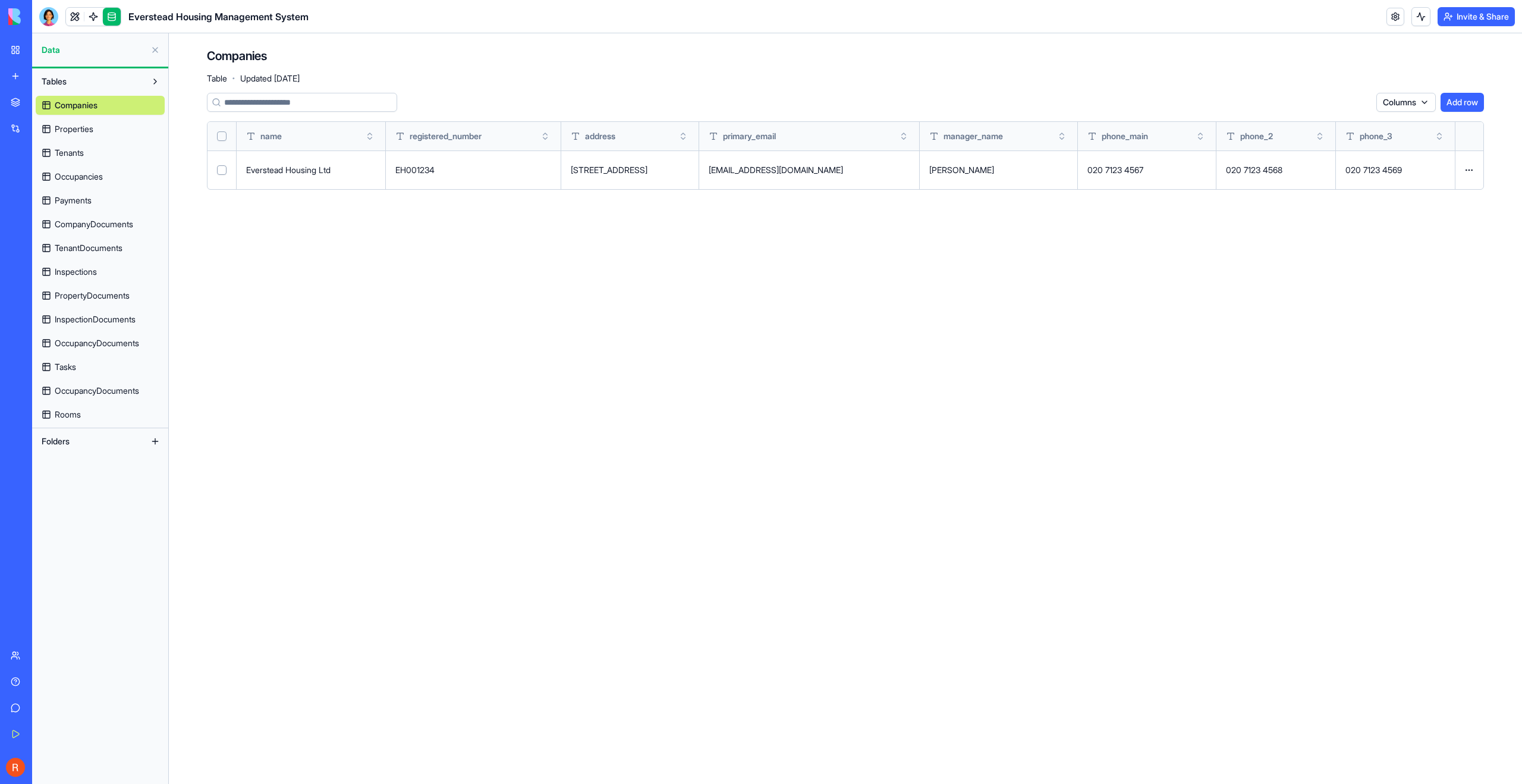
click at [88, 123] on link "Properties" at bounding box center [99, 129] width 129 height 19
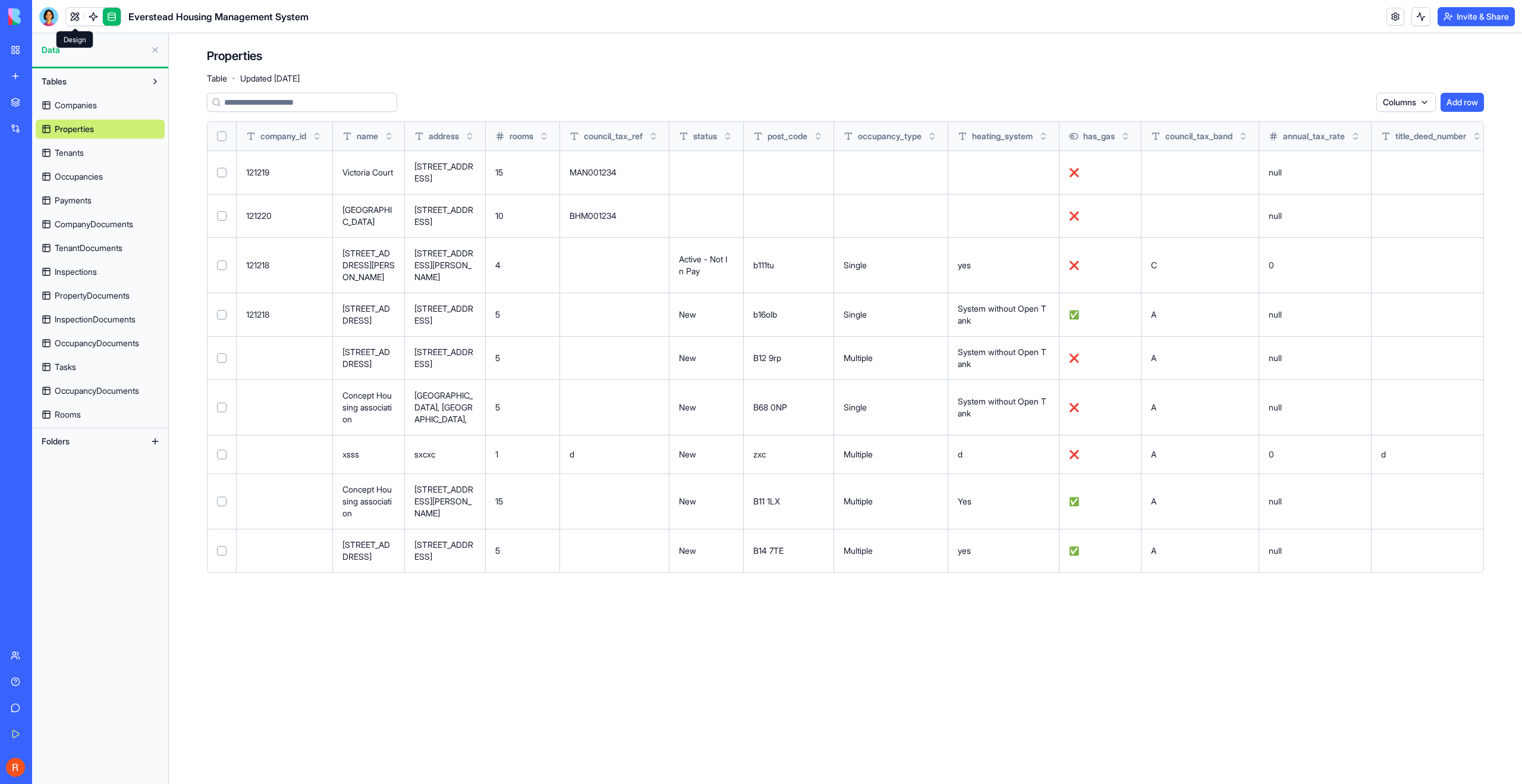
click at [67, 12] on link at bounding box center [75, 17] width 18 height 18
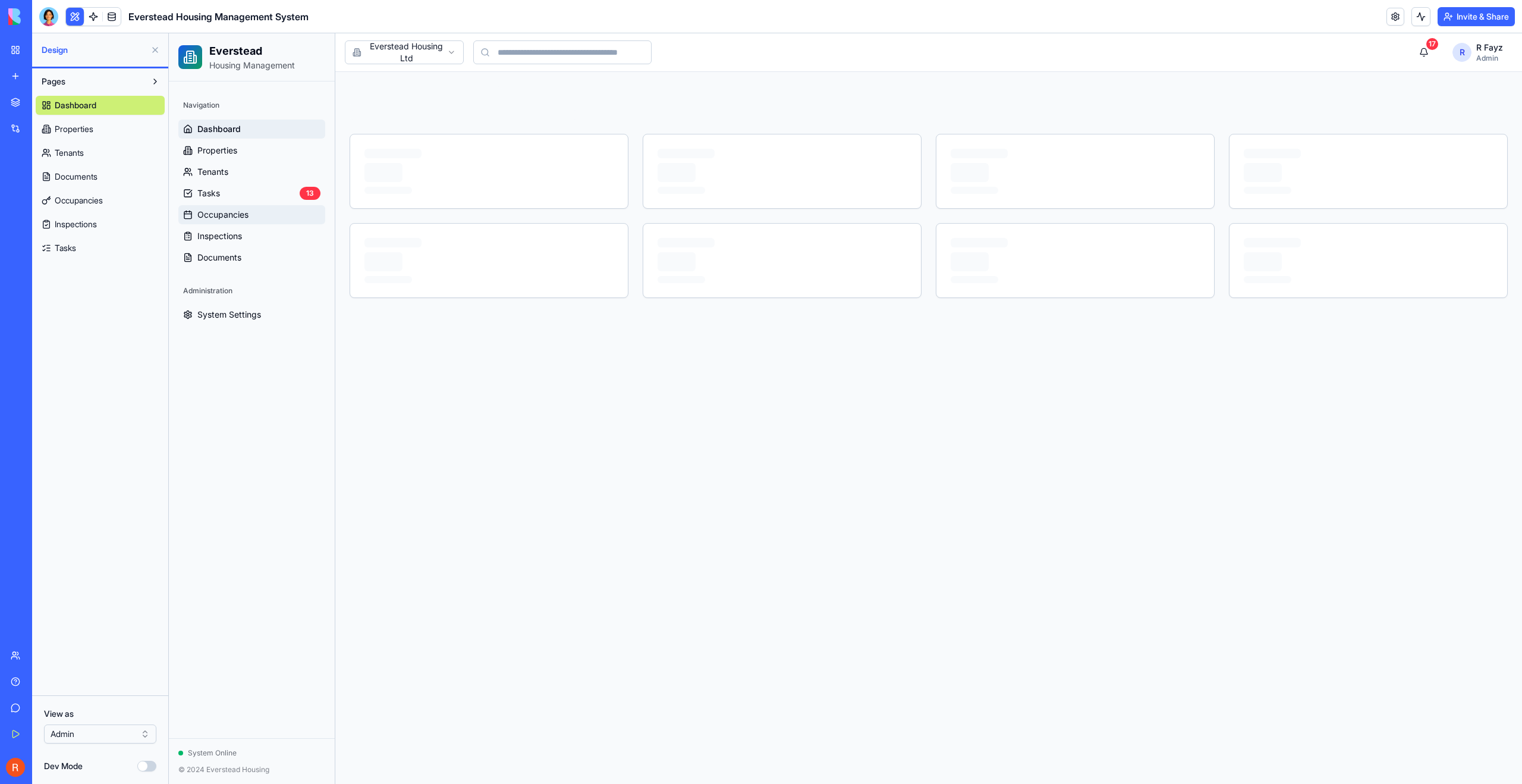
click at [244, 218] on span "Occupancies" at bounding box center [223, 214] width 52 height 12
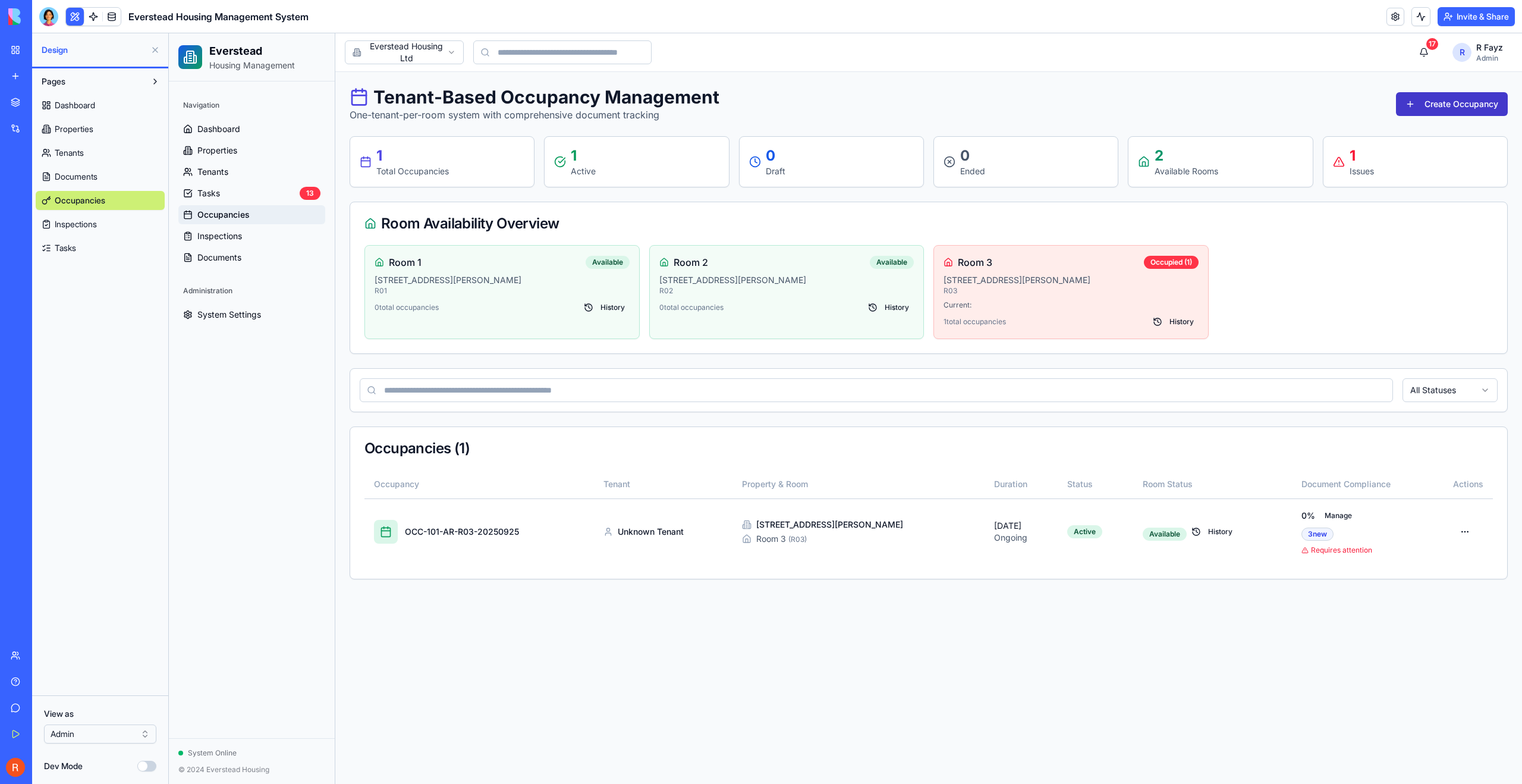
click at [1446, 111] on button "Create Occupancy" at bounding box center [1452, 104] width 112 height 24
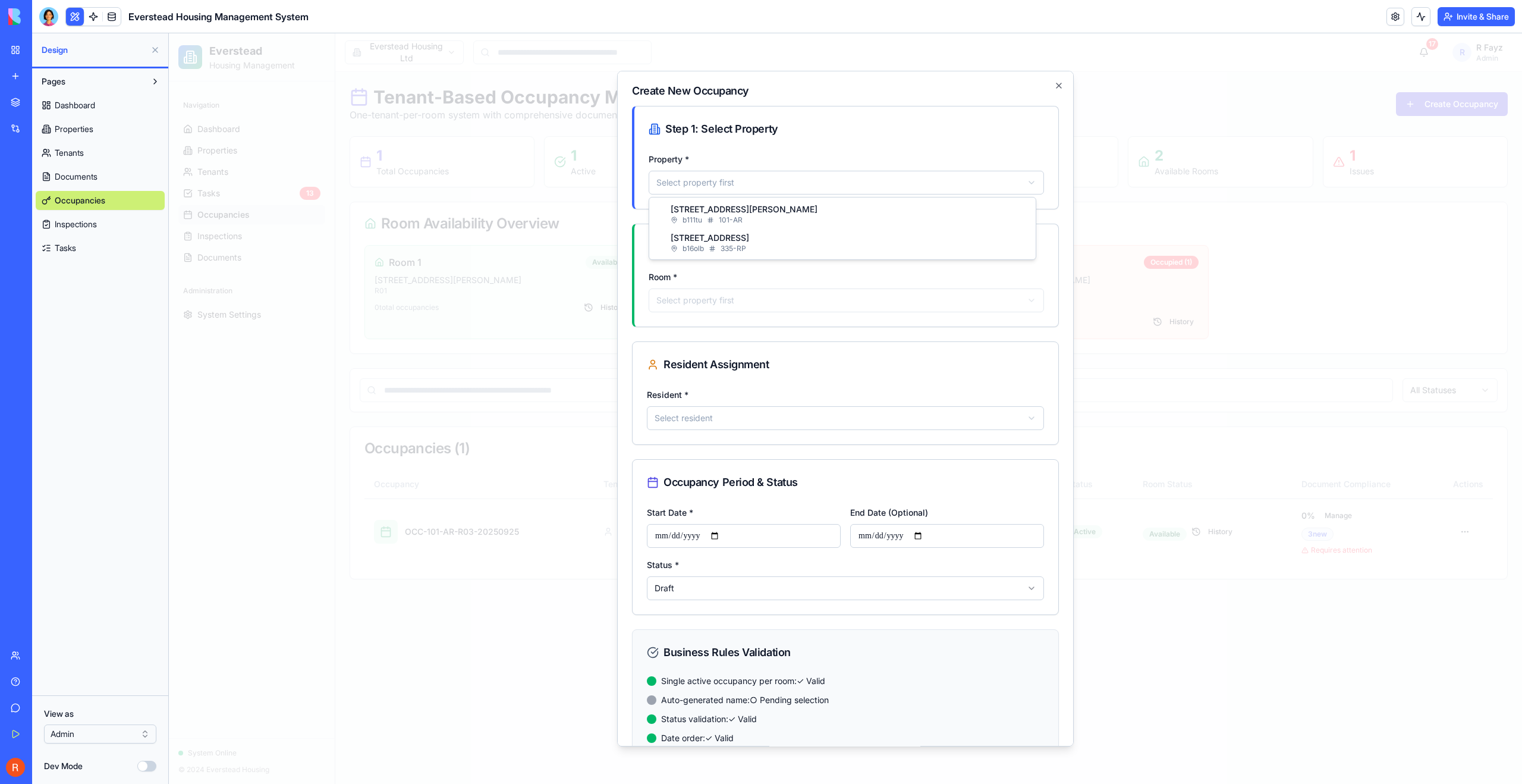
click at [765, 178] on body "Everstead Housing Management Navigation Dashboard Properties Tenants Tasks 13 O…" at bounding box center [845, 408] width 1353 height 750
select select "******"
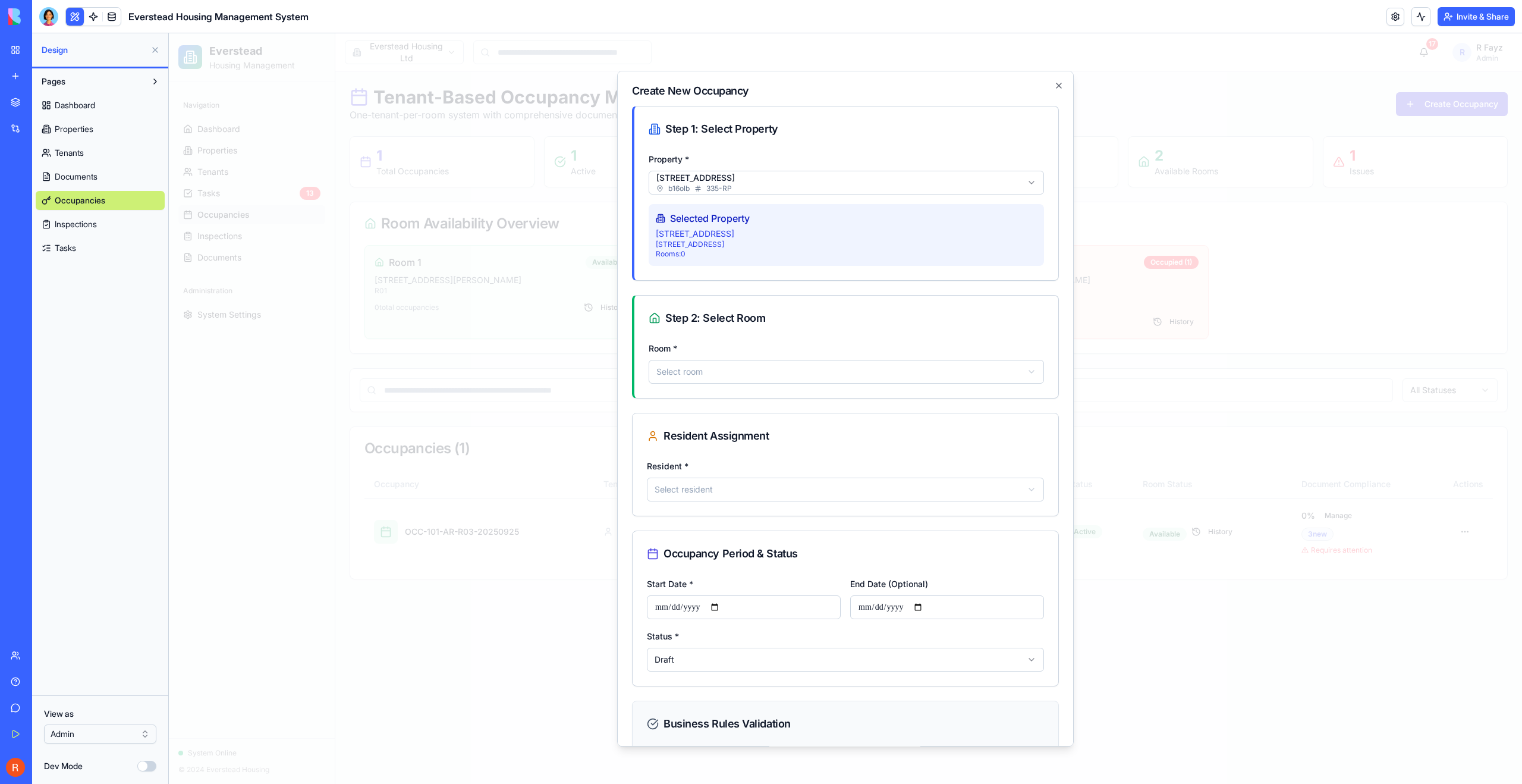
click at [748, 365] on body "Everstead Housing Management Navigation Dashboard Properties Tenants Tasks 13 O…" at bounding box center [845, 408] width 1353 height 750
click at [744, 373] on body "Everstead Housing Management Navigation Dashboard Properties Tenants Tasks 13 O…" at bounding box center [845, 408] width 1353 height 750
click at [743, 360] on body "Everstead Housing Management Navigation Dashboard Properties Tenants Tasks 13 O…" at bounding box center [845, 408] width 1353 height 750
click at [743, 375] on body "Everstead Housing Management Navigation Dashboard Properties Tenants Tasks 13 O…" at bounding box center [845, 408] width 1353 height 750
click at [742, 430] on div "Resident Assignment" at bounding box center [845, 435] width 397 height 17
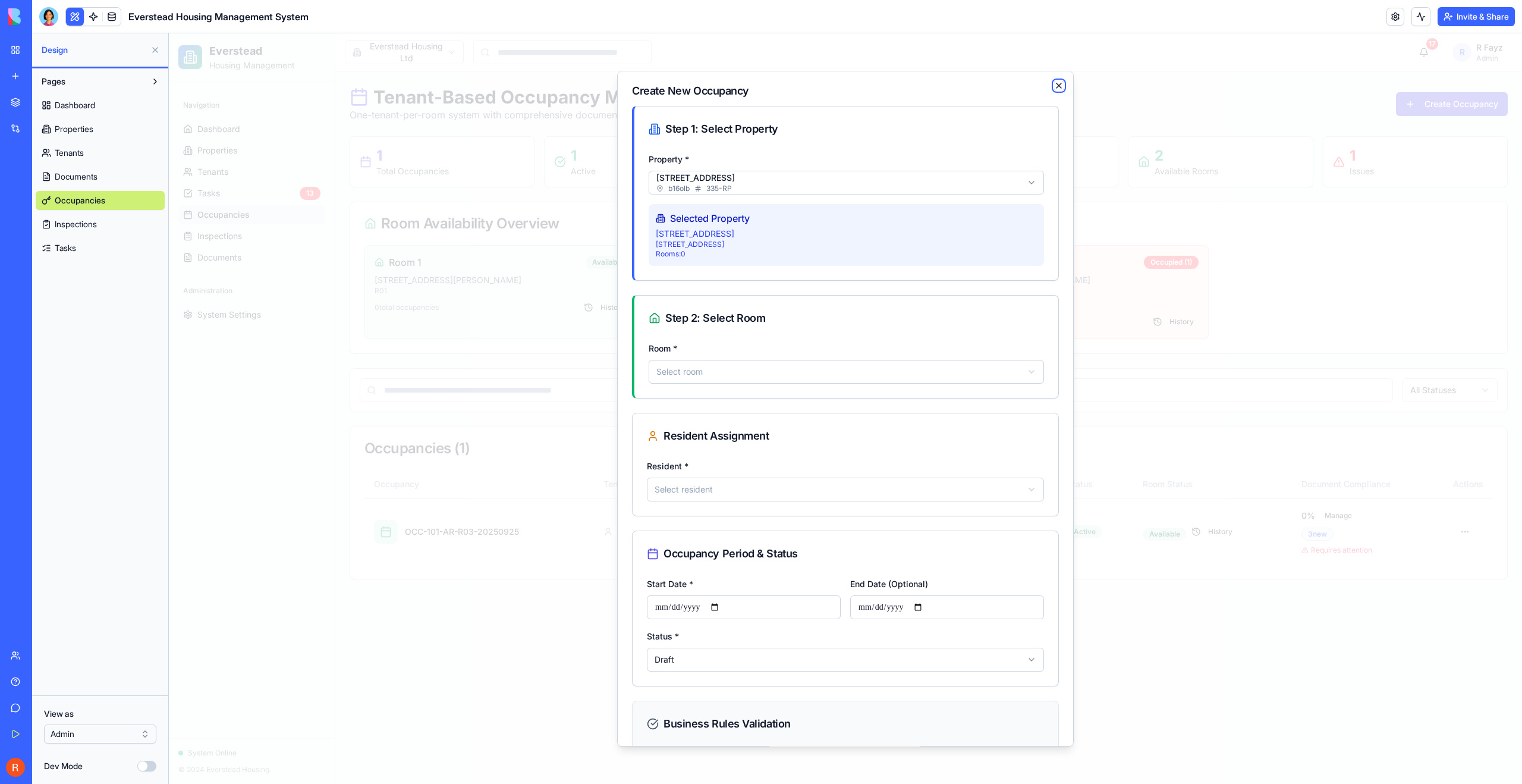
click at [1054, 88] on icon "button" at bounding box center [1058, 85] width 10 height 10
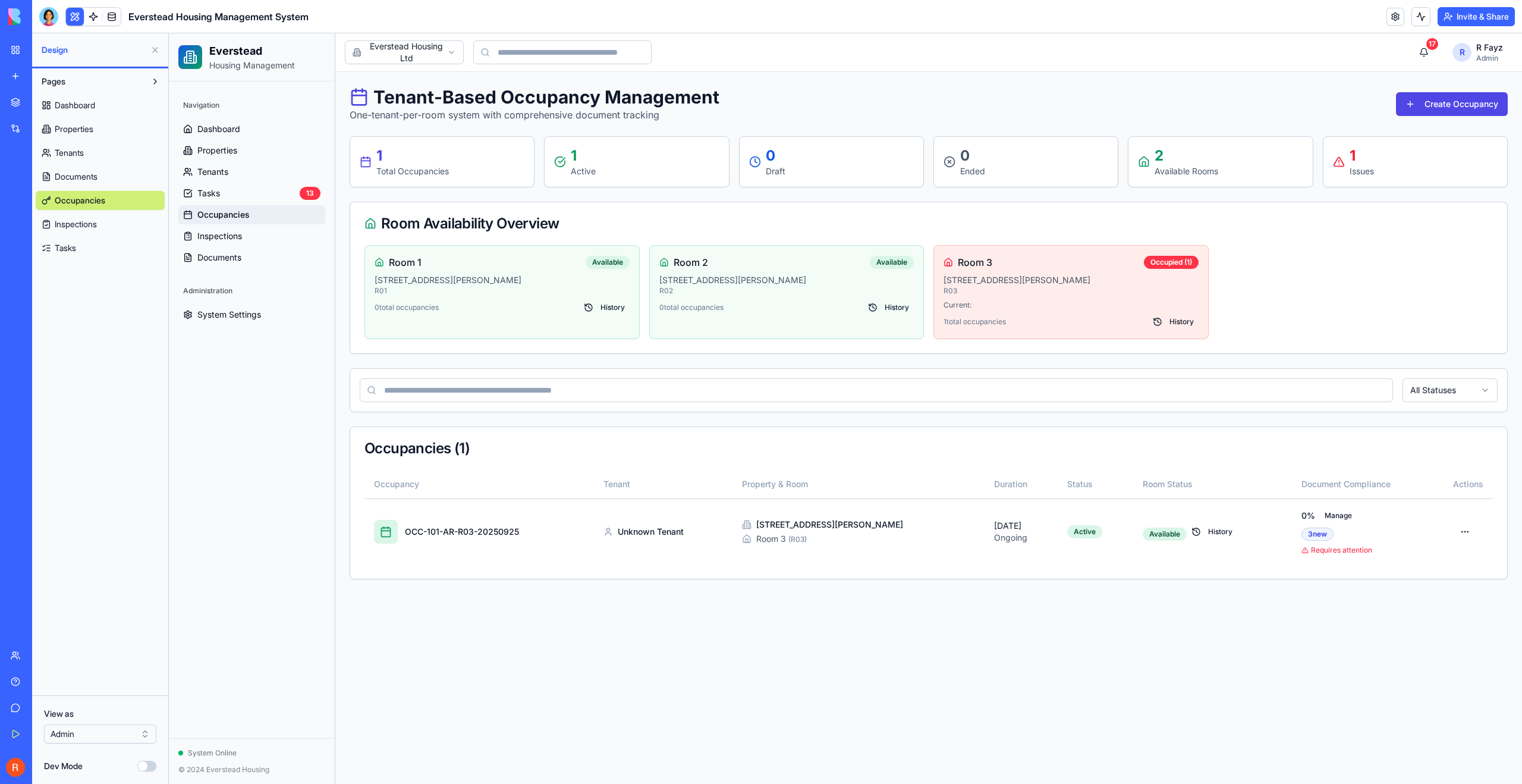
click at [1371, 162] on div "1" at bounding box center [1361, 155] width 24 height 19
click at [1180, 262] on div "Occupied ( 1 )" at bounding box center [1171, 262] width 55 height 13
click at [1036, 300] on div "Current:" at bounding box center [1071, 305] width 255 height 10
click at [1293, 290] on div "Room 1 Available [STREET_ADDRESS][PERSON_NAME] 0 total occupancies History Room…" at bounding box center [929, 292] width 1129 height 94
click at [1427, 47] on button "17" at bounding box center [1423, 52] width 24 height 24
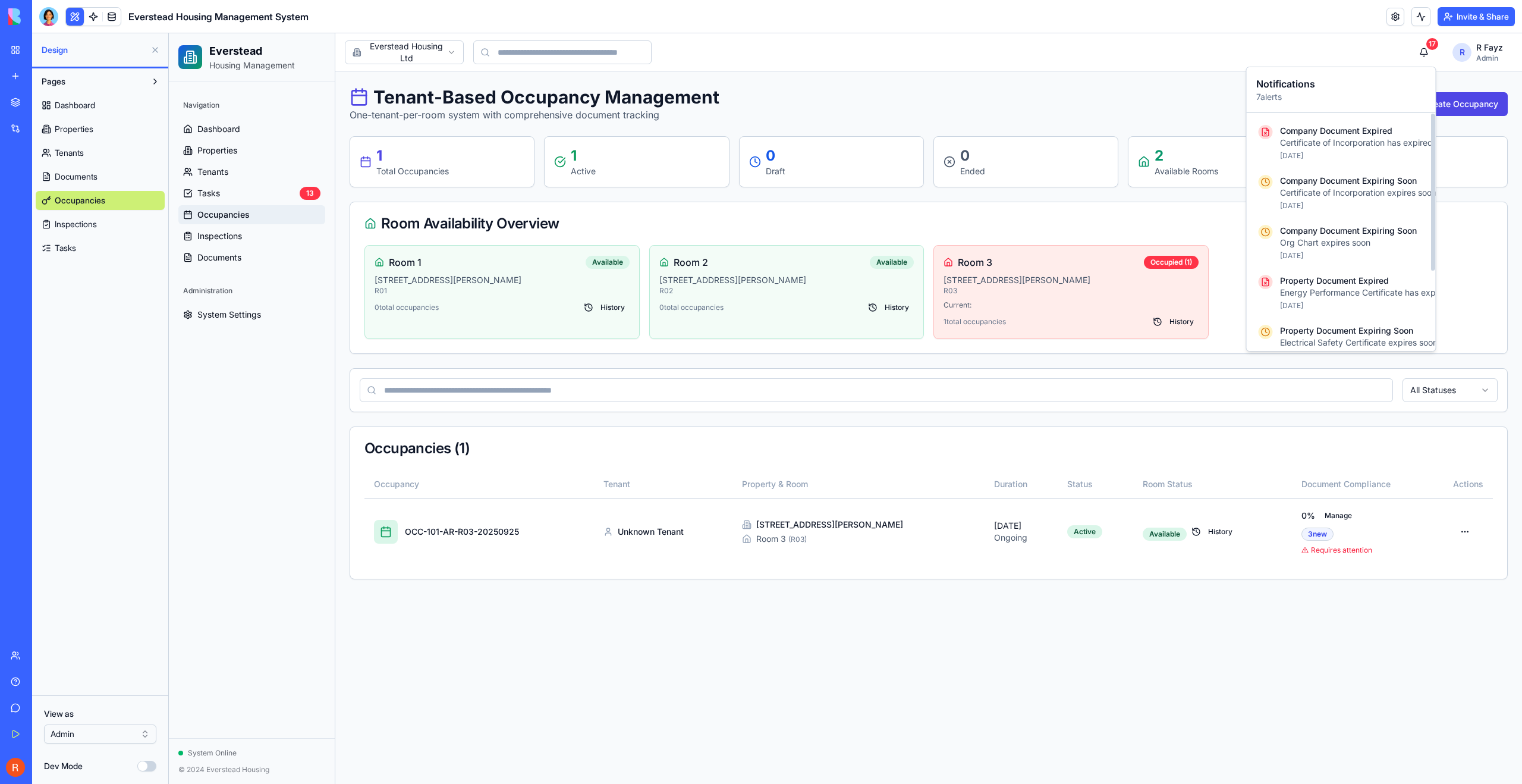
click at [1130, 94] on div "Tenant-Based Occupancy Management One-tenant-per-room system with comprehensive…" at bounding box center [929, 104] width 1159 height 36
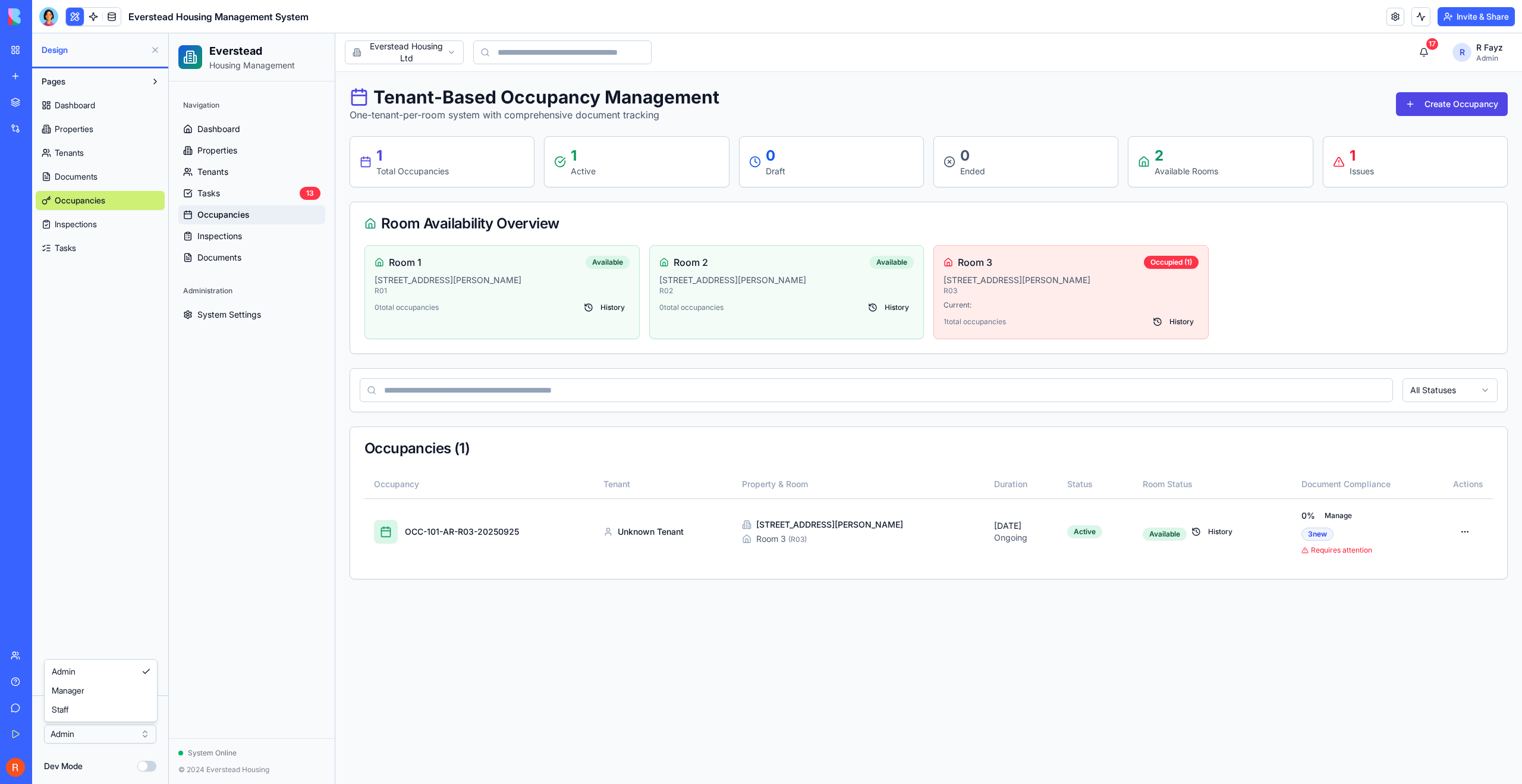
click at [136, 735] on html "BETA My Workspace New app Marketplace Integrations Recent Everstead Housing Man…" at bounding box center [761, 392] width 1522 height 784
click at [122, 739] on html "BETA My Workspace New app Marketplace Integrations Recent Everstead Housing Man…" at bounding box center [761, 392] width 1522 height 784
click at [126, 733] on html "BETA My Workspace New app Marketplace Integrations Recent Everstead Housing Man…" at bounding box center [761, 392] width 1522 height 784
click at [121, 737] on html "BETA My Workspace New app Marketplace Integrations Recent Everstead Housing Man…" at bounding box center [761, 392] width 1522 height 784
click at [116, 735] on html "BETA My Workspace New app Marketplace Integrations Recent Everstead Housing Man…" at bounding box center [761, 392] width 1522 height 784
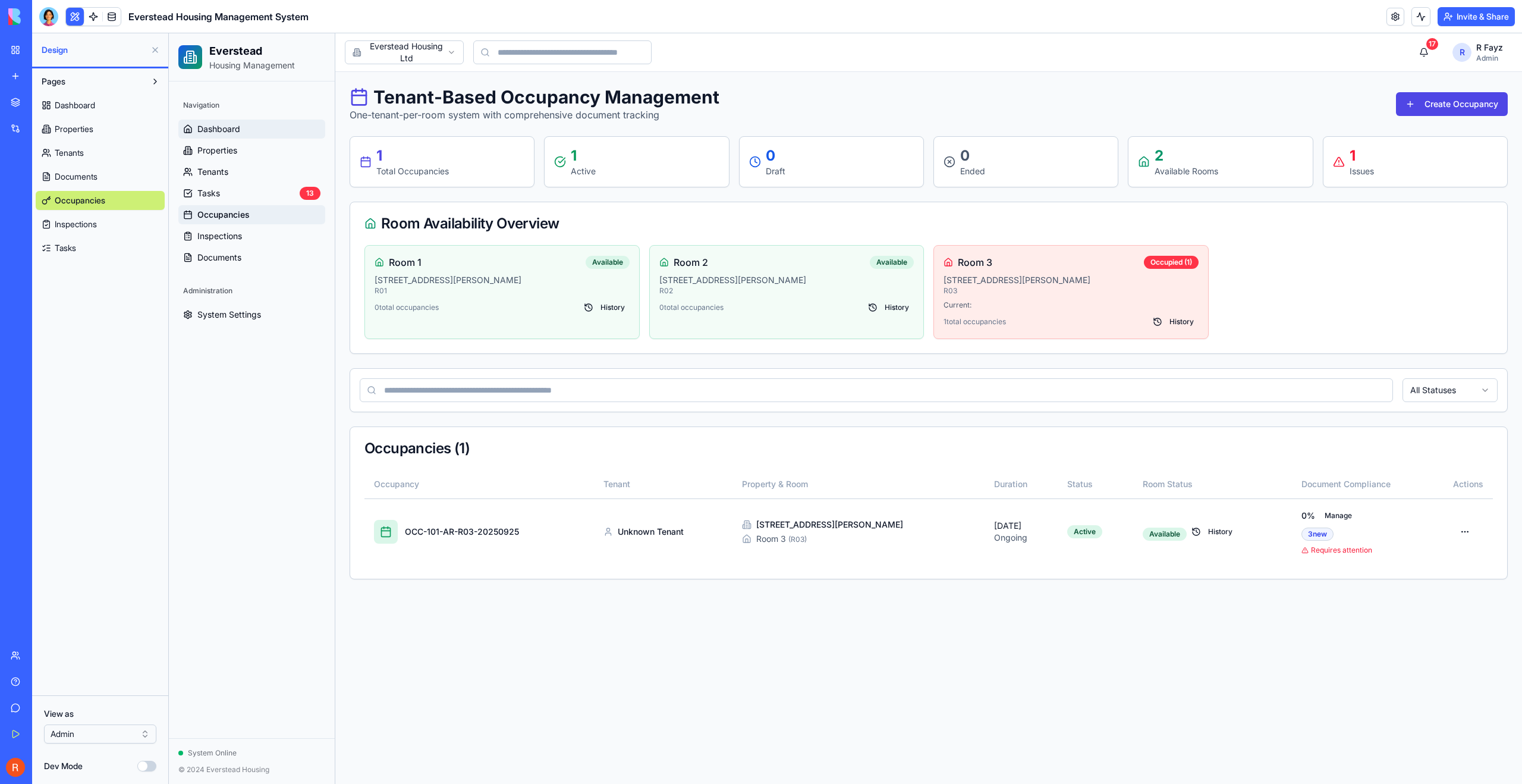
click at [250, 129] on link "Dashboard" at bounding box center [251, 129] width 147 height 19
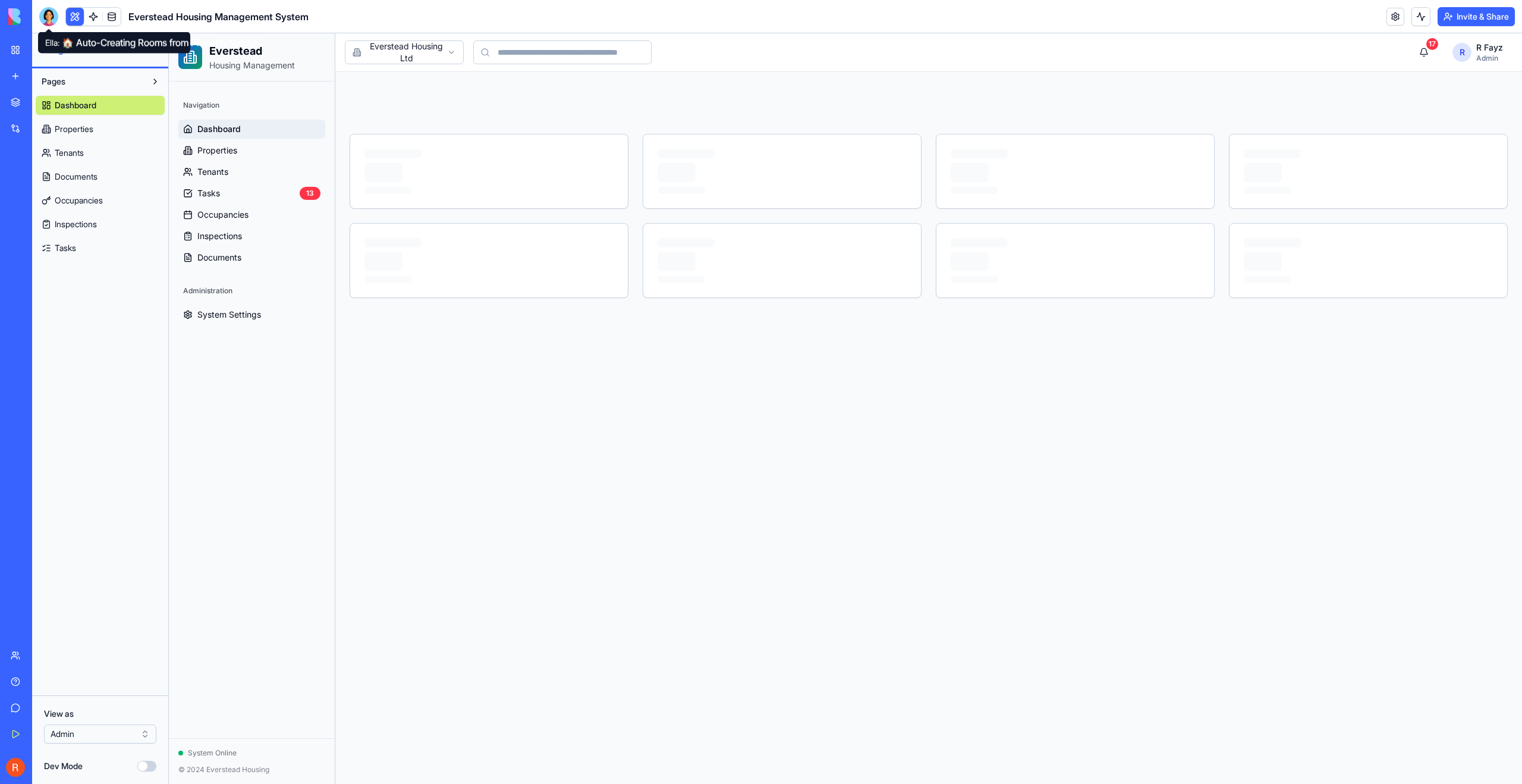
click at [53, 19] on div at bounding box center [48, 16] width 19 height 19
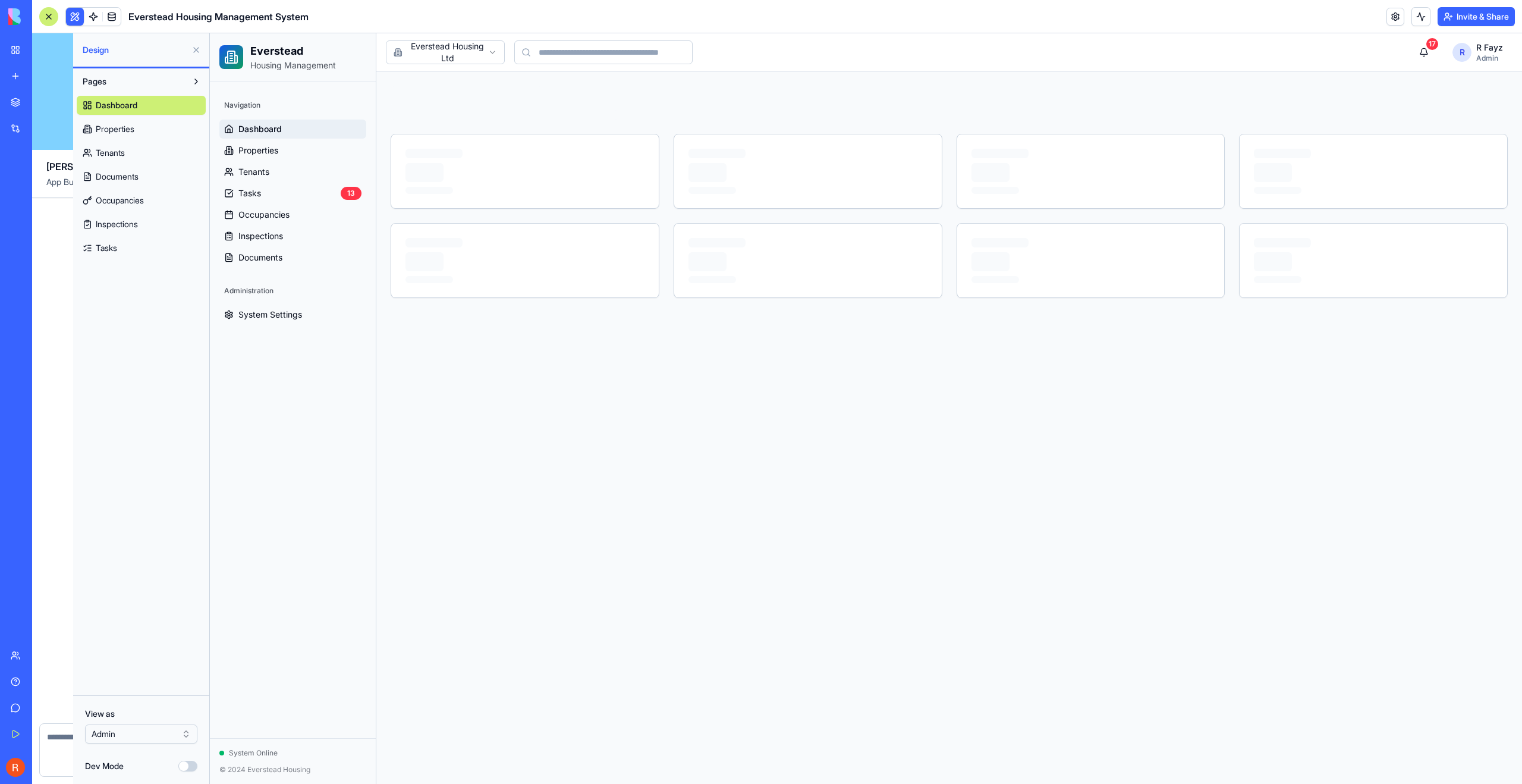
scroll to position [16000, 0]
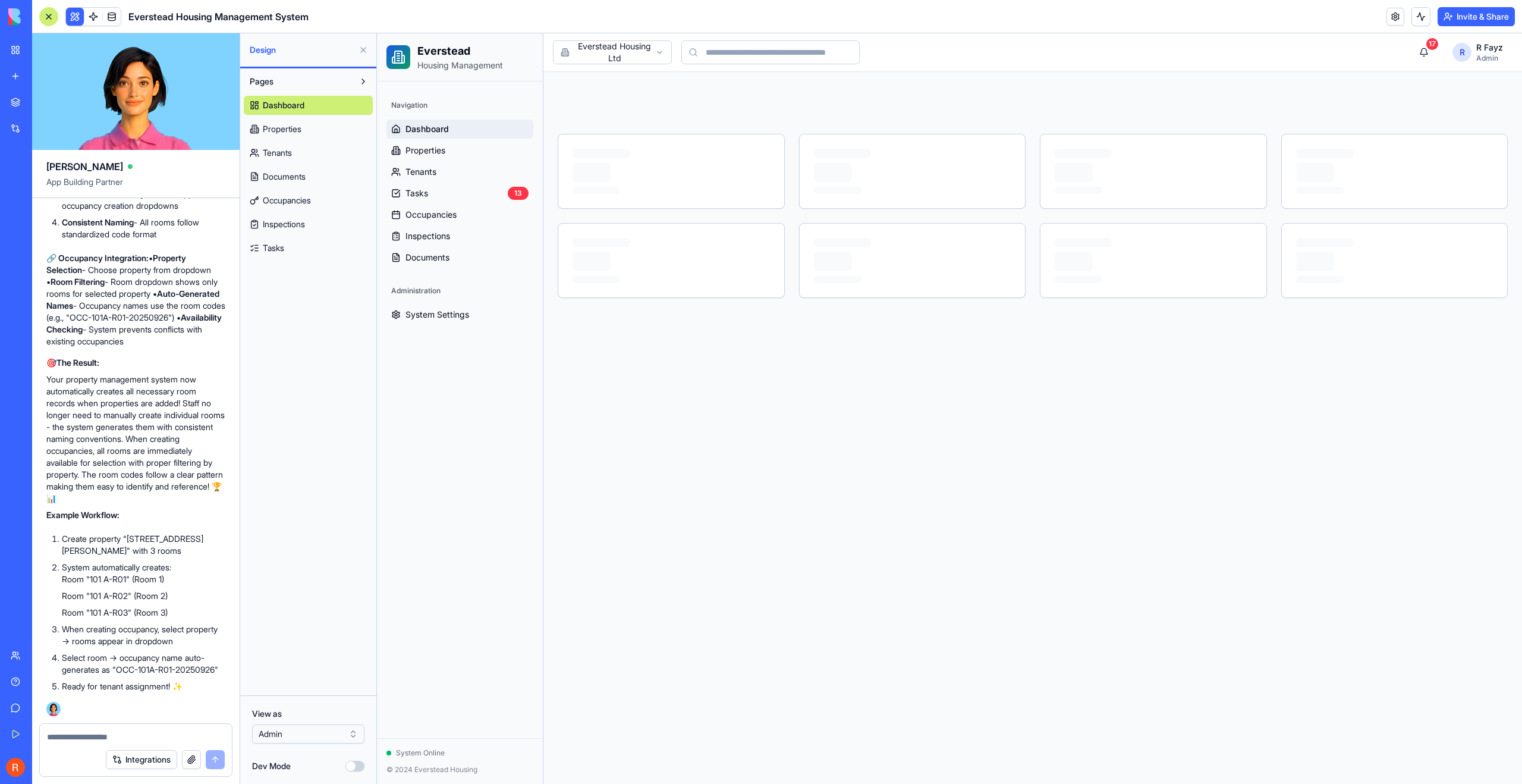
click at [128, 736] on textarea at bounding box center [136, 736] width 178 height 12
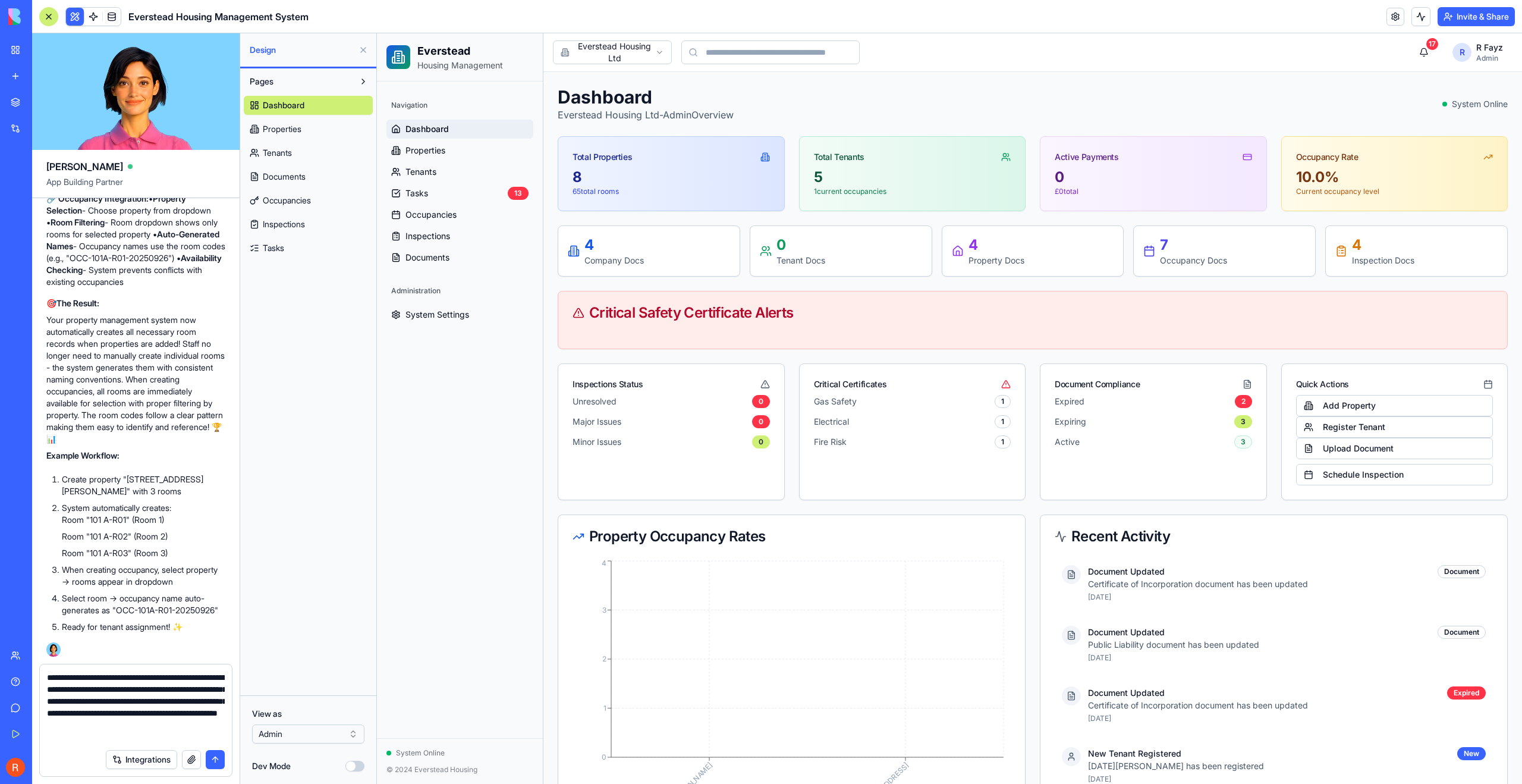
scroll to position [11, 0]
type textarea "**********"
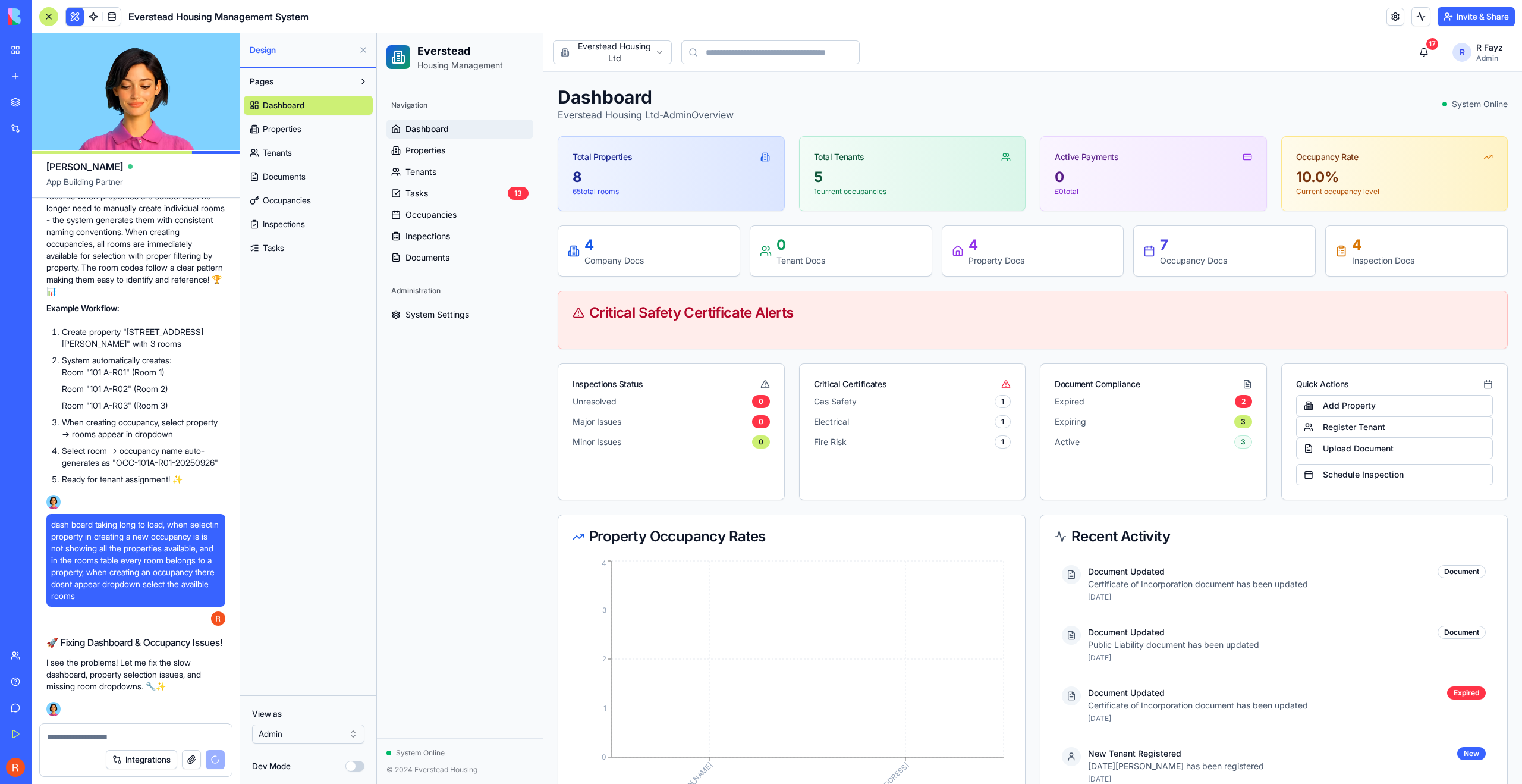
scroll to position [16249, 0]
